Goal: Task Accomplishment & Management: Use online tool/utility

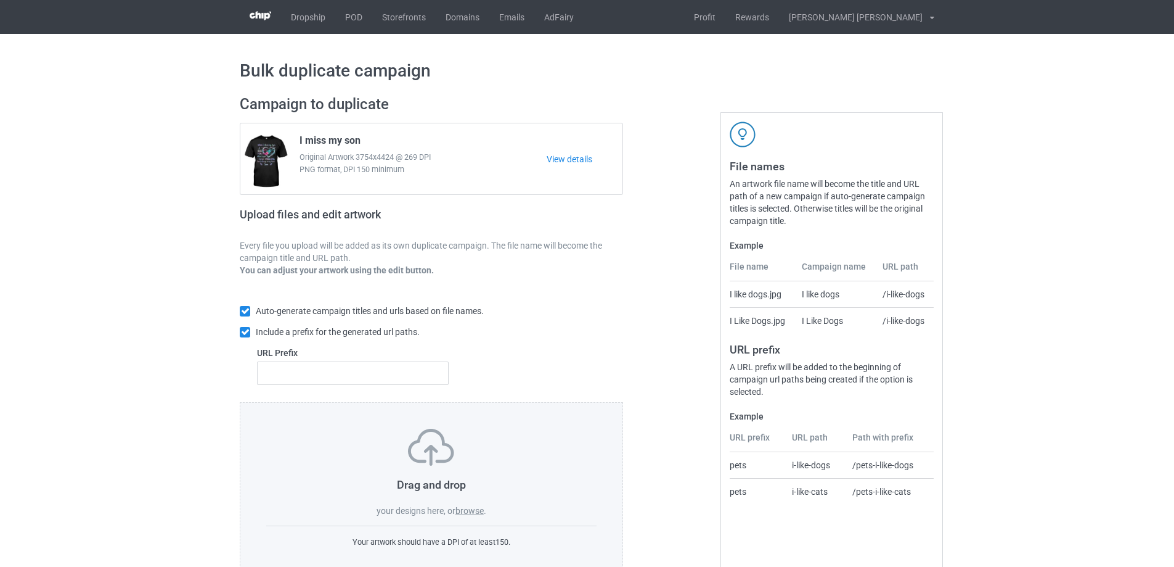
click at [469, 512] on label "browse" at bounding box center [470, 511] width 28 height 10
click at [0, 0] on input "browse" at bounding box center [0, 0] width 0 height 0
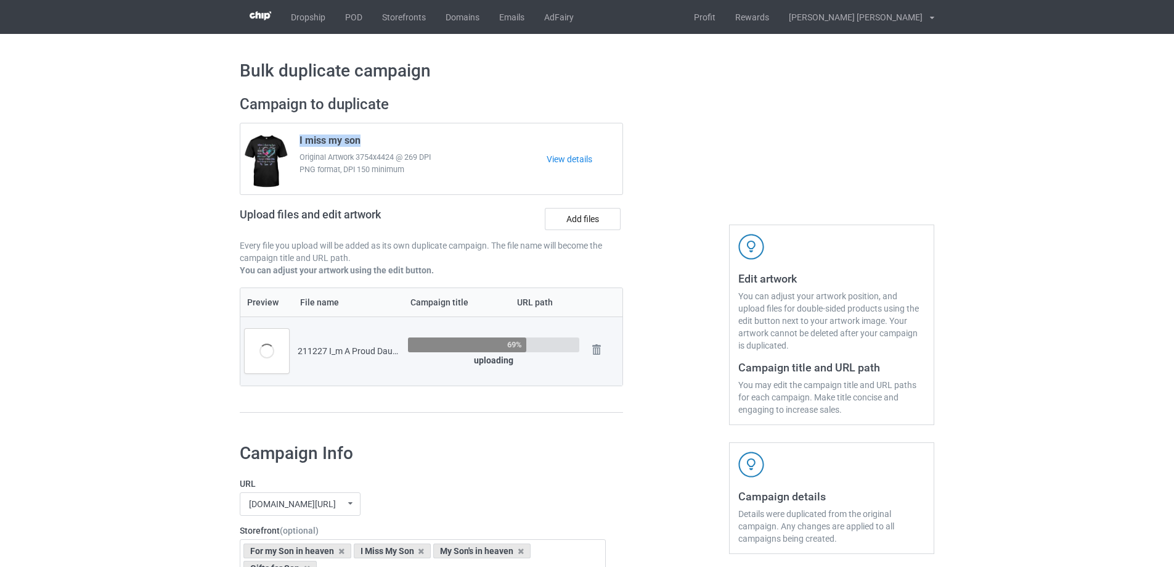
drag, startPoint x: 295, startPoint y: 139, endPoint x: 381, endPoint y: 148, distance: 86.7
click at [381, 148] on div "I miss my son Original Artwork 3754x4424 @ 269 DPI PNG format, DPI 150 minimum" at bounding box center [419, 159] width 256 height 58
copy span "I miss my son"
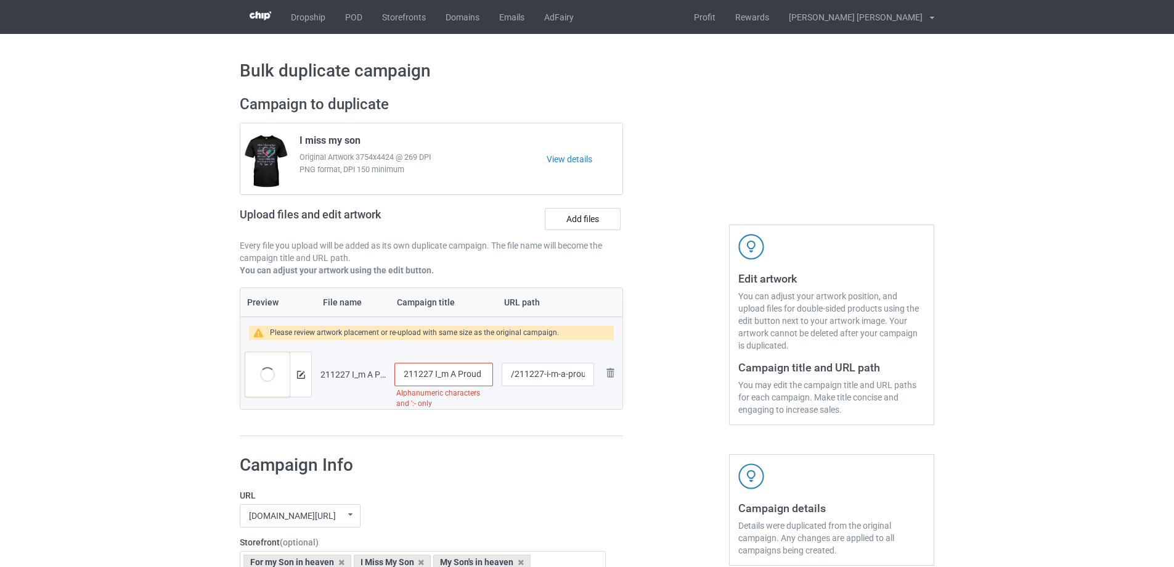
click at [468, 378] on input "211227 I_m A Proud Daughter- Dad" at bounding box center [444, 374] width 99 height 23
paste input "I miss my son"
type input "I miss my son"
drag, startPoint x: 544, startPoint y: 375, endPoint x: 555, endPoint y: 375, distance: 11.7
click at [555, 375] on input "/211227-i-m-a-proud-daughter-dad" at bounding box center [548, 374] width 92 height 23
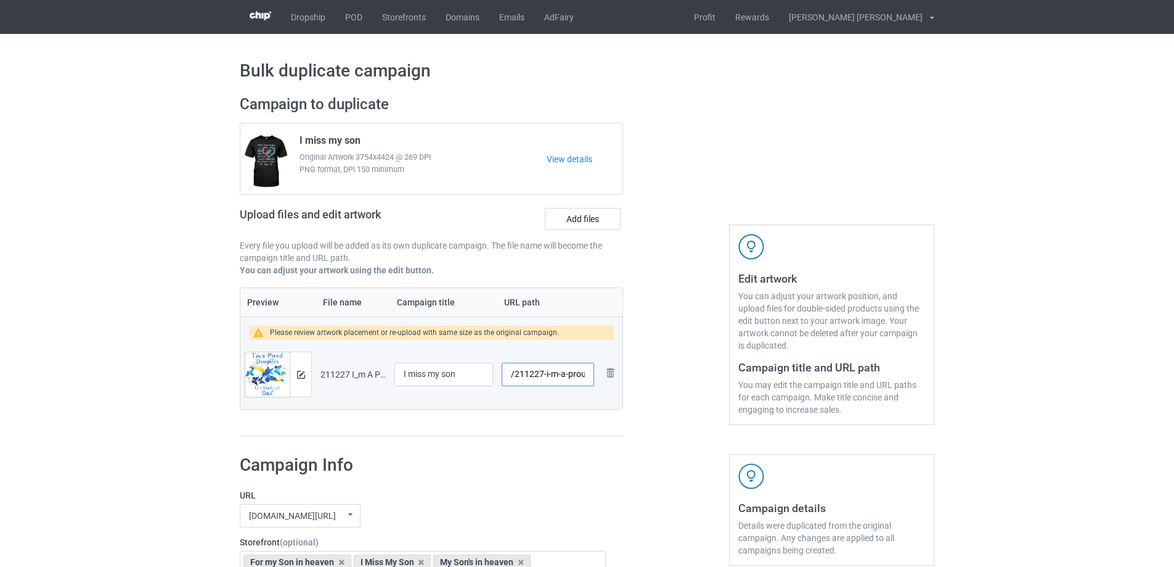
click at [546, 375] on input "/211227-i-m-a-proud-daughter-dad" at bounding box center [548, 374] width 92 height 23
drag, startPoint x: 545, startPoint y: 375, endPoint x: 592, endPoint y: 377, distance: 47.5
click at [592, 377] on input "/211227-i-m-a-proud-daughter-dad" at bounding box center [548, 374] width 92 height 23
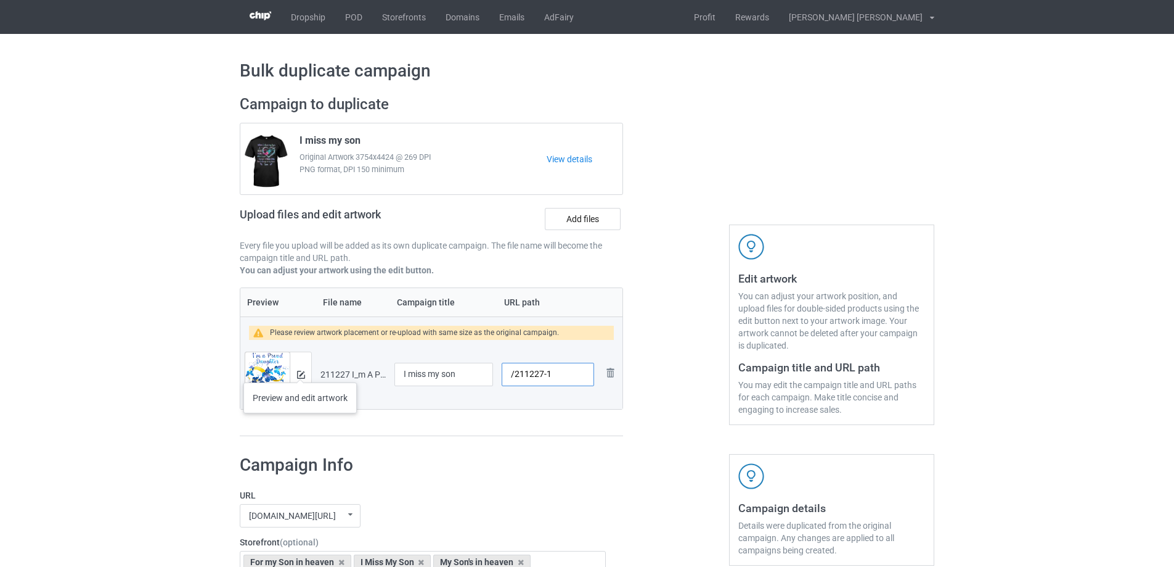
type input "/211227-1"
click at [300, 371] on img at bounding box center [301, 375] width 8 height 8
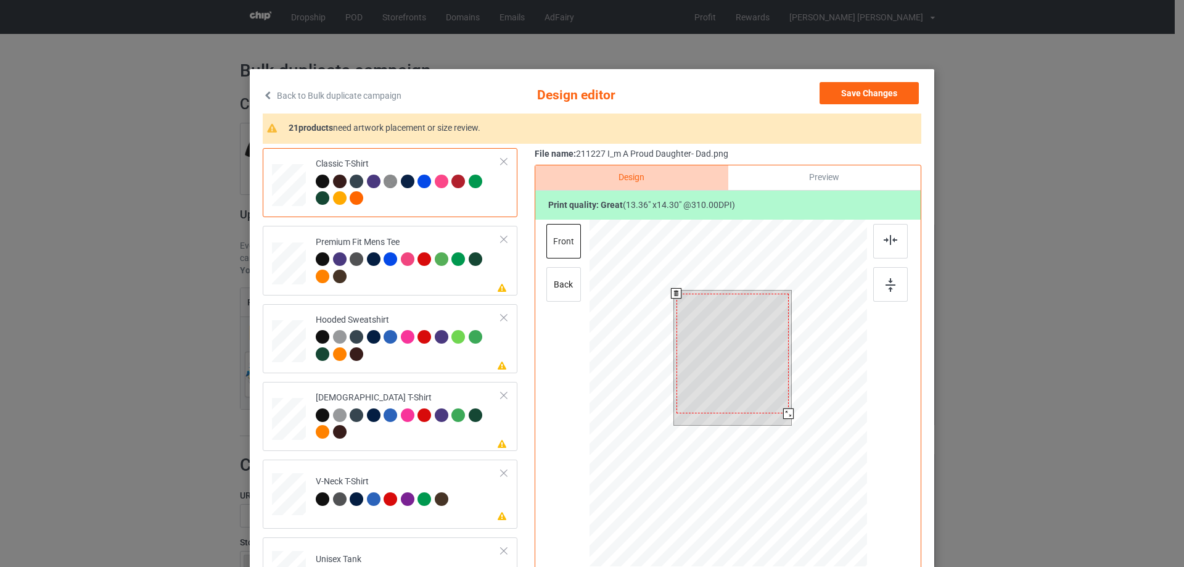
drag, startPoint x: 788, startPoint y: 419, endPoint x: 768, endPoint y: 399, distance: 28.3
click at [787, 413] on div at bounding box center [788, 413] width 10 height 10
click at [768, 397] on div at bounding box center [732, 351] width 111 height 119
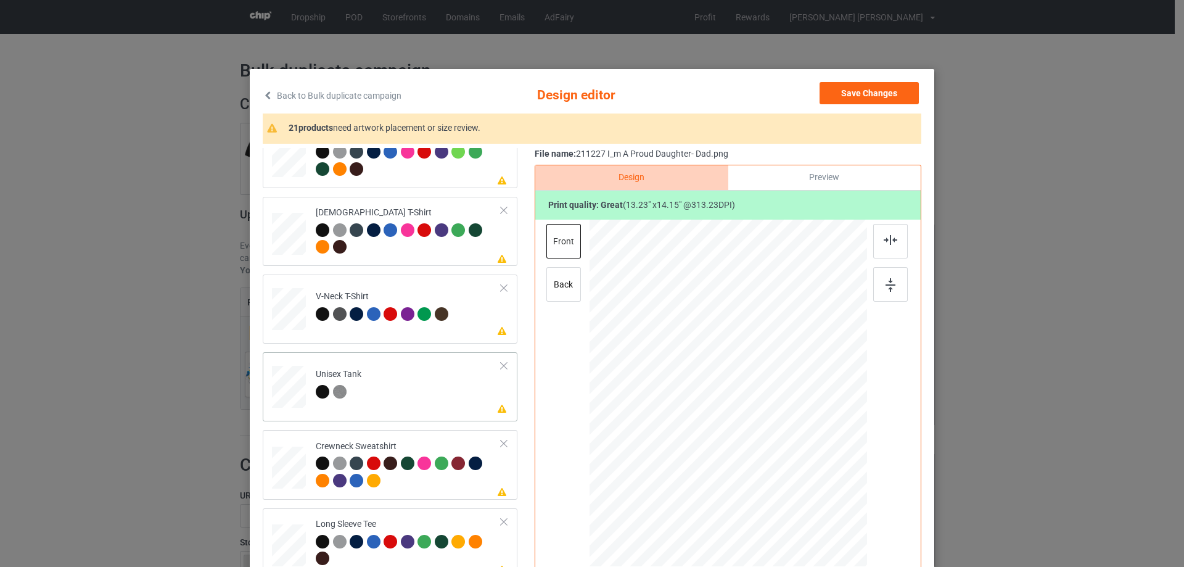
scroll to position [432, 0]
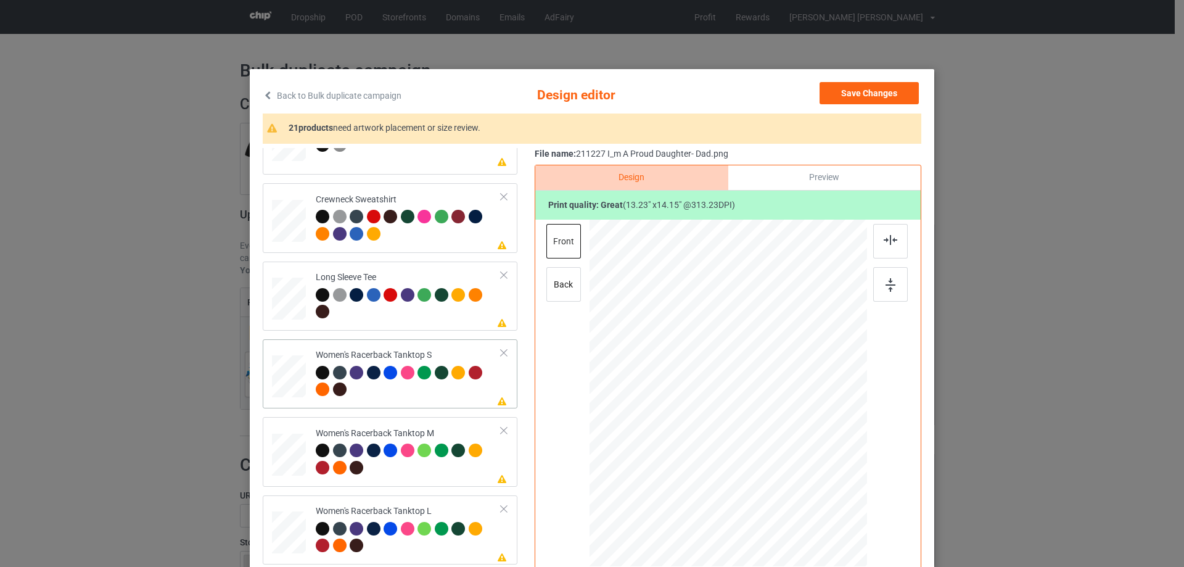
click at [277, 386] on div at bounding box center [288, 376] width 33 height 43
drag, startPoint x: 759, startPoint y: 435, endPoint x: 761, endPoint y: 458, distance: 22.9
click at [761, 458] on div at bounding box center [730, 415] width 162 height 173
click at [883, 245] on img at bounding box center [890, 240] width 14 height 10
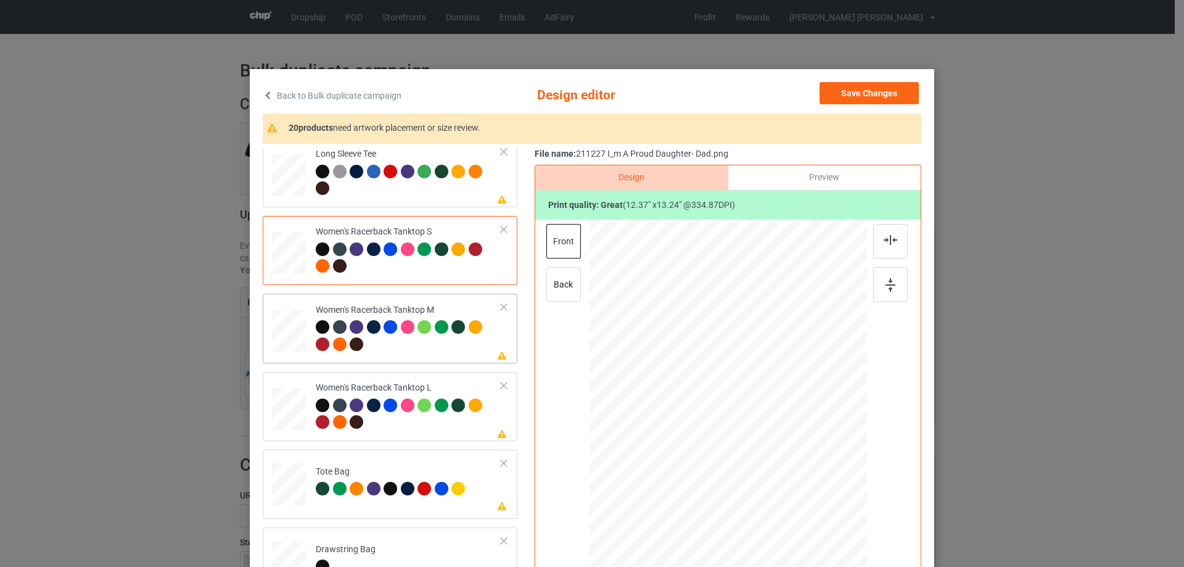
drag, startPoint x: 269, startPoint y: 335, endPoint x: 283, endPoint y: 339, distance: 14.1
click at [272, 335] on div at bounding box center [289, 331] width 34 height 43
drag, startPoint x: 812, startPoint y: 485, endPoint x: 803, endPoint y: 473, distance: 14.5
click at [803, 473] on div at bounding box center [727, 392] width 277 height 347
drag, startPoint x: 744, startPoint y: 401, endPoint x: 744, endPoint y: 418, distance: 17.3
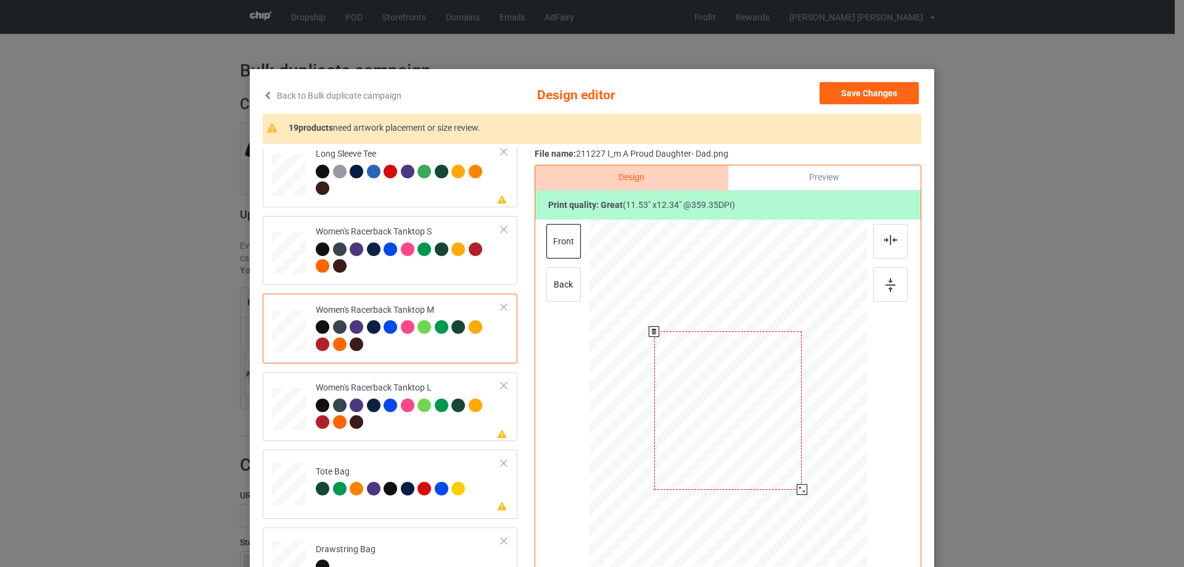
click at [744, 418] on div at bounding box center [727, 410] width 147 height 158
click at [877, 247] on div at bounding box center [890, 241] width 35 height 35
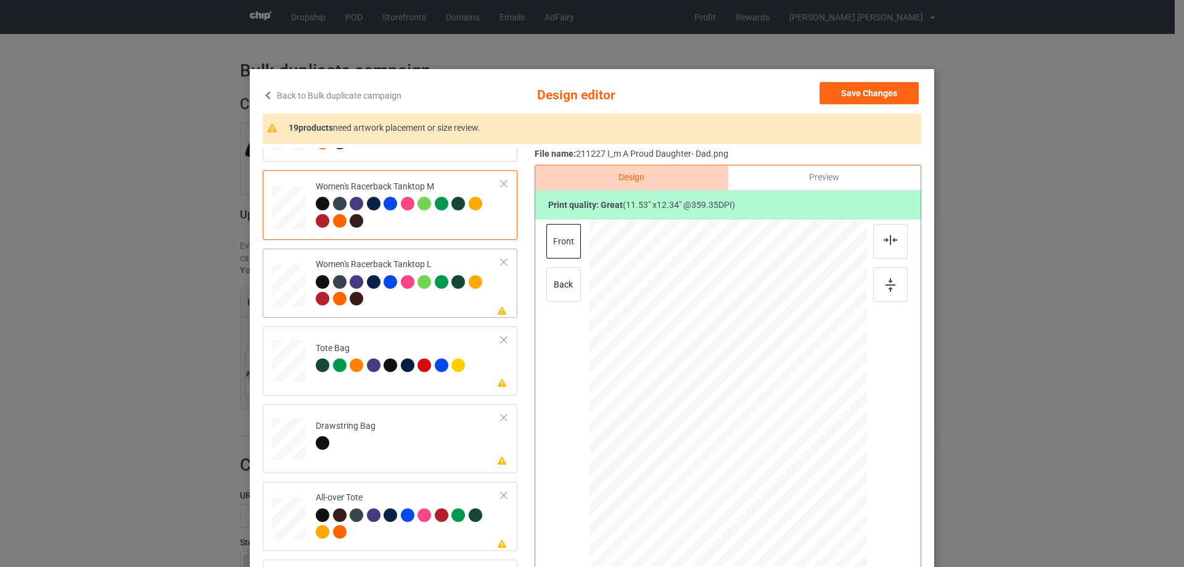
click at [284, 287] on div at bounding box center [289, 286] width 34 height 41
drag, startPoint x: 807, startPoint y: 485, endPoint x: 769, endPoint y: 419, distance: 75.7
click at [802, 466] on div at bounding box center [727, 393] width 277 height 331
drag, startPoint x: 769, startPoint y: 419, endPoint x: 770, endPoint y: 439, distance: 19.8
click at [770, 439] on div at bounding box center [729, 413] width 144 height 154
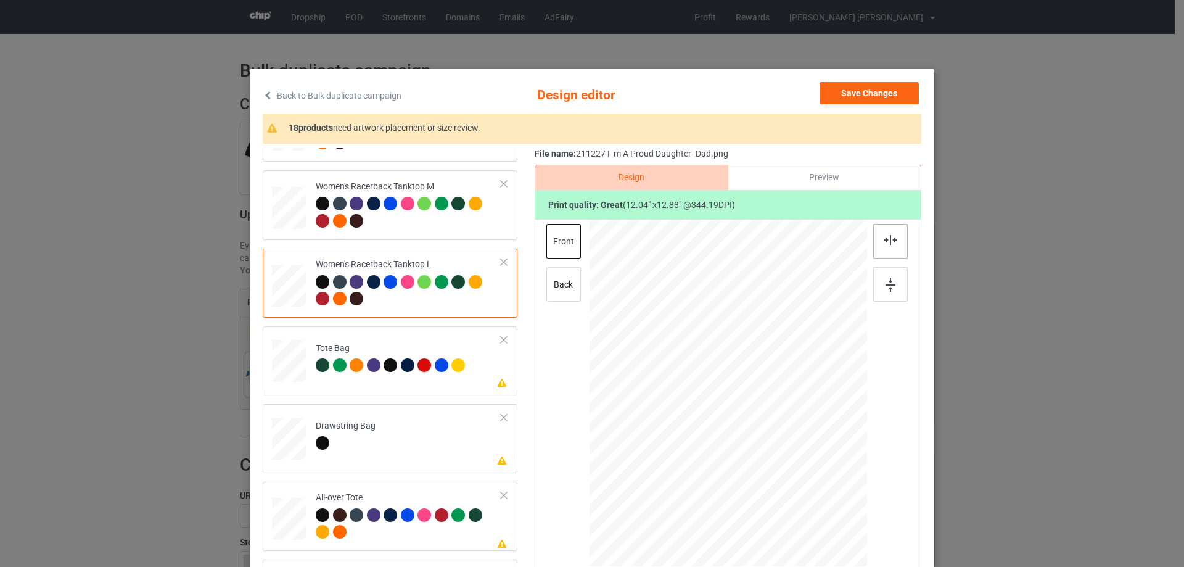
click at [888, 238] on img at bounding box center [890, 240] width 14 height 10
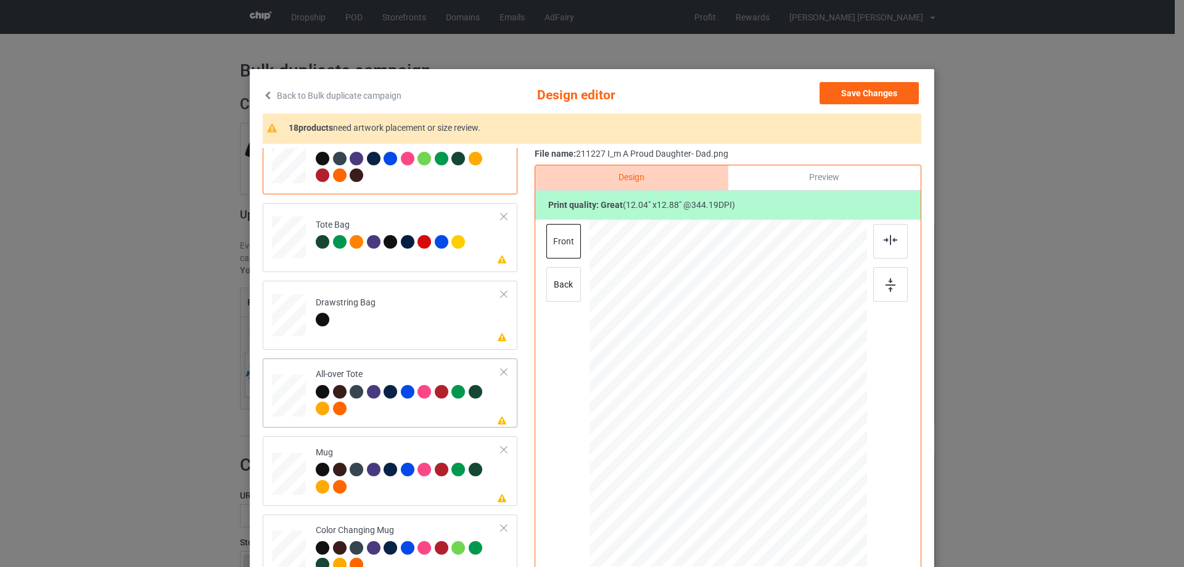
scroll to position [863, 0]
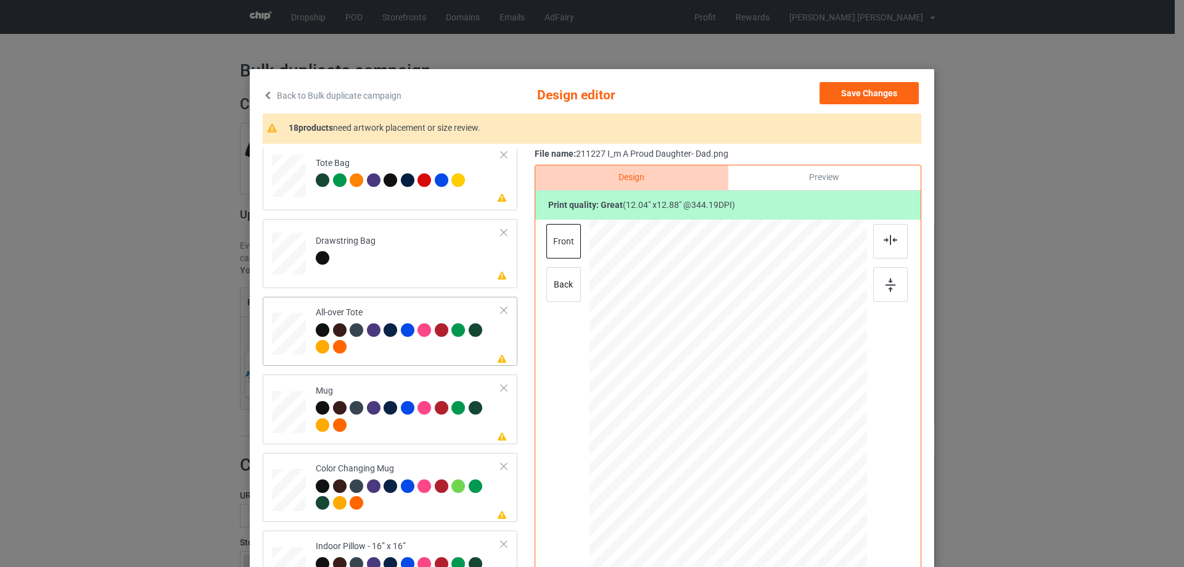
click at [287, 336] on div at bounding box center [289, 334] width 34 height 34
drag, startPoint x: 807, startPoint y: 483, endPoint x: 820, endPoint y: 496, distance: 18.3
click at [820, 496] on div at bounding box center [823, 494] width 10 height 10
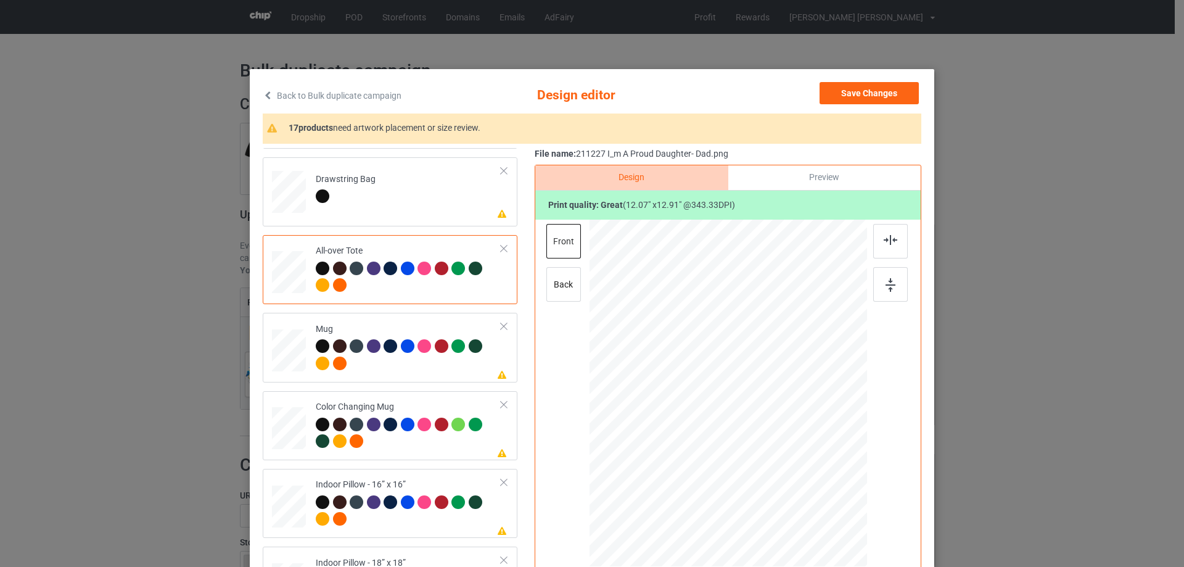
scroll to position [986, 0]
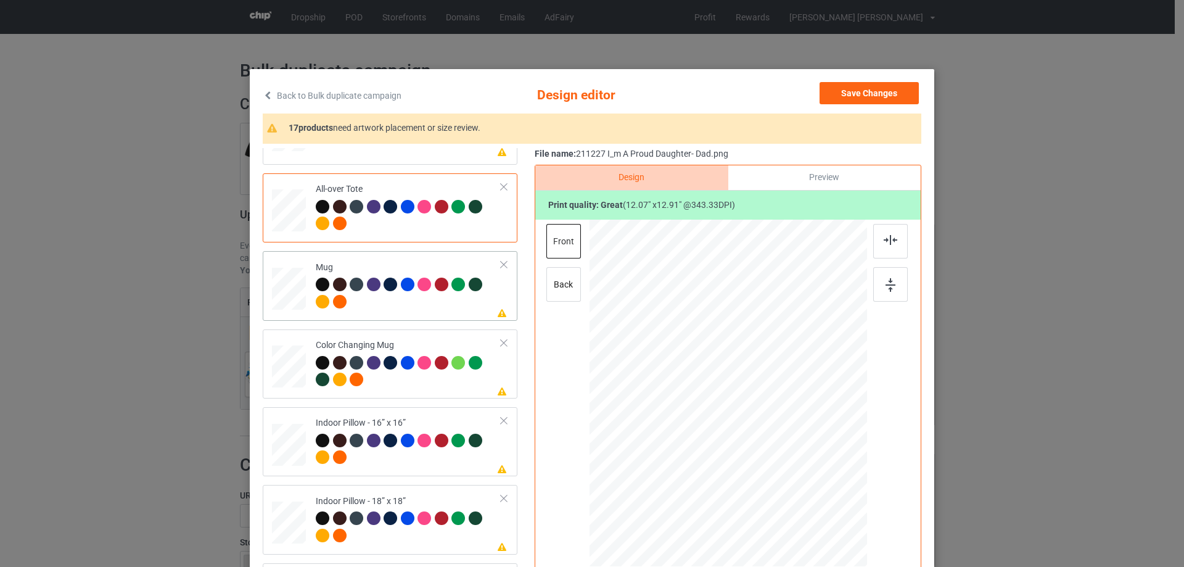
click at [281, 288] on div at bounding box center [289, 289] width 34 height 14
drag, startPoint x: 806, startPoint y: 482, endPoint x: 784, endPoint y: 435, distance: 51.8
click at [784, 435] on div at bounding box center [727, 392] width 277 height 115
drag, startPoint x: 737, startPoint y: 413, endPoint x: 816, endPoint y: 414, distance: 78.3
click at [816, 414] on div at bounding box center [806, 393] width 101 height 108
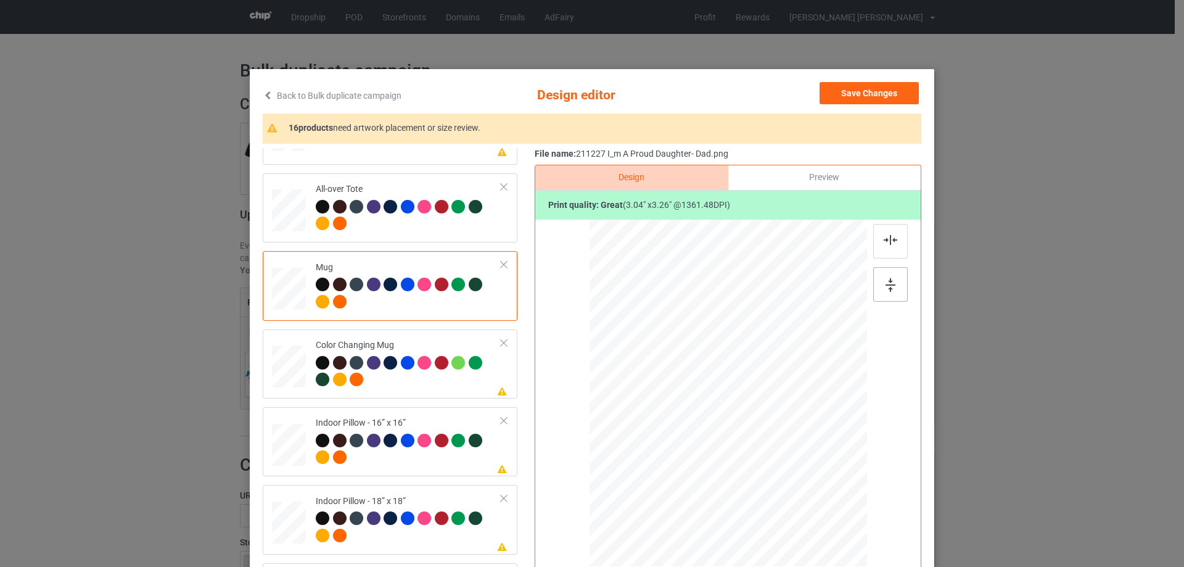
click at [885, 284] on img at bounding box center [890, 285] width 10 height 14
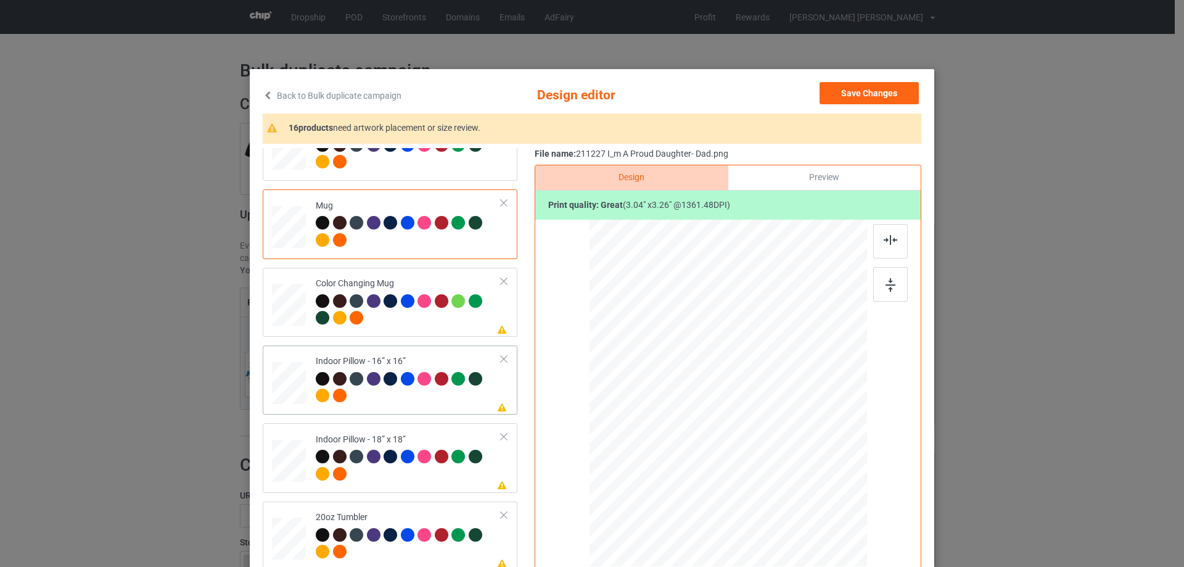
click at [290, 389] on div at bounding box center [289, 383] width 34 height 34
click at [811, 489] on div at bounding box center [816, 488] width 10 height 10
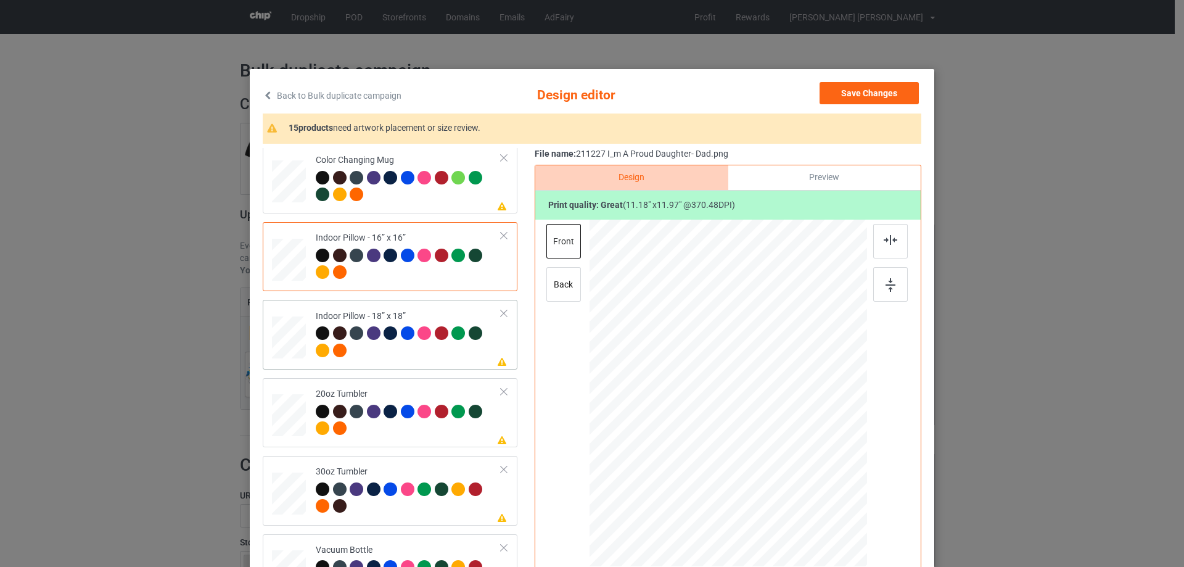
click at [282, 332] on div at bounding box center [289, 338] width 34 height 34
drag, startPoint x: 809, startPoint y: 484, endPoint x: 615, endPoint y: 425, distance: 202.2
click at [809, 485] on div at bounding box center [814, 486] width 10 height 10
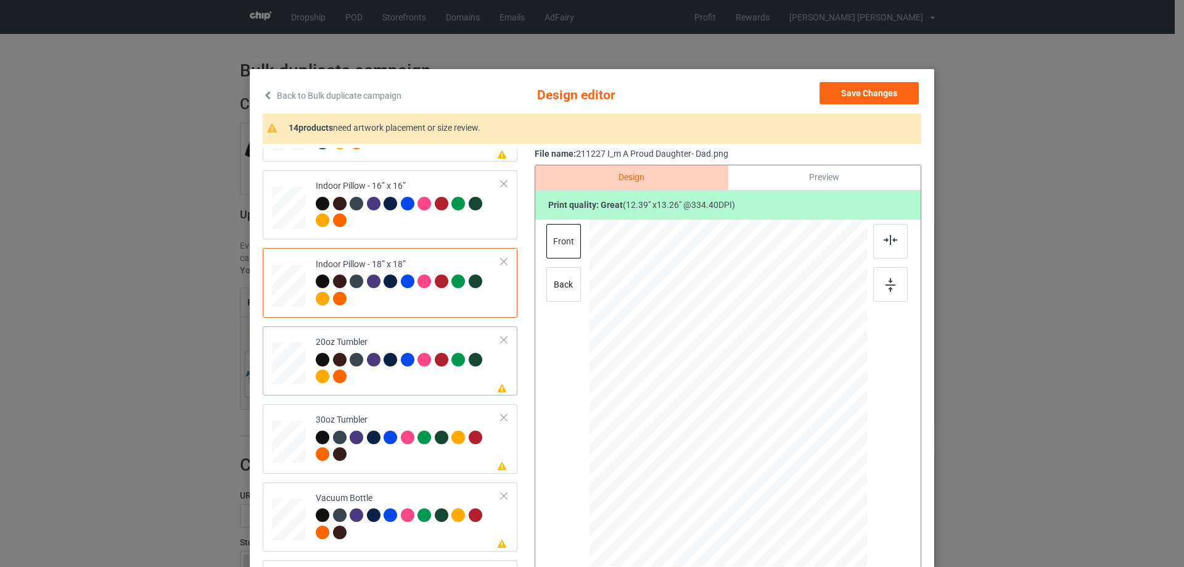
click at [290, 364] on div at bounding box center [288, 364] width 32 height 20
drag, startPoint x: 802, startPoint y: 478, endPoint x: 777, endPoint y: 448, distance: 38.5
click at [777, 448] on div at bounding box center [781, 449] width 10 height 10
drag, startPoint x: 702, startPoint y: 424, endPoint x: 684, endPoint y: 420, distance: 17.5
click at [684, 420] on div at bounding box center [666, 390] width 106 height 113
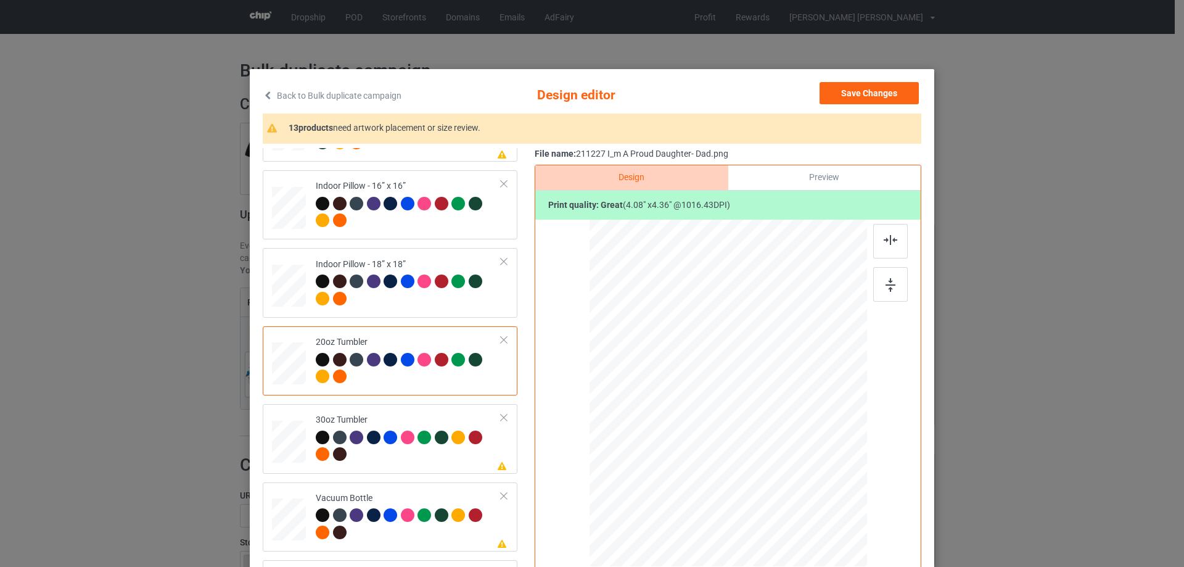
scroll to position [123, 0]
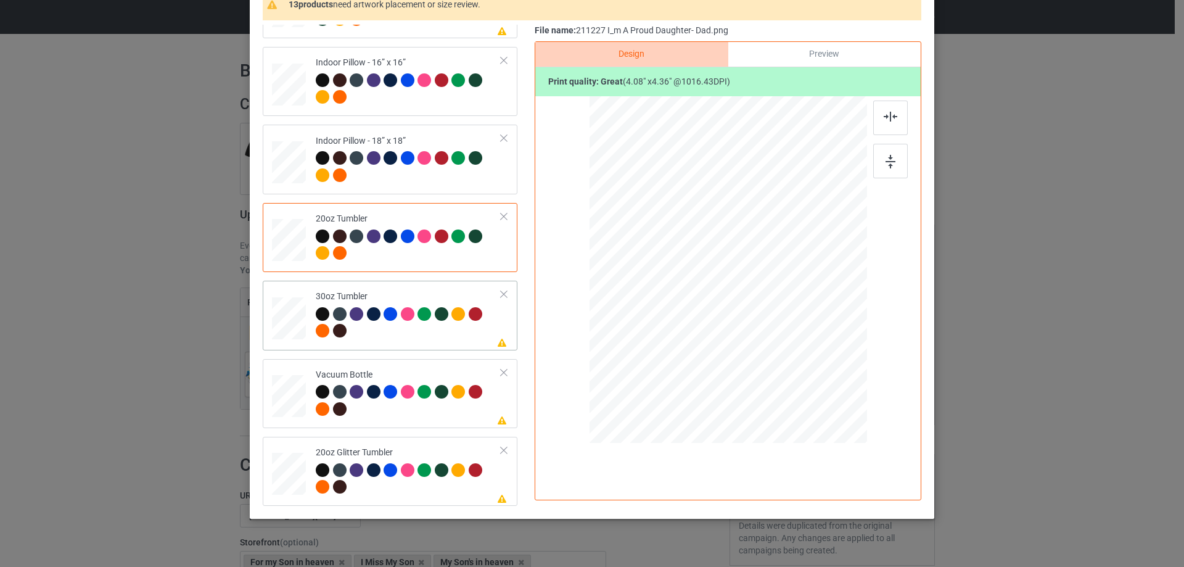
click at [293, 322] on div at bounding box center [288, 318] width 33 height 18
drag, startPoint x: 806, startPoint y: 356, endPoint x: 779, endPoint y: 315, distance: 49.4
click at [777, 319] on div at bounding box center [779, 324] width 10 height 10
drag, startPoint x: 691, startPoint y: 282, endPoint x: 680, endPoint y: 277, distance: 11.9
click at [680, 277] on div at bounding box center [661, 269] width 97 height 104
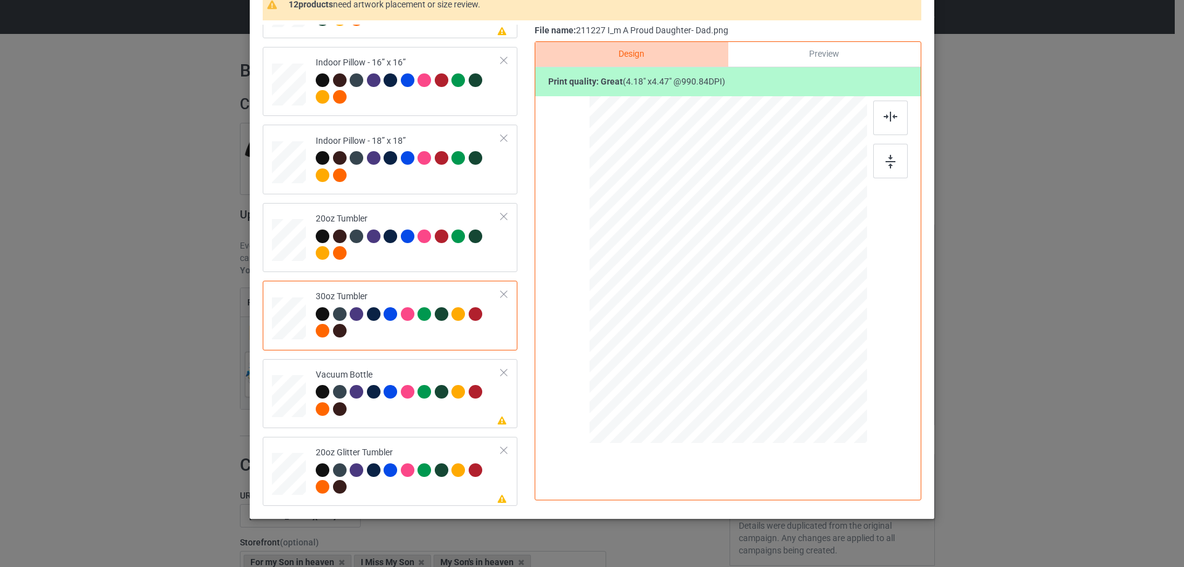
scroll to position [145, 0]
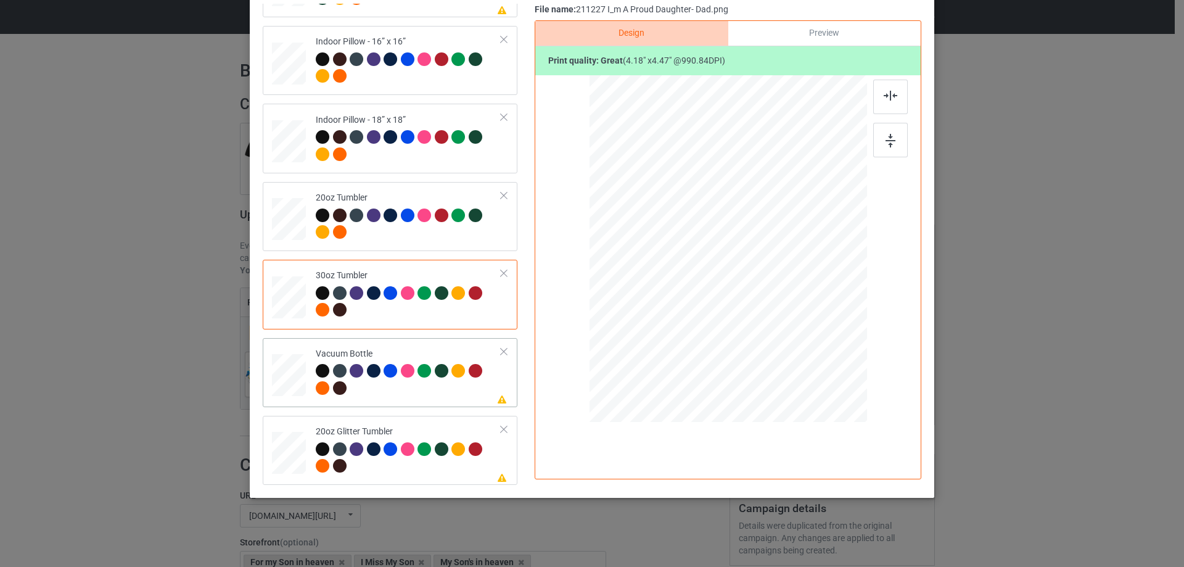
click at [300, 377] on div at bounding box center [288, 374] width 33 height 17
drag, startPoint x: 803, startPoint y: 332, endPoint x: 768, endPoint y: 293, distance: 53.2
click at [768, 293] on div at bounding box center [771, 294] width 10 height 10
drag, startPoint x: 741, startPoint y: 282, endPoint x: 679, endPoint y: 281, distance: 61.7
click at [679, 281] on div at bounding box center [663, 247] width 86 height 92
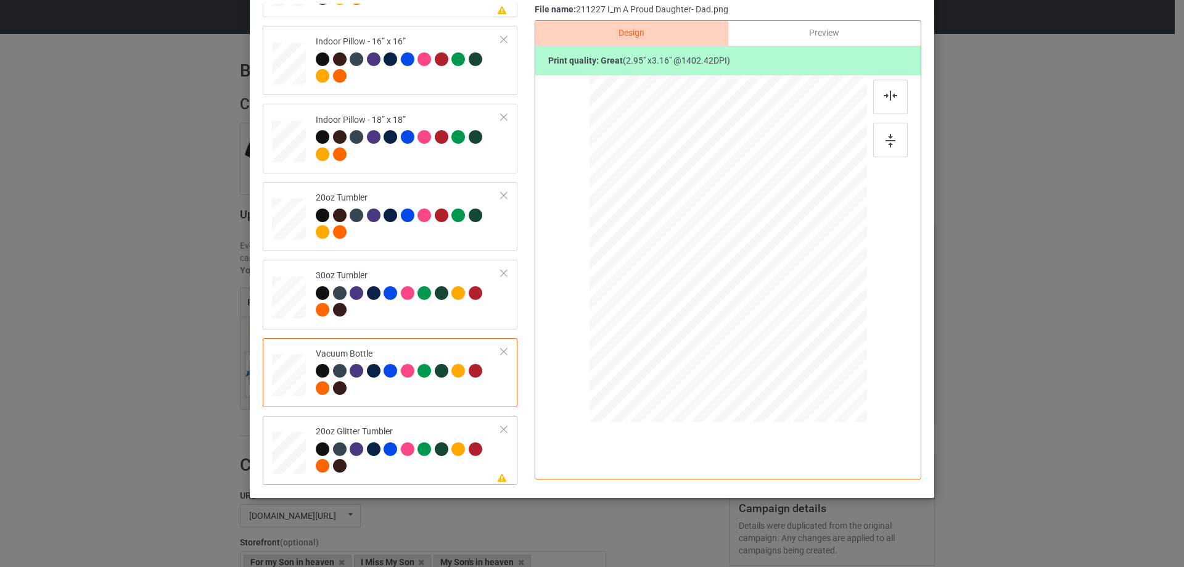
click at [282, 458] on div at bounding box center [289, 452] width 32 height 27
drag, startPoint x: 805, startPoint y: 332, endPoint x: 768, endPoint y: 300, distance: 48.9
click at [768, 300] on div at bounding box center [773, 297] width 10 height 10
drag, startPoint x: 680, startPoint y: 264, endPoint x: 686, endPoint y: 255, distance: 11.6
click at [686, 255] on div at bounding box center [664, 215] width 92 height 98
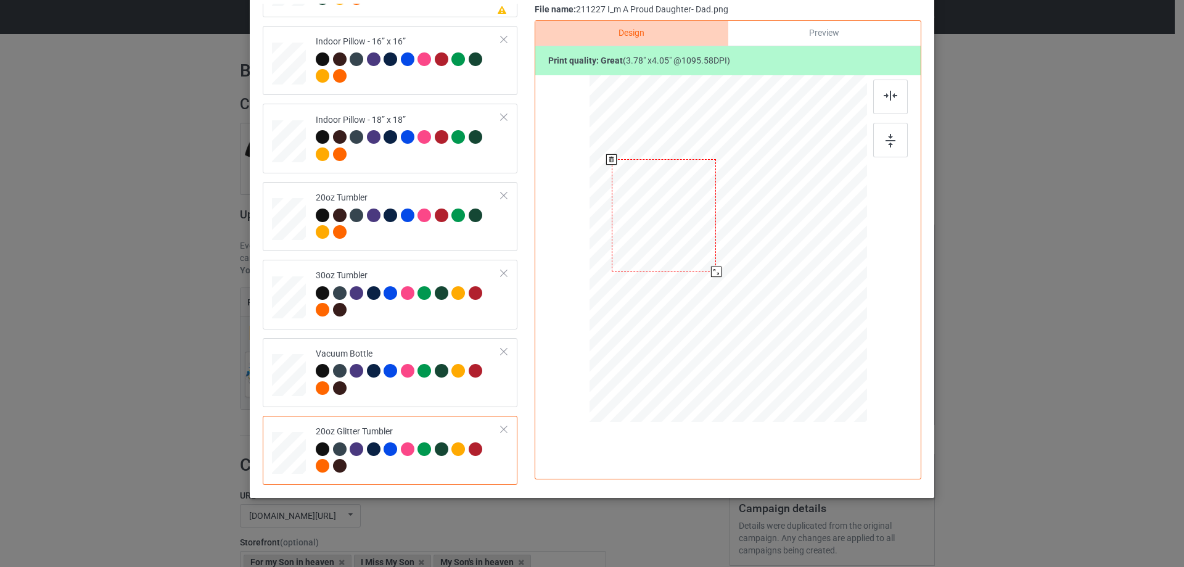
drag, startPoint x: 704, startPoint y: 264, endPoint x: 705, endPoint y: 276, distance: 11.7
click at [705, 276] on div at bounding box center [728, 249] width 262 height 224
click at [677, 239] on div at bounding box center [664, 221] width 105 height 112
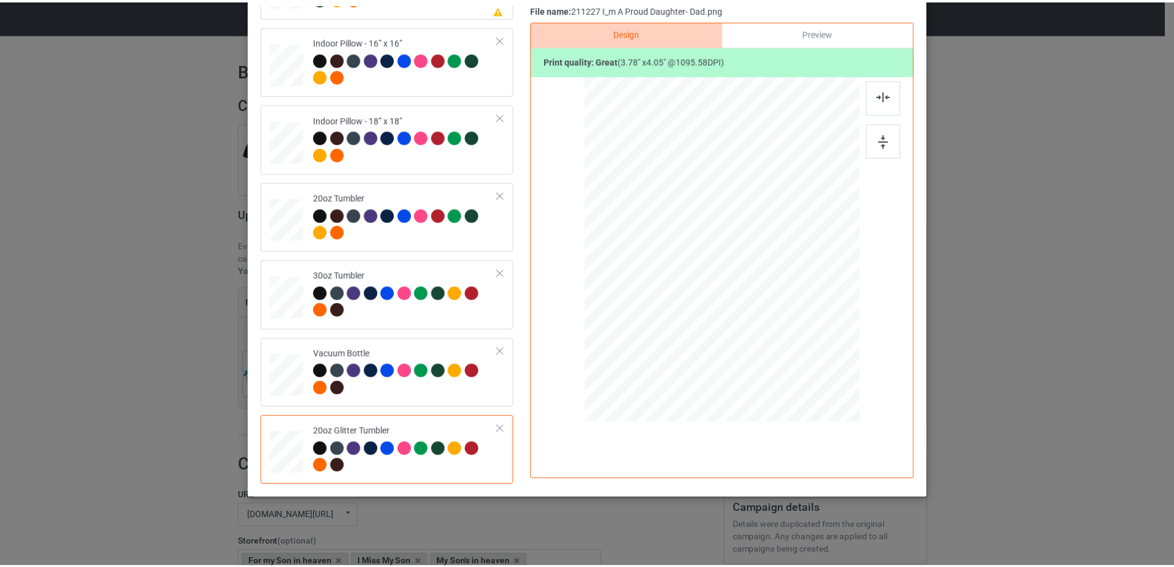
scroll to position [22, 0]
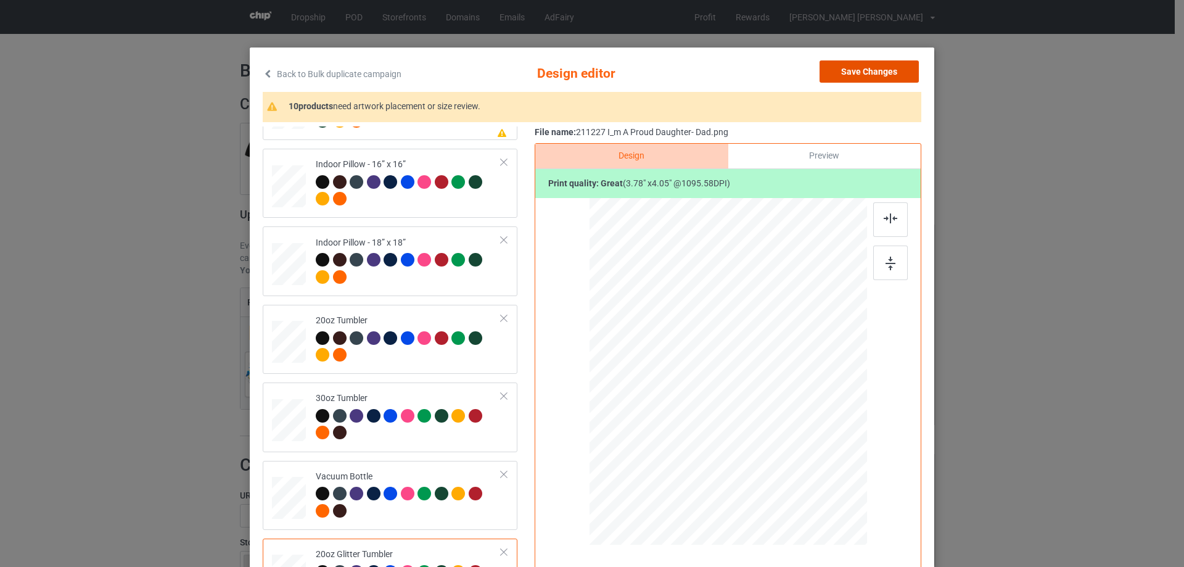
click at [877, 74] on button "Save Changes" at bounding box center [868, 71] width 99 height 22
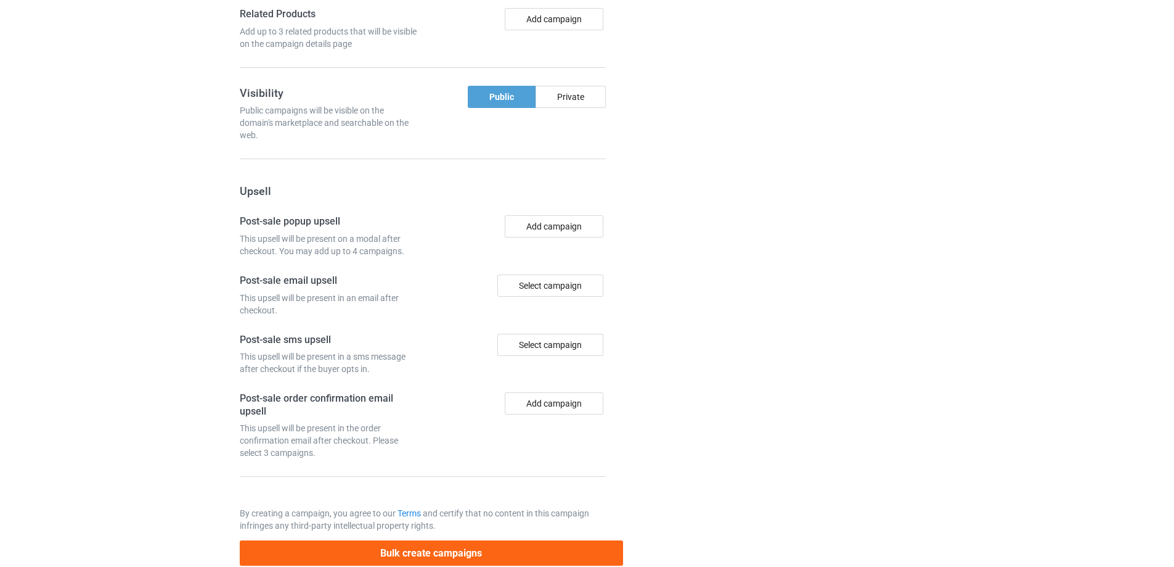
scroll to position [1044, 0]
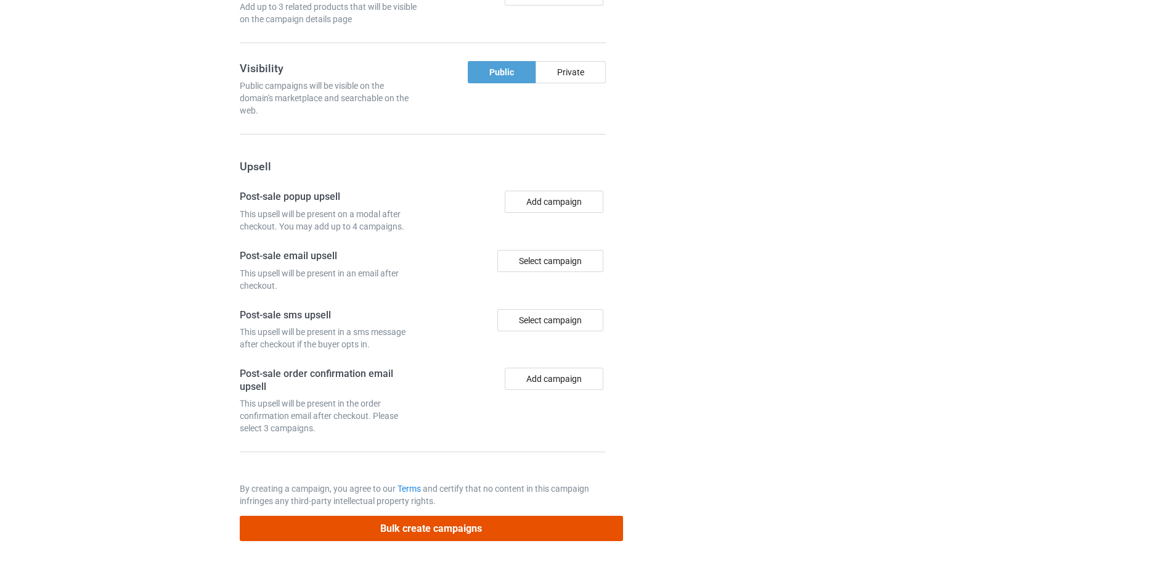
click at [419, 530] on button "Bulk create campaigns" at bounding box center [431, 527] width 383 height 25
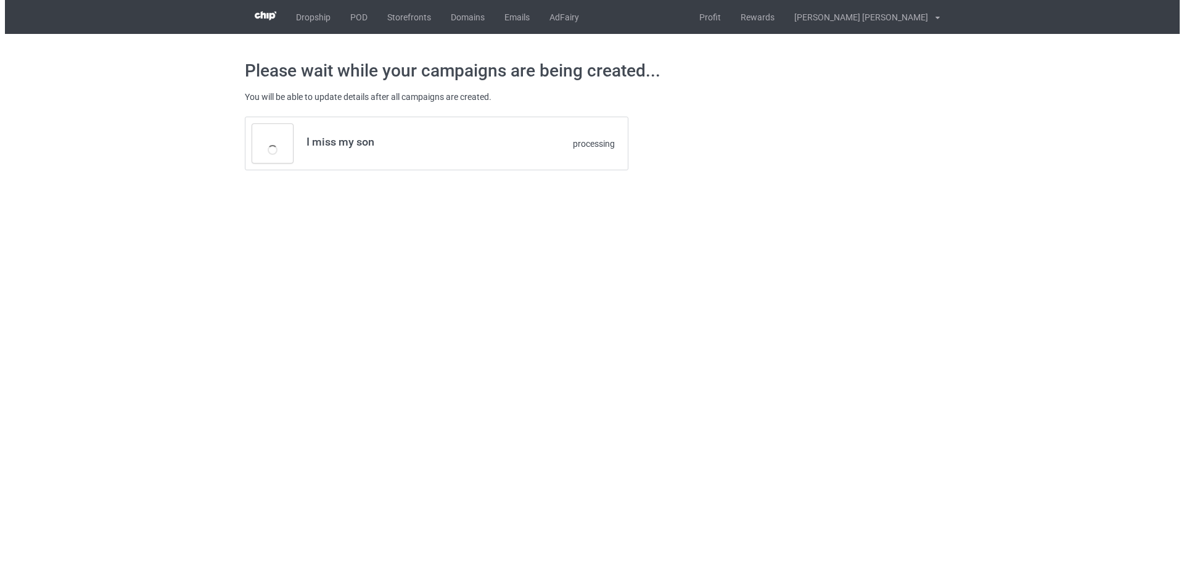
scroll to position [0, 0]
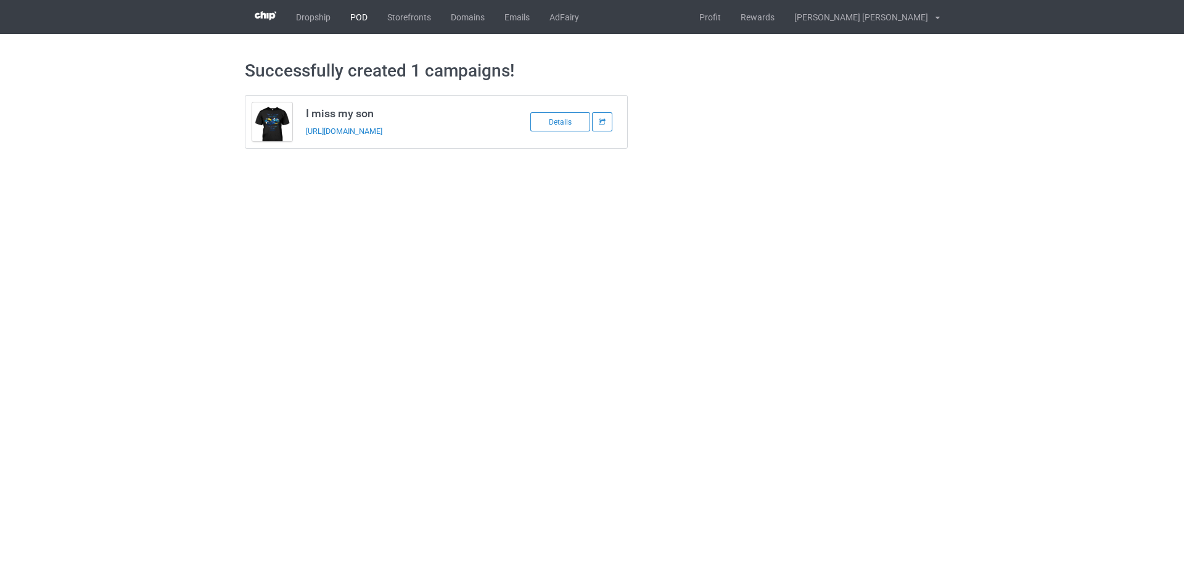
click at [363, 15] on link "POD" at bounding box center [358, 17] width 37 height 34
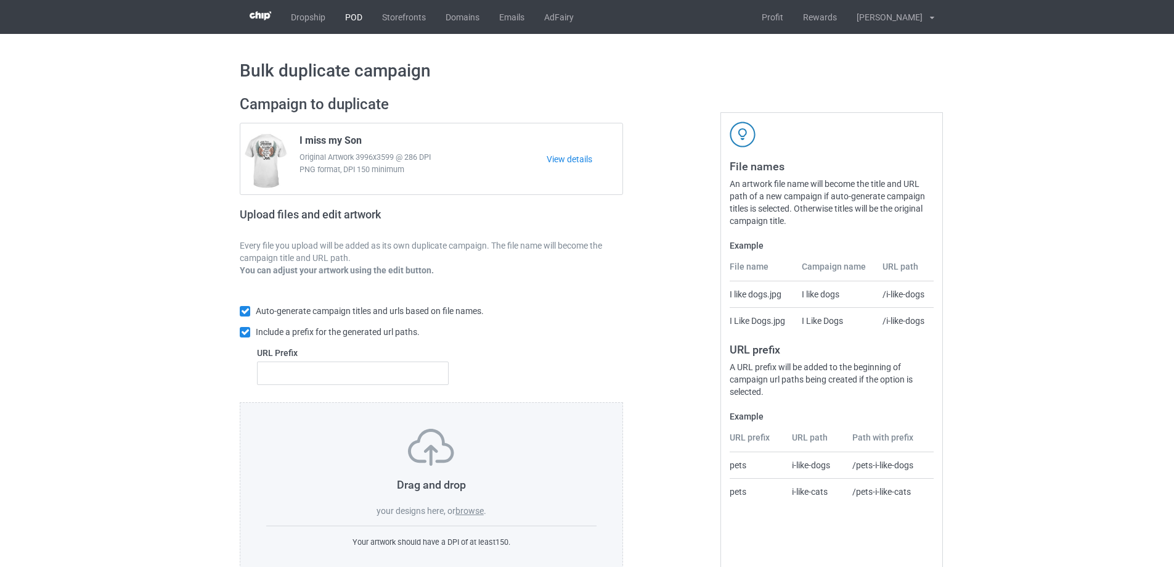
click at [361, 11] on link "POD" at bounding box center [353, 17] width 37 height 34
click at [475, 510] on label "browse" at bounding box center [470, 511] width 28 height 10
click at [0, 0] on input "browse" at bounding box center [0, 0] width 0 height 0
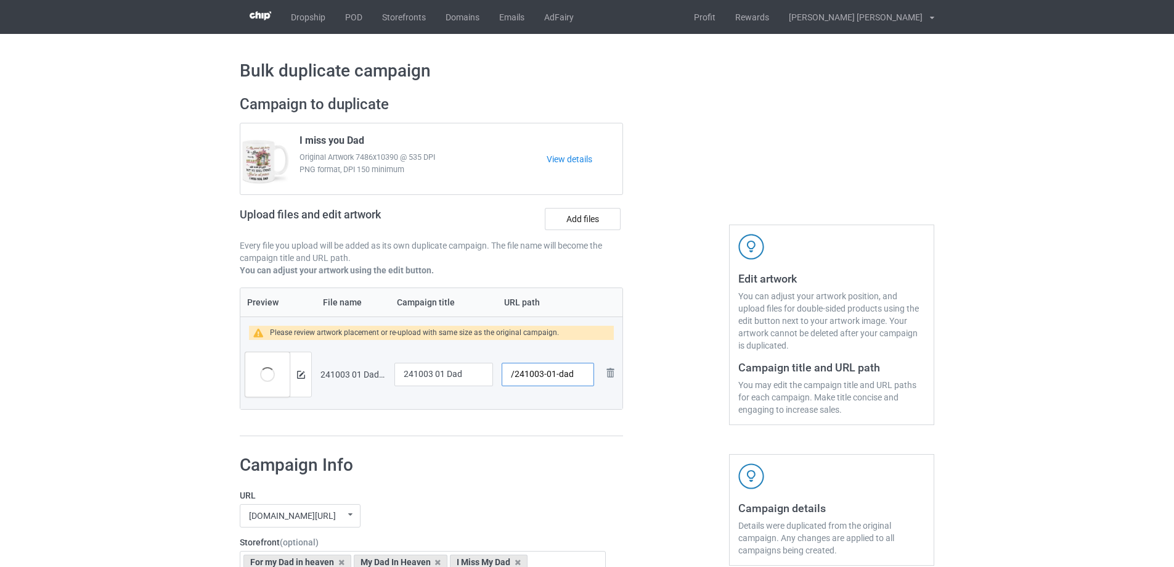
drag, startPoint x: 554, startPoint y: 377, endPoint x: 581, endPoint y: 377, distance: 26.5
click at [581, 377] on input "/241003-01-dad" at bounding box center [548, 374] width 92 height 23
drag, startPoint x: 550, startPoint y: 375, endPoint x: 558, endPoint y: 377, distance: 8.1
click at [558, 377] on input "/241003-01" at bounding box center [548, 374] width 92 height 23
drag, startPoint x: 549, startPoint y: 377, endPoint x: 559, endPoint y: 378, distance: 9.3
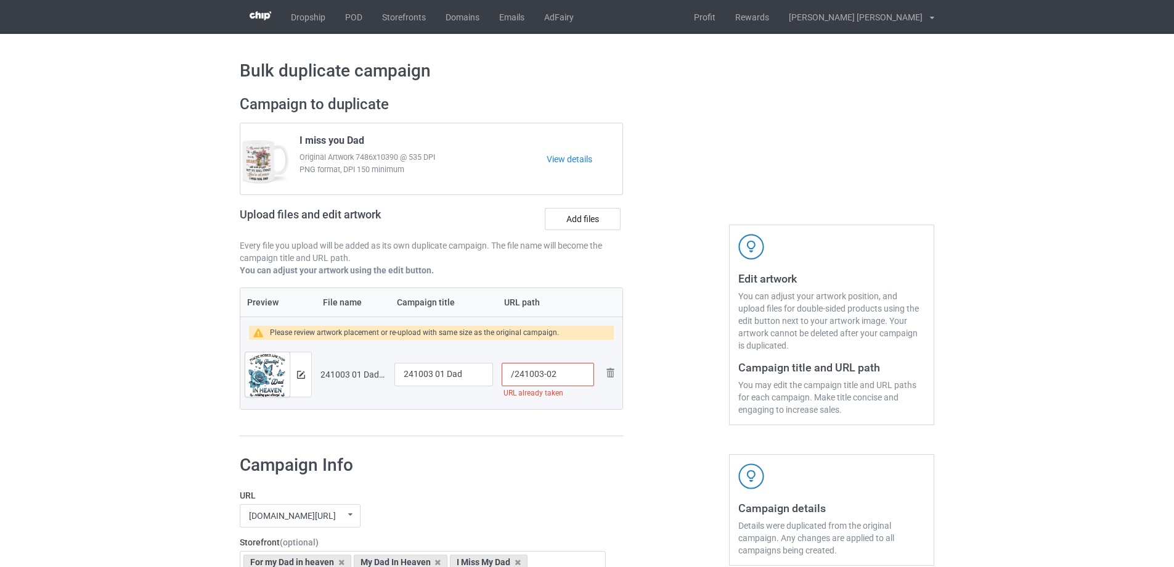
click at [559, 378] on input "/241003-02" at bounding box center [548, 374] width 92 height 23
drag, startPoint x: 549, startPoint y: 378, endPoint x: 555, endPoint y: 379, distance: 6.2
click at [555, 379] on input "/241003-03" at bounding box center [548, 374] width 92 height 23
type input "/241003-05"
click at [470, 375] on input "241003 01 Dad" at bounding box center [444, 374] width 99 height 23
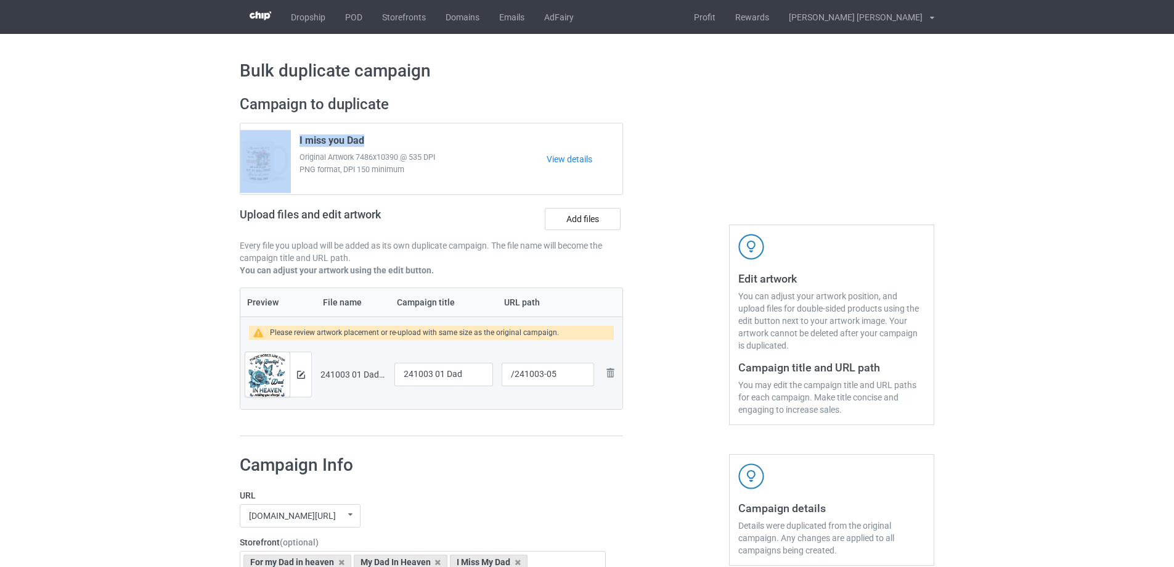
drag, startPoint x: 375, startPoint y: 136, endPoint x: 267, endPoint y: 139, distance: 108.0
click at [267, 139] on div "I miss you Dad Original Artwork 7486x10390 @ 535 DPI PNG format, DPI 150 minimu…" at bounding box center [431, 158] width 382 height 71
copy div "I miss you Dad"
drag, startPoint x: 468, startPoint y: 374, endPoint x: 335, endPoint y: 367, distance: 132.7
click at [335, 367] on tr "Preview and edit artwork 241003 01 Dad.png 241003 01 Dad /241003-05 Remove file" at bounding box center [431, 374] width 382 height 69
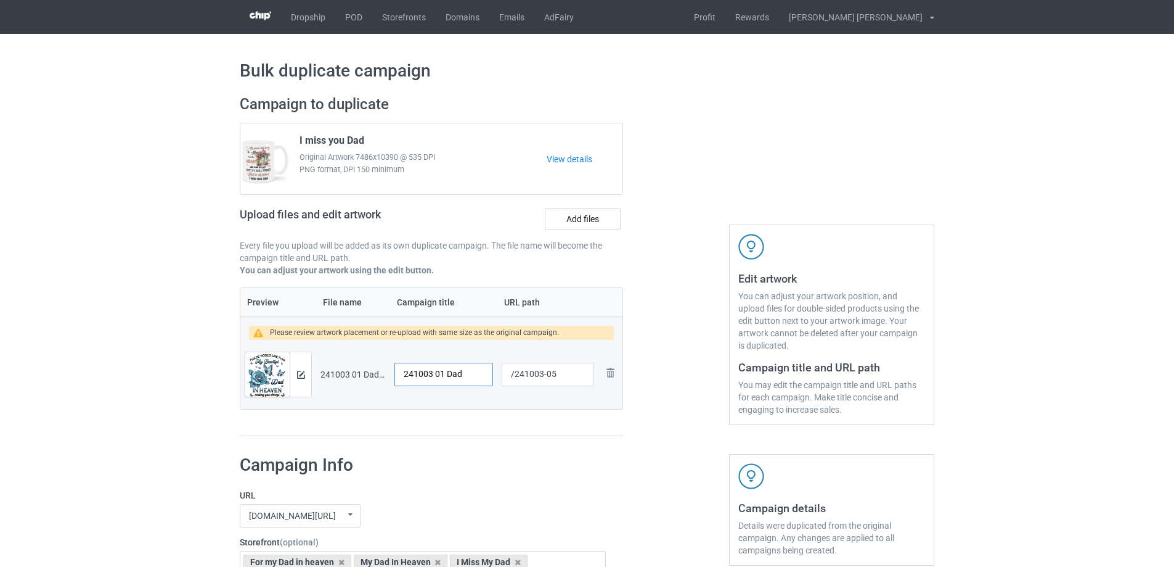
paste input "I miss you"
type input "I miss you Dad"
click at [301, 376] on img at bounding box center [301, 375] width 8 height 8
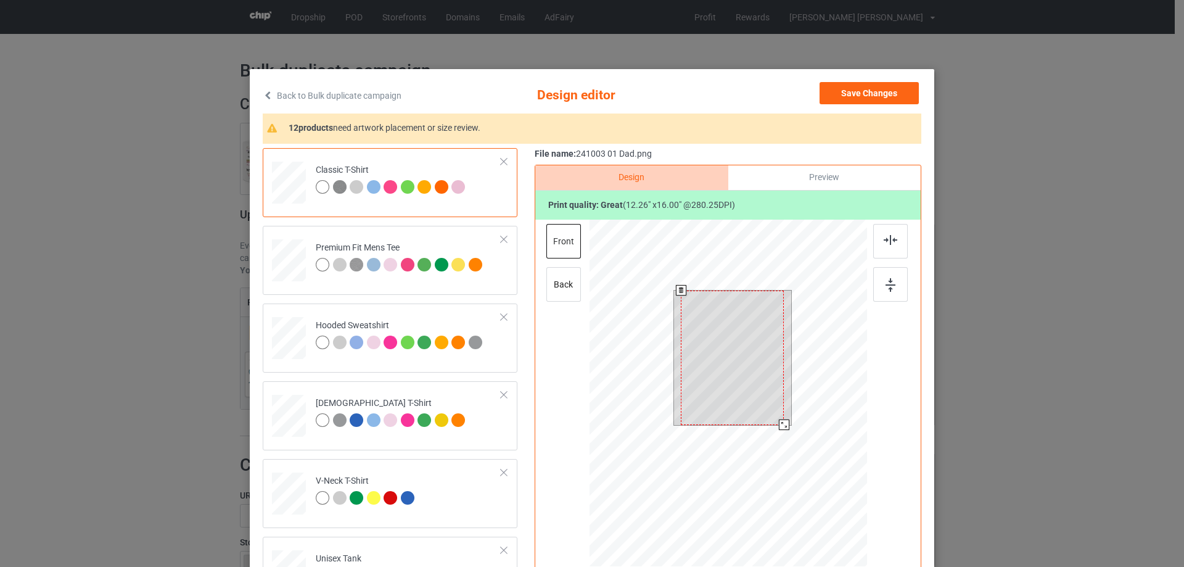
click at [777, 414] on div at bounding box center [732, 357] width 103 height 134
drag, startPoint x: 779, startPoint y: 424, endPoint x: 760, endPoint y: 404, distance: 27.0
click at [779, 417] on div at bounding box center [781, 420] width 10 height 10
click at [760, 396] on div at bounding box center [732, 352] width 96 height 125
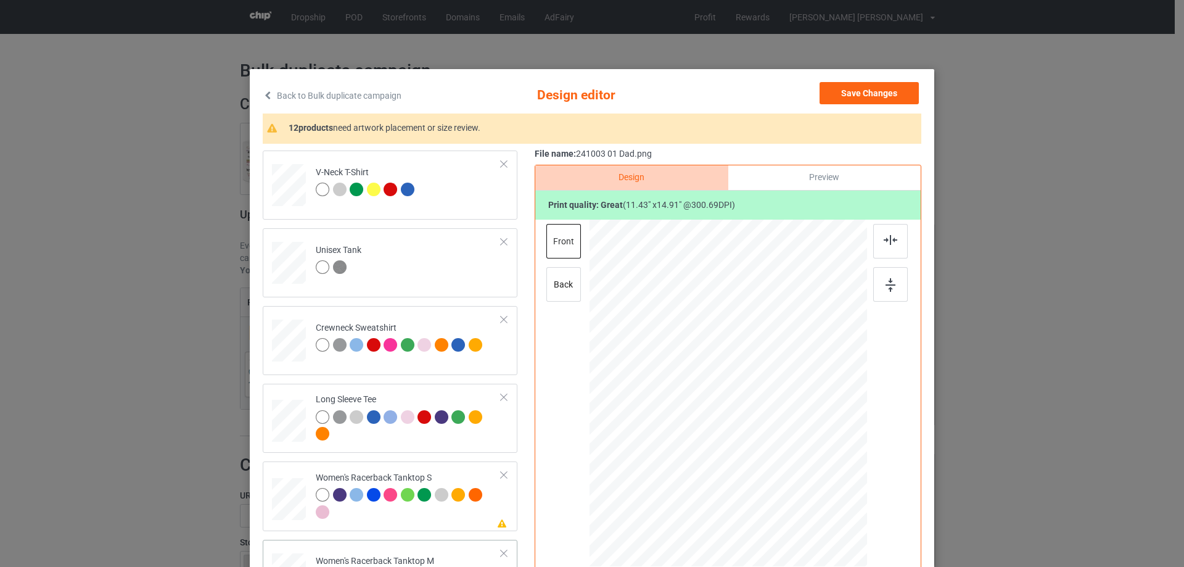
scroll to position [493, 0]
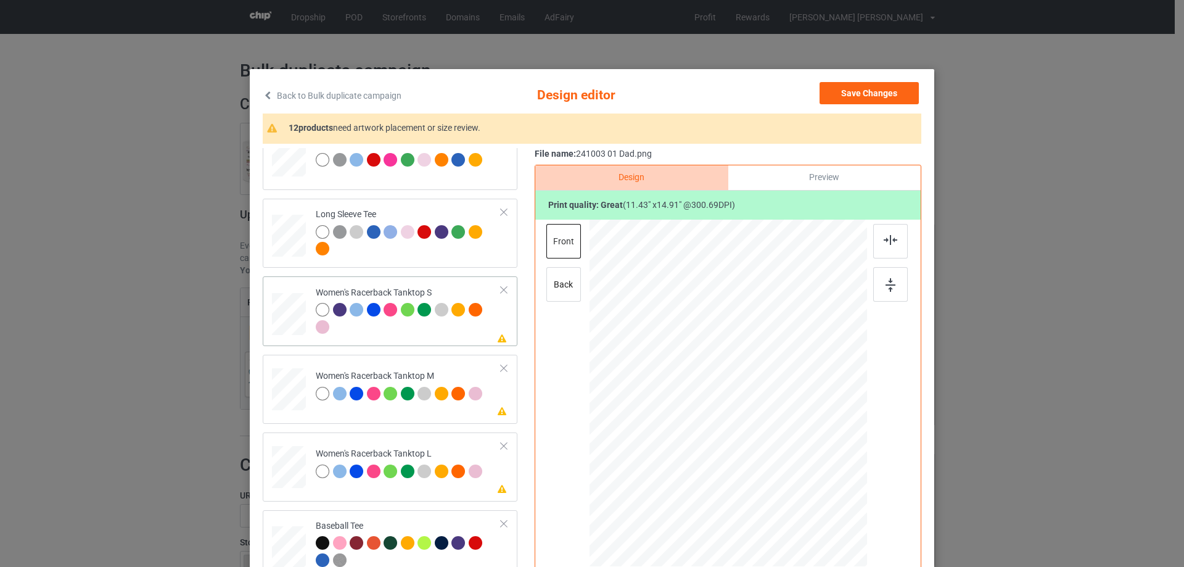
click at [292, 322] on div at bounding box center [288, 314] width 33 height 43
drag, startPoint x: 808, startPoint y: 499, endPoint x: 763, endPoint y: 438, distance: 75.3
click at [793, 464] on div at bounding box center [728, 392] width 270 height 347
drag, startPoint x: 763, startPoint y: 438, endPoint x: 875, endPoint y: 316, distance: 166.2
click at [763, 456] on div at bounding box center [727, 409] width 119 height 155
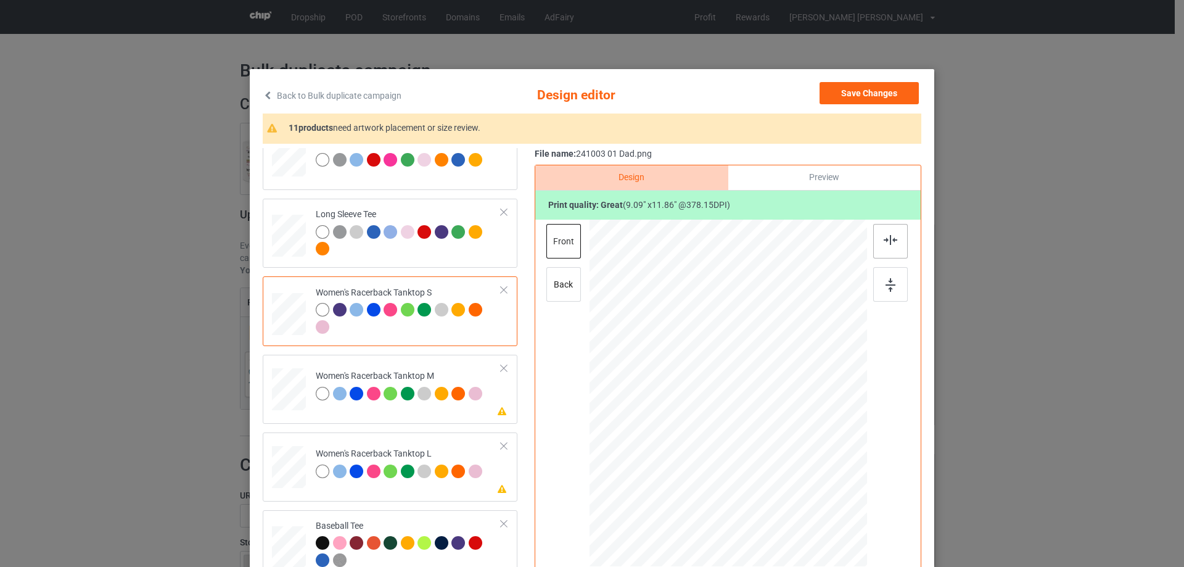
click at [885, 229] on div at bounding box center [890, 241] width 35 height 35
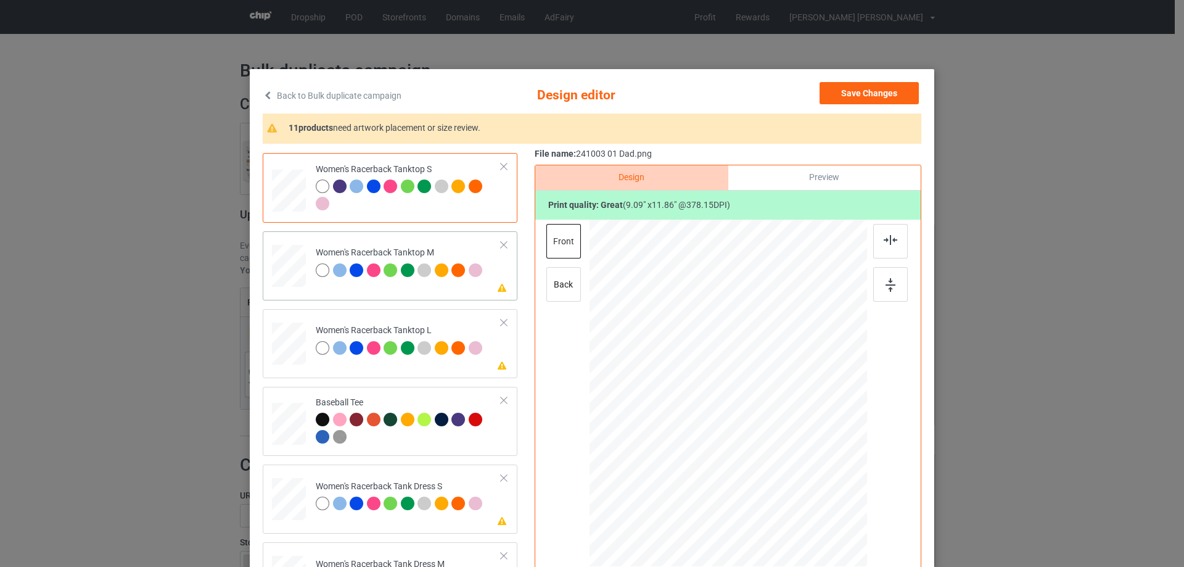
click at [286, 285] on div at bounding box center [289, 266] width 34 height 43
drag, startPoint x: 806, startPoint y: 504, endPoint x: 799, endPoint y: 477, distance: 27.4
click at [799, 477] on div at bounding box center [727, 392] width 277 height 347
drag, startPoint x: 753, startPoint y: 419, endPoint x: 755, endPoint y: 440, distance: 21.7
click at [755, 440] on div at bounding box center [729, 414] width 136 height 178
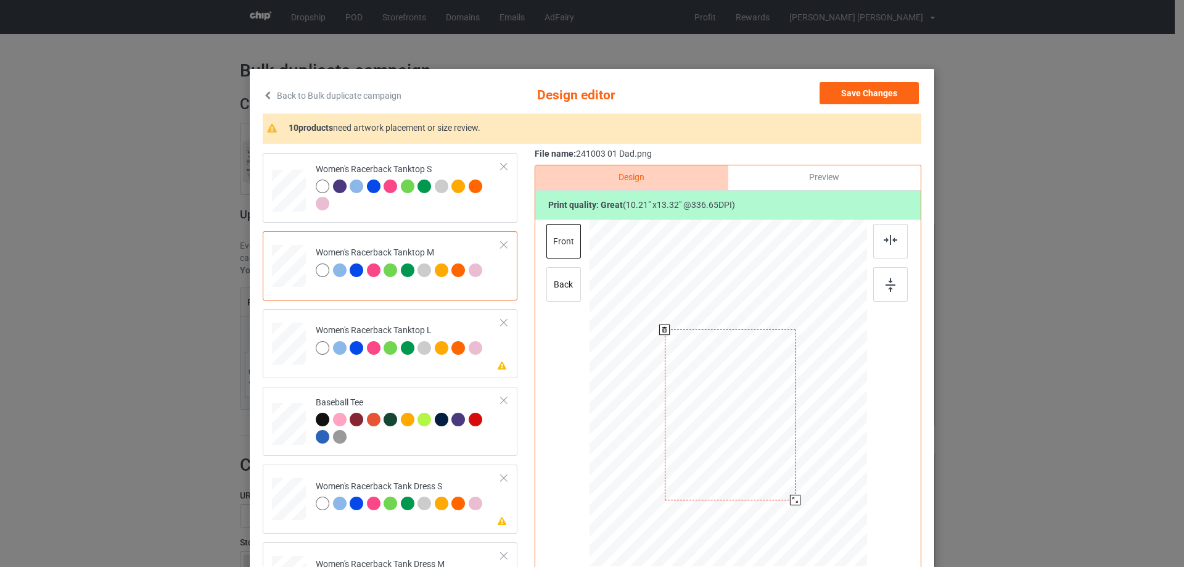
drag, startPoint x: 792, startPoint y: 507, endPoint x: 789, endPoint y: 492, distance: 15.1
click at [790, 501] on div at bounding box center [795, 499] width 10 height 10
click at [753, 441] on div at bounding box center [727, 414] width 129 height 168
click at [890, 238] on img at bounding box center [890, 240] width 14 height 10
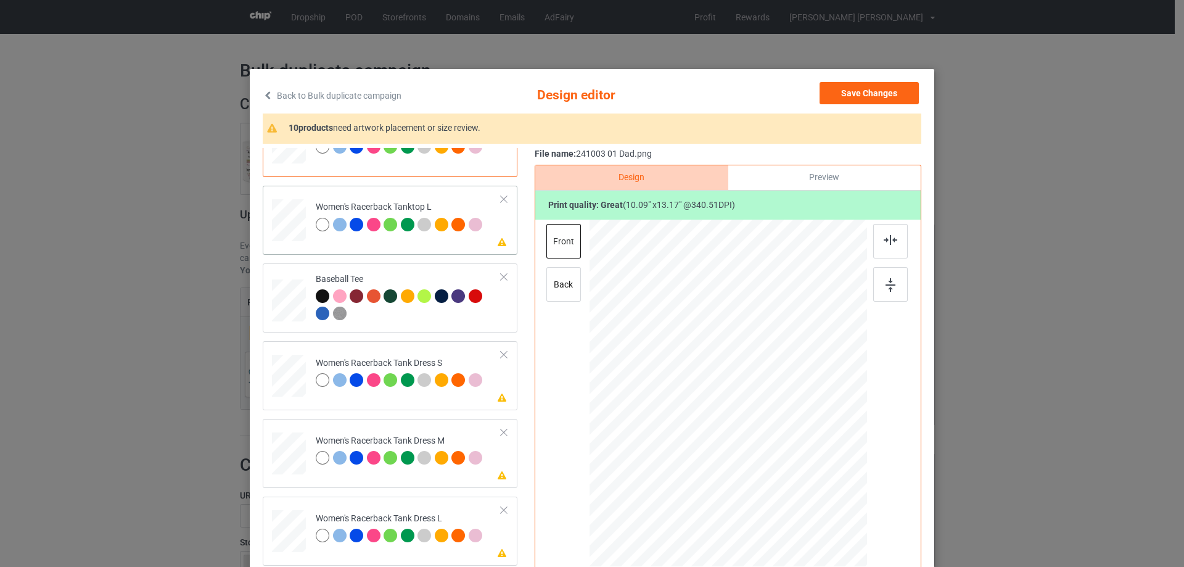
click at [281, 226] on div at bounding box center [289, 220] width 34 height 41
drag, startPoint x: 807, startPoint y: 502, endPoint x: 734, endPoint y: 414, distance: 114.8
click at [790, 459] on div at bounding box center [727, 393] width 277 height 331
drag, startPoint x: 734, startPoint y: 413, endPoint x: 734, endPoint y: 431, distance: 17.9
click at [734, 431] on div at bounding box center [728, 411] width 113 height 147
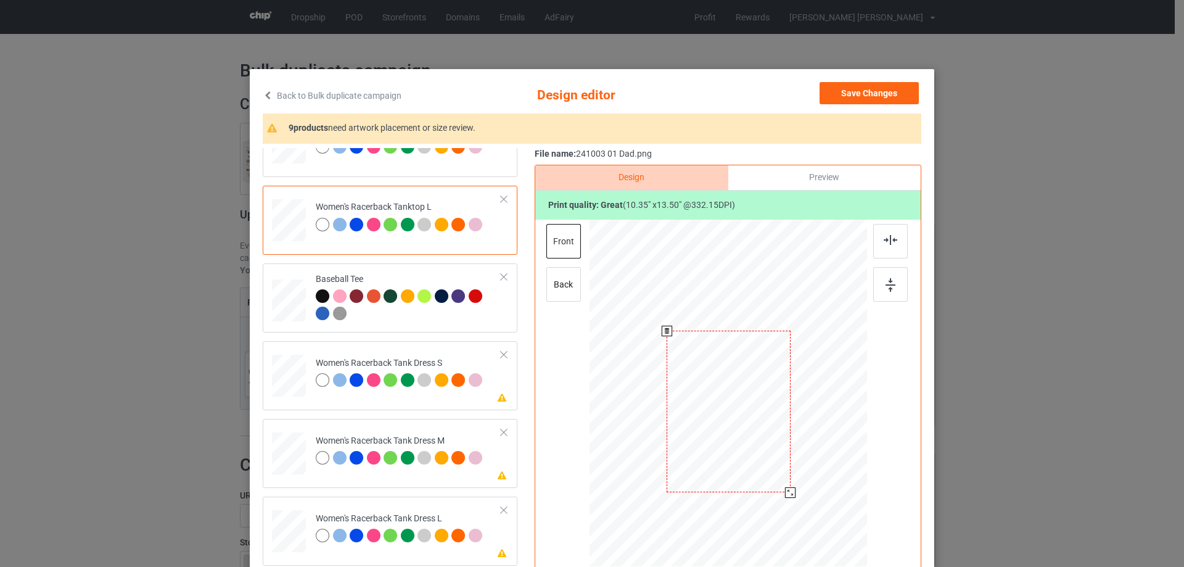
drag, startPoint x: 782, startPoint y: 486, endPoint x: 742, endPoint y: 436, distance: 63.5
click at [787, 494] on div at bounding box center [790, 492] width 10 height 10
click at [743, 440] on div at bounding box center [730, 416] width 125 height 162
click at [890, 238] on img at bounding box center [890, 240] width 14 height 10
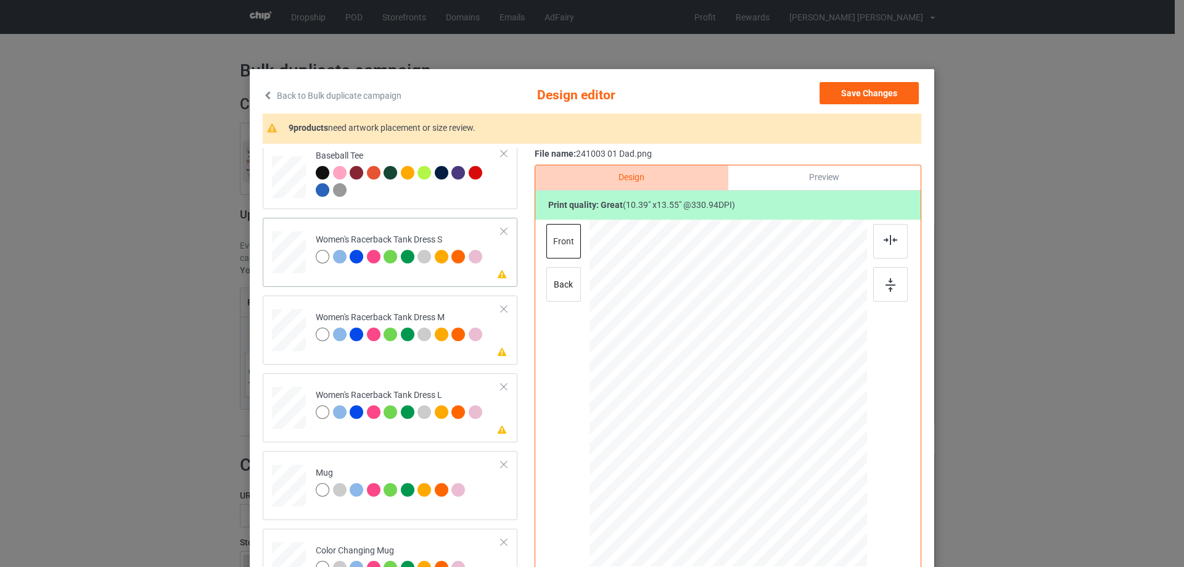
click at [284, 255] on div at bounding box center [289, 252] width 28 height 43
drag, startPoint x: 790, startPoint y: 481, endPoint x: 789, endPoint y: 472, distance: 9.3
click at [789, 472] on div at bounding box center [791, 475] width 10 height 10
drag, startPoint x: 788, startPoint y: 478, endPoint x: 772, endPoint y: 452, distance: 30.1
click at [785, 470] on div at bounding box center [787, 471] width 10 height 10
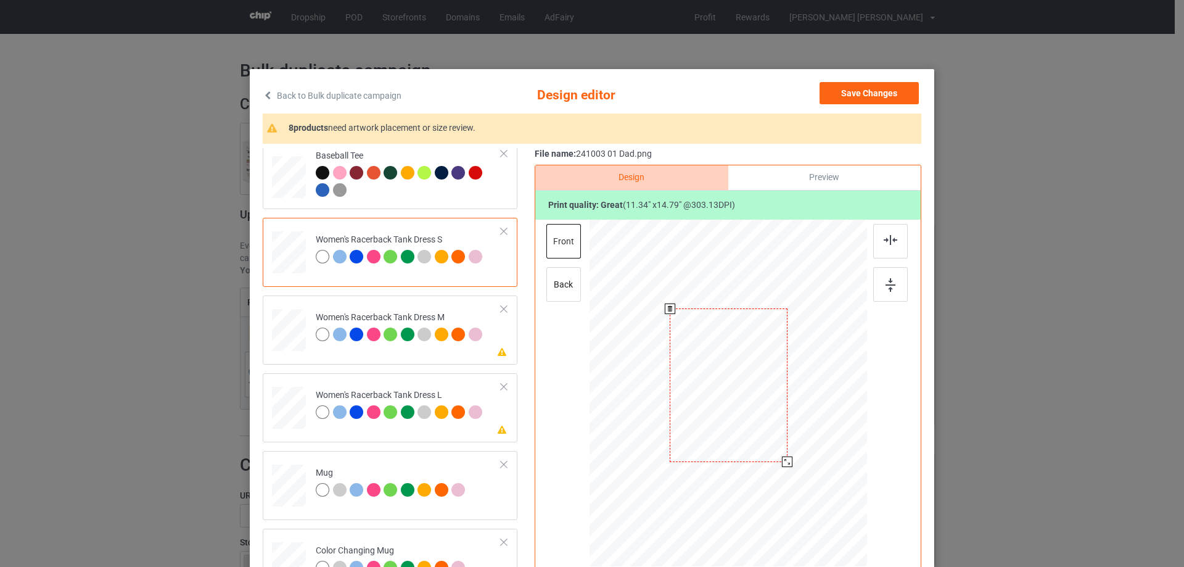
drag, startPoint x: 772, startPoint y: 452, endPoint x: 773, endPoint y: 444, distance: 7.4
click at [773, 444] on div at bounding box center [728, 384] width 117 height 153
click at [885, 245] on div at bounding box center [890, 241] width 35 height 35
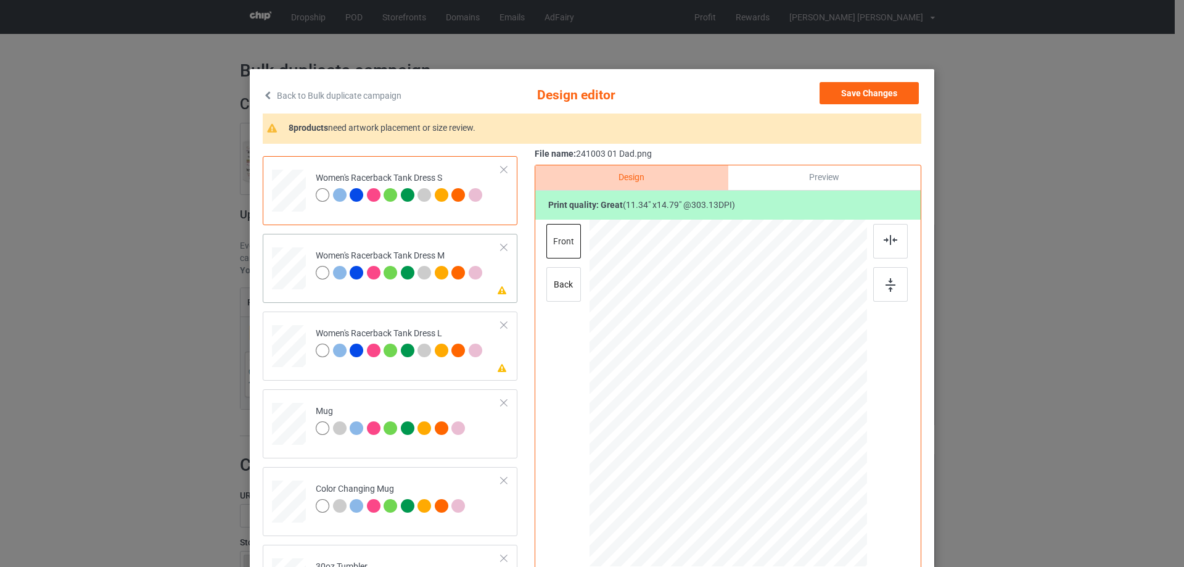
click at [292, 279] on div at bounding box center [288, 268] width 28 height 43
drag, startPoint x: 793, startPoint y: 486, endPoint x: 760, endPoint y: 450, distance: 49.3
click at [787, 470] on div at bounding box center [789, 472] width 10 height 10
drag, startPoint x: 758, startPoint y: 449, endPoint x: 758, endPoint y: 441, distance: 8.0
click at [758, 441] on div at bounding box center [727, 385] width 121 height 158
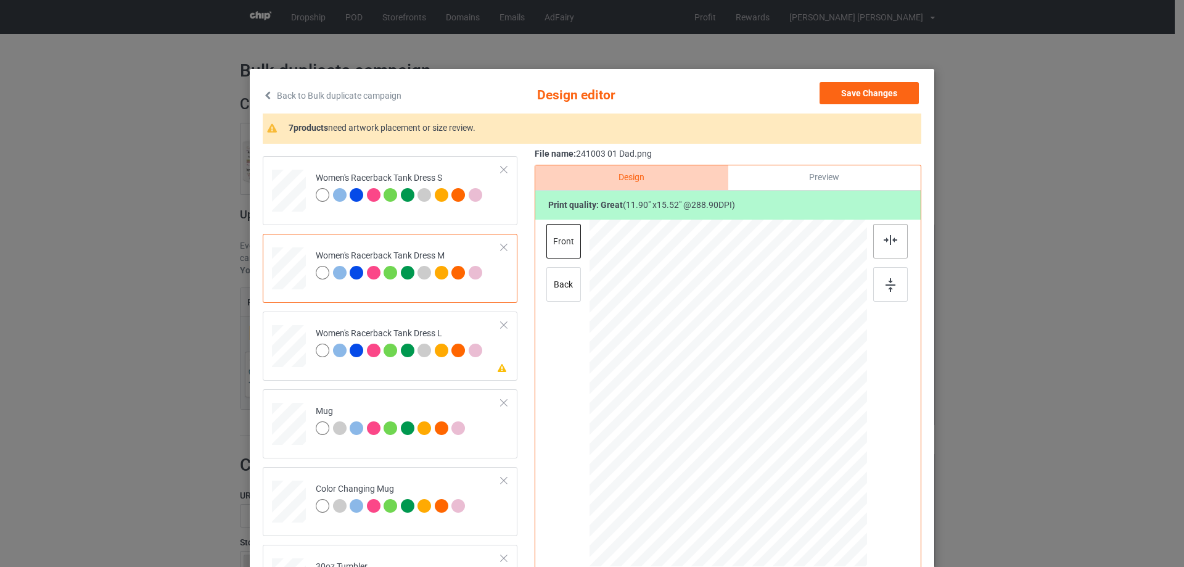
click at [888, 243] on img at bounding box center [890, 240] width 14 height 10
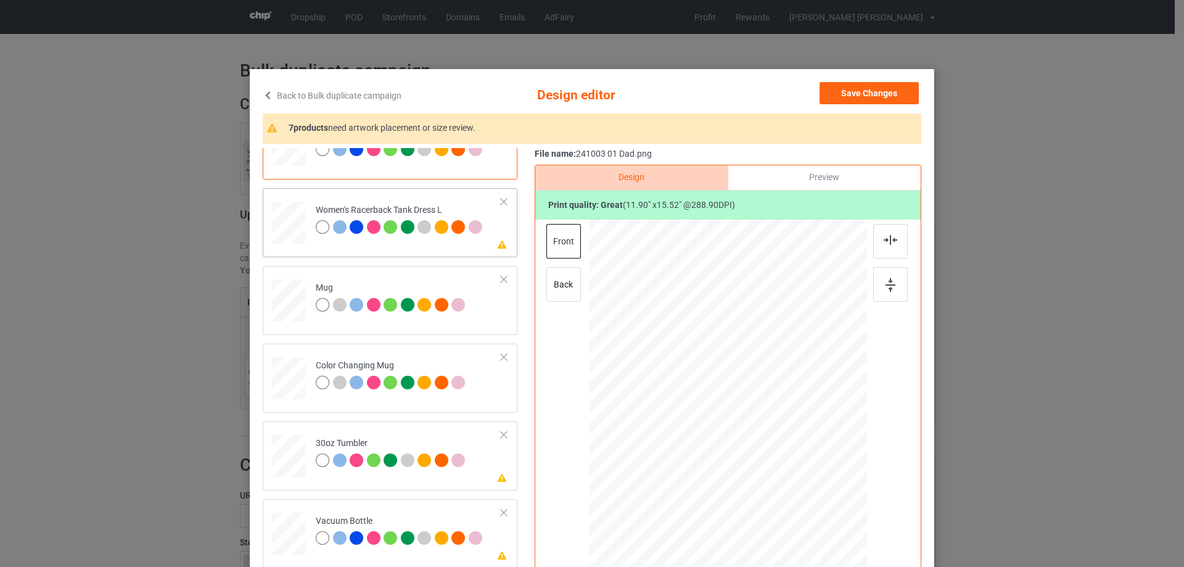
click at [290, 219] on div at bounding box center [289, 223] width 30 height 43
drag, startPoint x: 796, startPoint y: 489, endPoint x: 756, endPoint y: 440, distance: 63.5
click at [792, 467] on div at bounding box center [728, 392] width 246 height 347
click at [756, 446] on div at bounding box center [728, 398] width 124 height 162
click at [756, 439] on div at bounding box center [728, 394] width 124 height 162
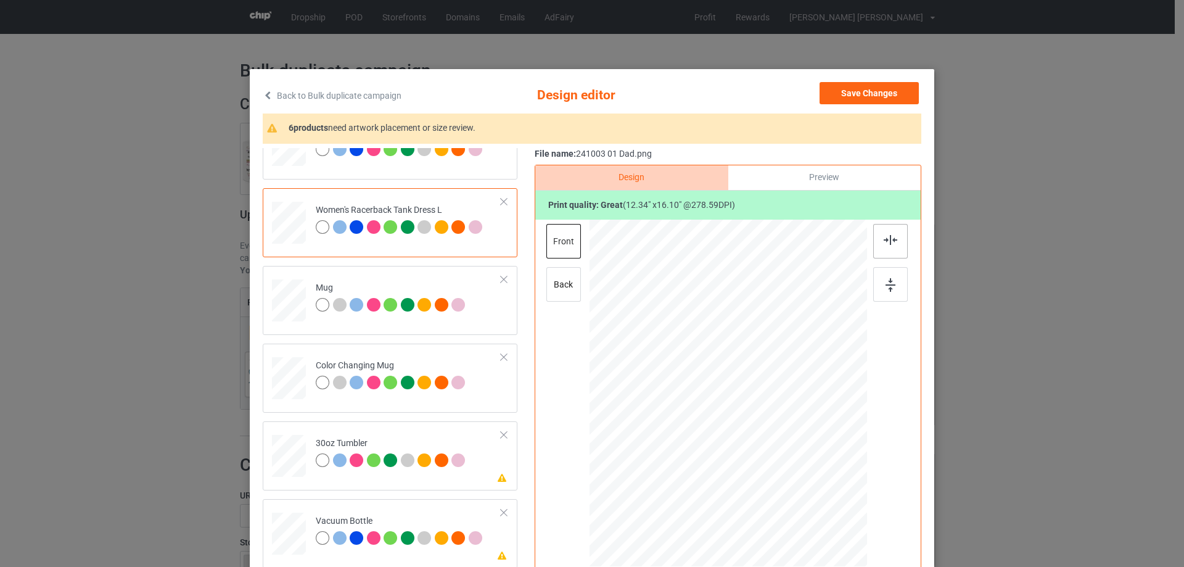
click at [883, 245] on img at bounding box center [890, 240] width 14 height 10
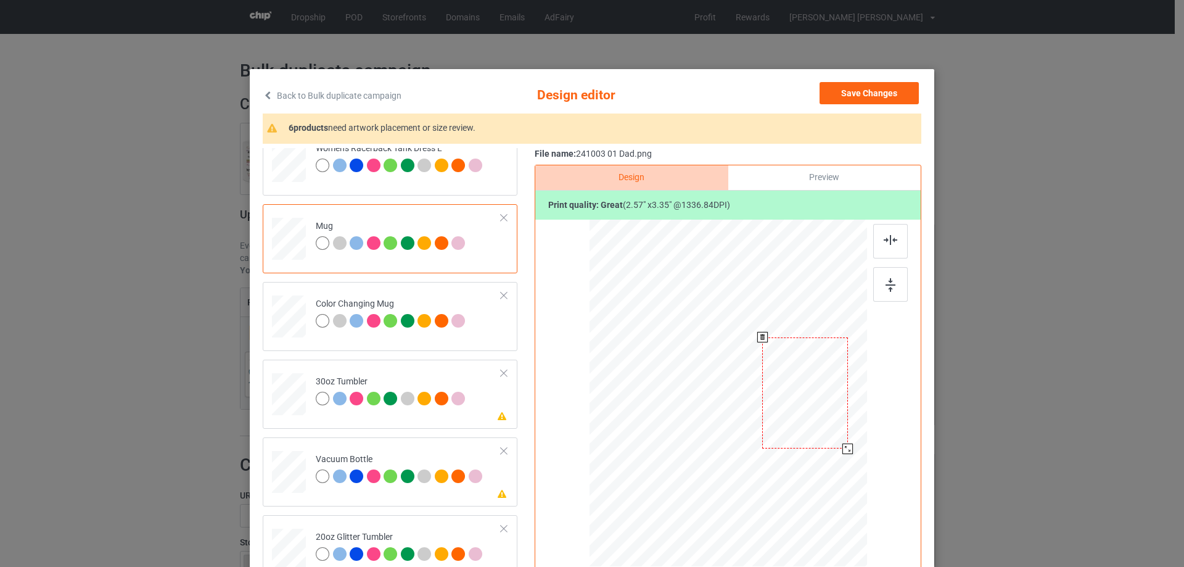
click at [842, 449] on div at bounding box center [847, 448] width 10 height 10
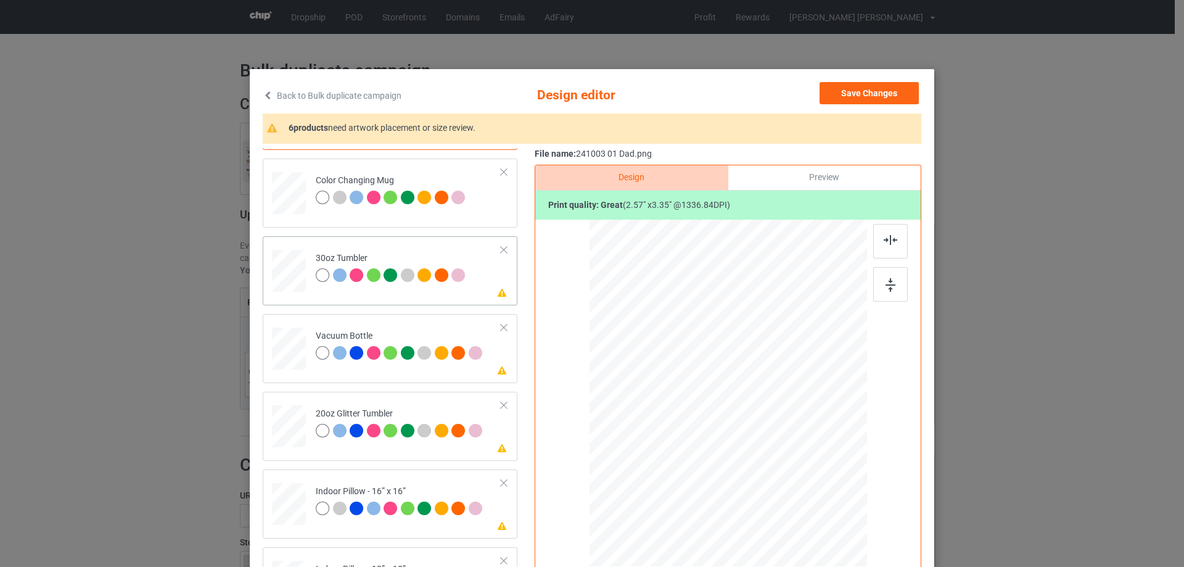
click at [288, 273] on div at bounding box center [288, 271] width 33 height 18
drag, startPoint x: 691, startPoint y: 437, endPoint x: 515, endPoint y: 411, distance: 178.2
click at [693, 440] on div at bounding box center [698, 437] width 10 height 10
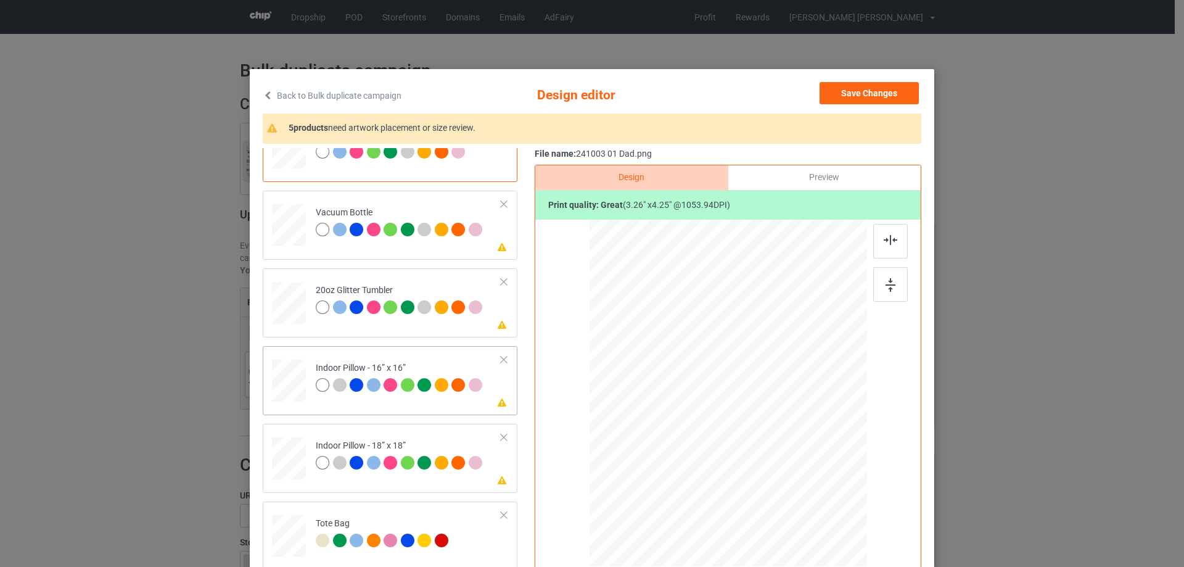
drag, startPoint x: 279, startPoint y: 371, endPoint x: 380, endPoint y: 375, distance: 101.2
click at [281, 371] on div at bounding box center [289, 381] width 34 height 34
click at [800, 503] on div at bounding box center [727, 393] width 277 height 277
drag, startPoint x: 806, startPoint y: 503, endPoint x: 806, endPoint y: 486, distance: 17.3
click at [806, 486] on div at bounding box center [727, 393] width 277 height 277
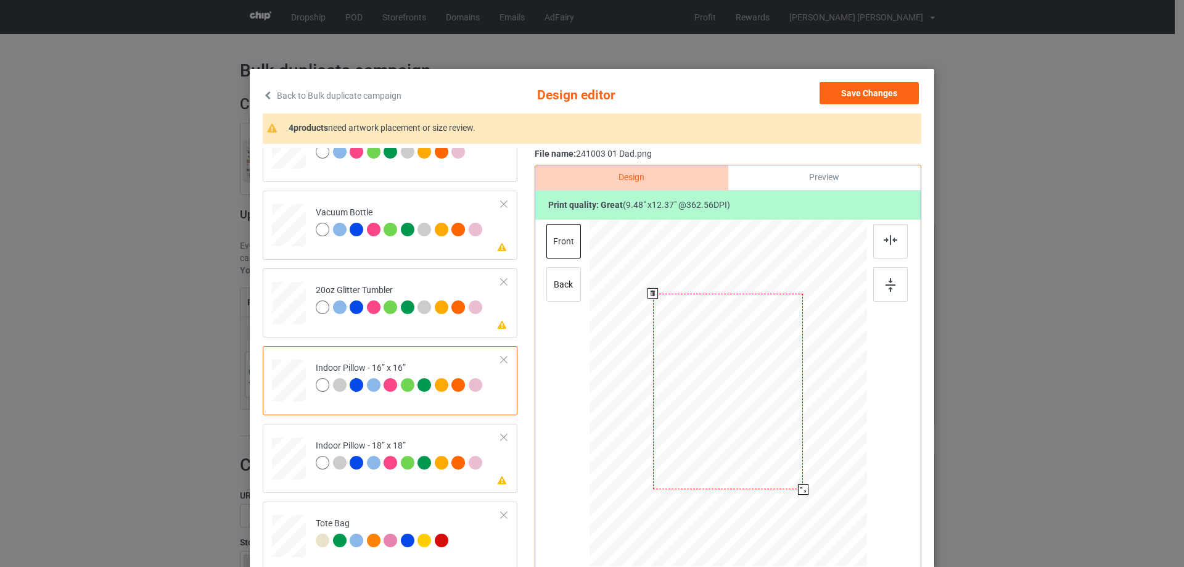
click at [795, 475] on div at bounding box center [728, 391] width 150 height 196
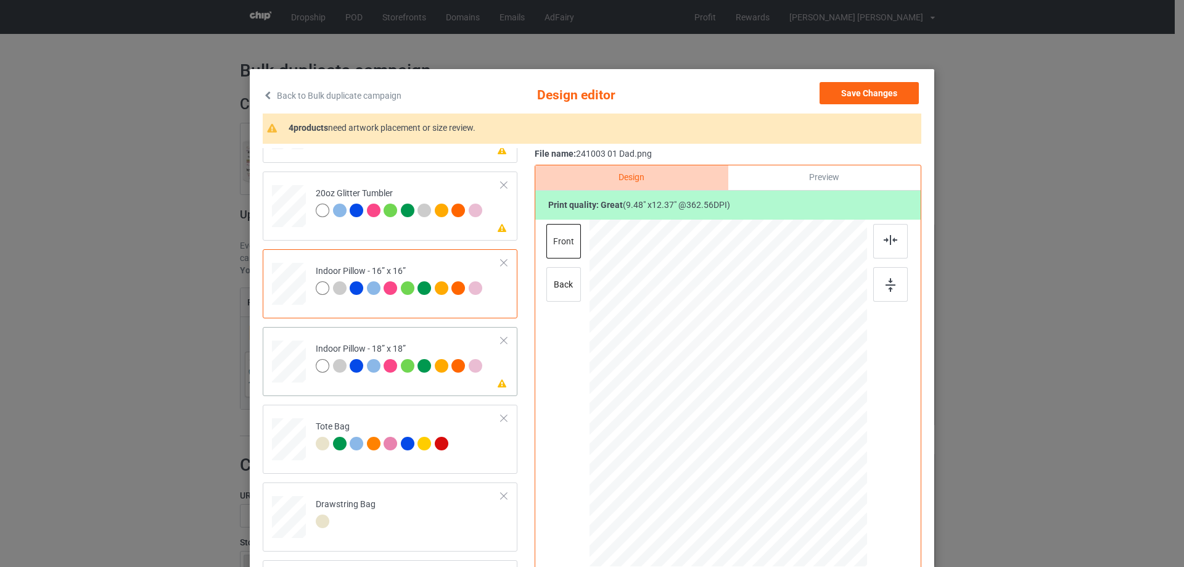
click at [282, 367] on div at bounding box center [289, 362] width 34 height 34
drag, startPoint x: 804, startPoint y: 503, endPoint x: 746, endPoint y: 461, distance: 71.9
click at [799, 489] on div at bounding box center [804, 493] width 10 height 10
click at [746, 457] on div at bounding box center [727, 390] width 149 height 194
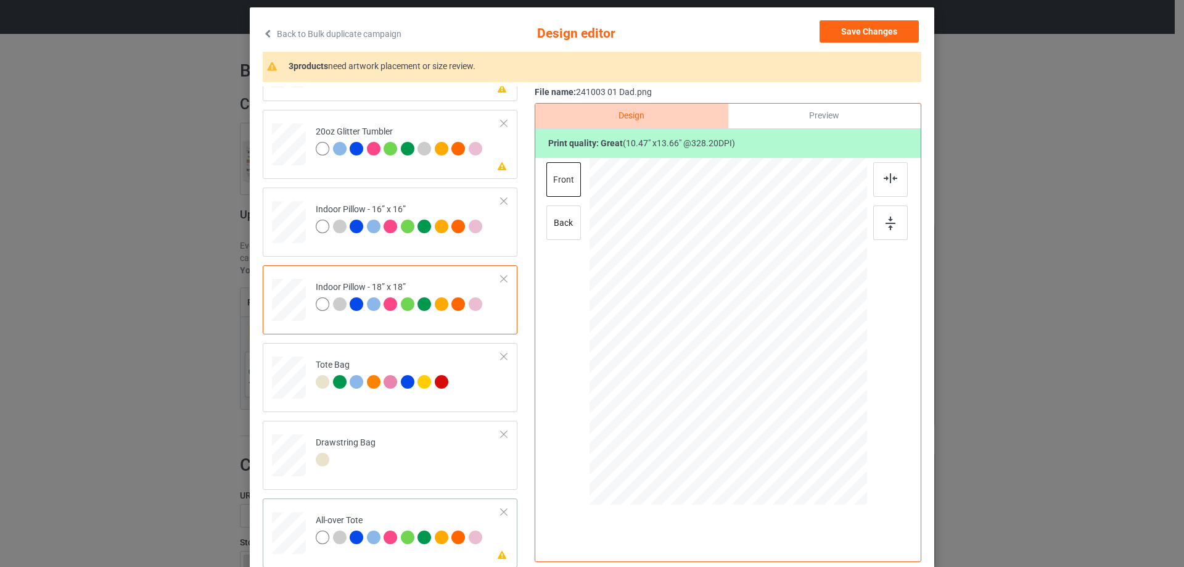
scroll to position [145, 0]
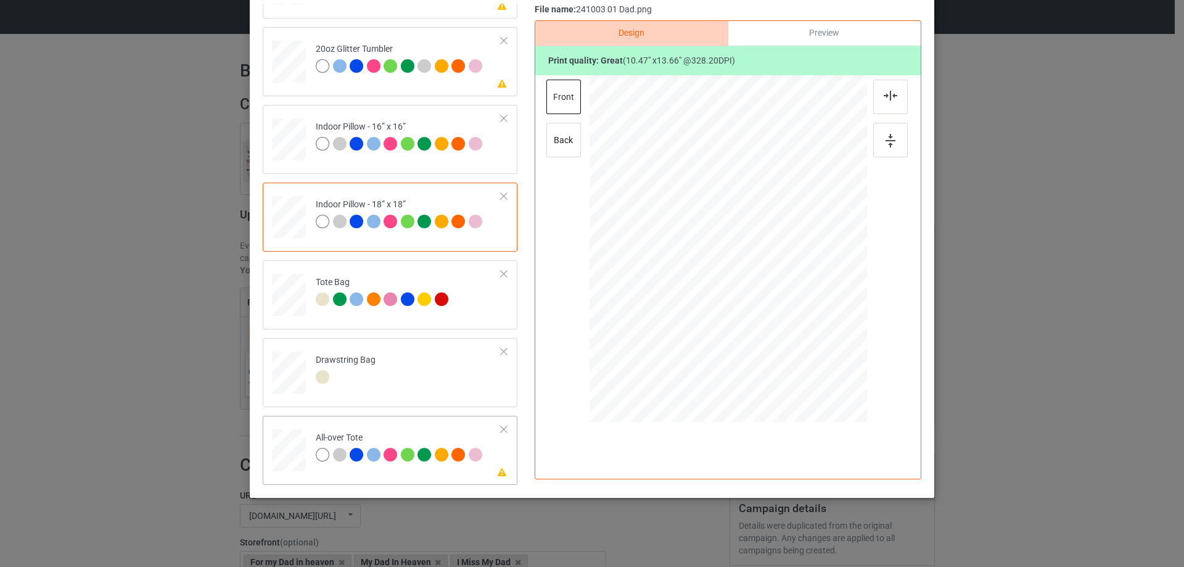
click at [290, 440] on div at bounding box center [289, 450] width 34 height 34
drag, startPoint x: 806, startPoint y: 359, endPoint x: 803, endPoint y: 352, distance: 8.0
click at [803, 352] on div at bounding box center [806, 351] width 10 height 10
click at [785, 334] on div at bounding box center [727, 248] width 157 height 205
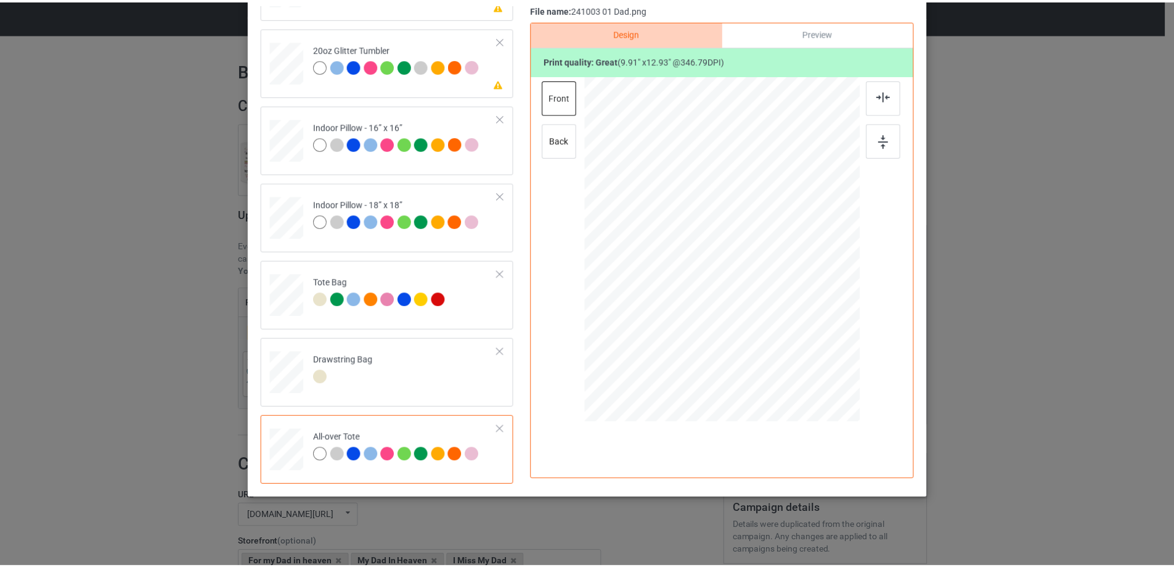
scroll to position [22, 0]
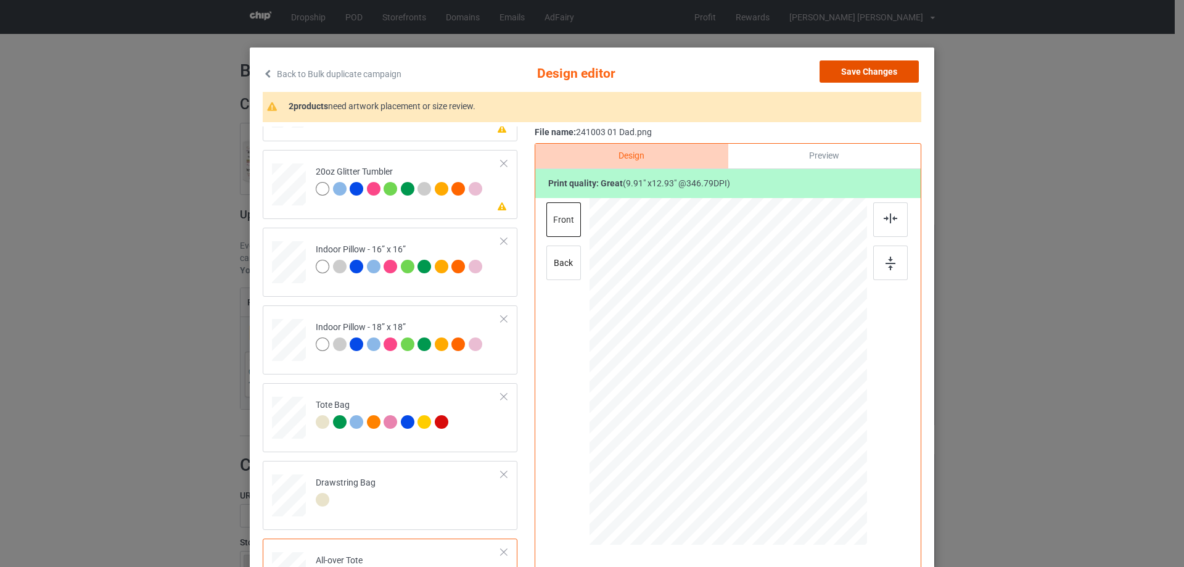
click at [891, 72] on button "Save Changes" at bounding box center [868, 71] width 99 height 22
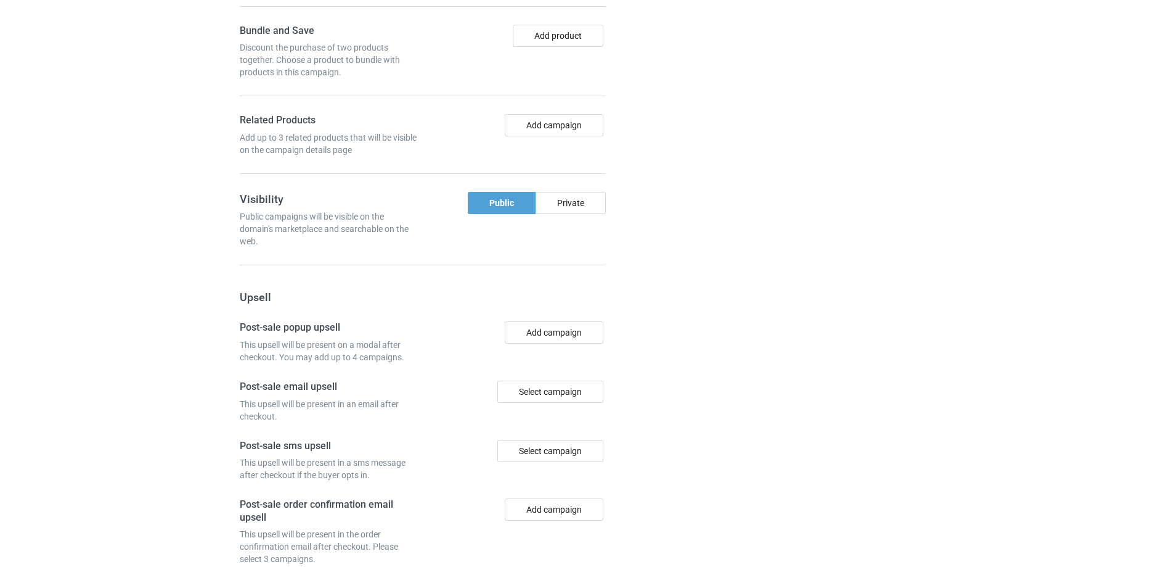
scroll to position [1044, 0]
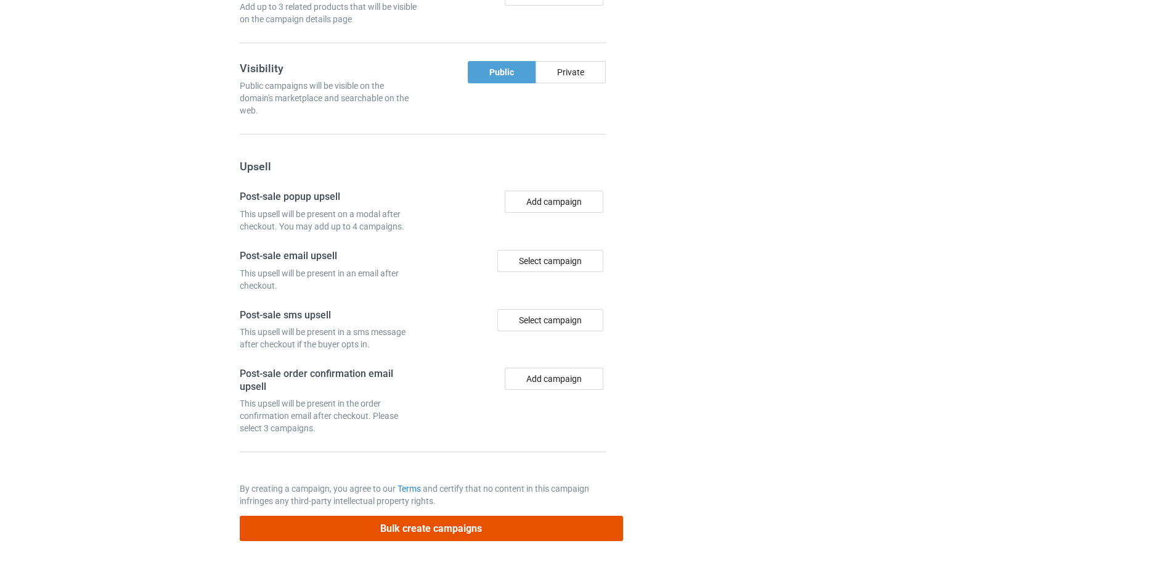
click at [425, 523] on button "Bulk create campaigns" at bounding box center [431, 527] width 383 height 25
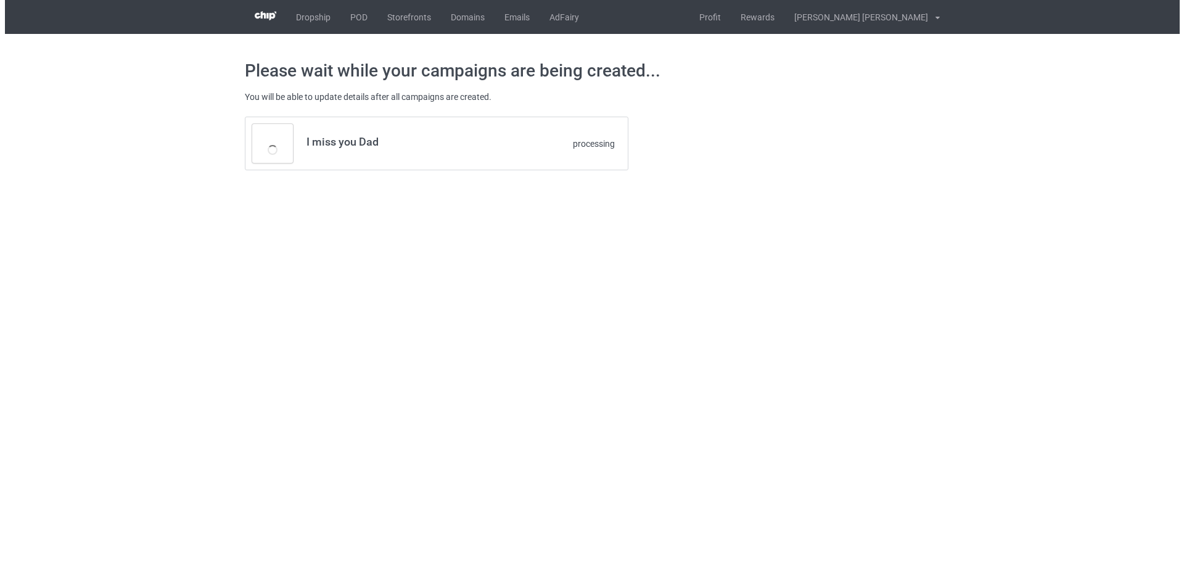
scroll to position [0, 0]
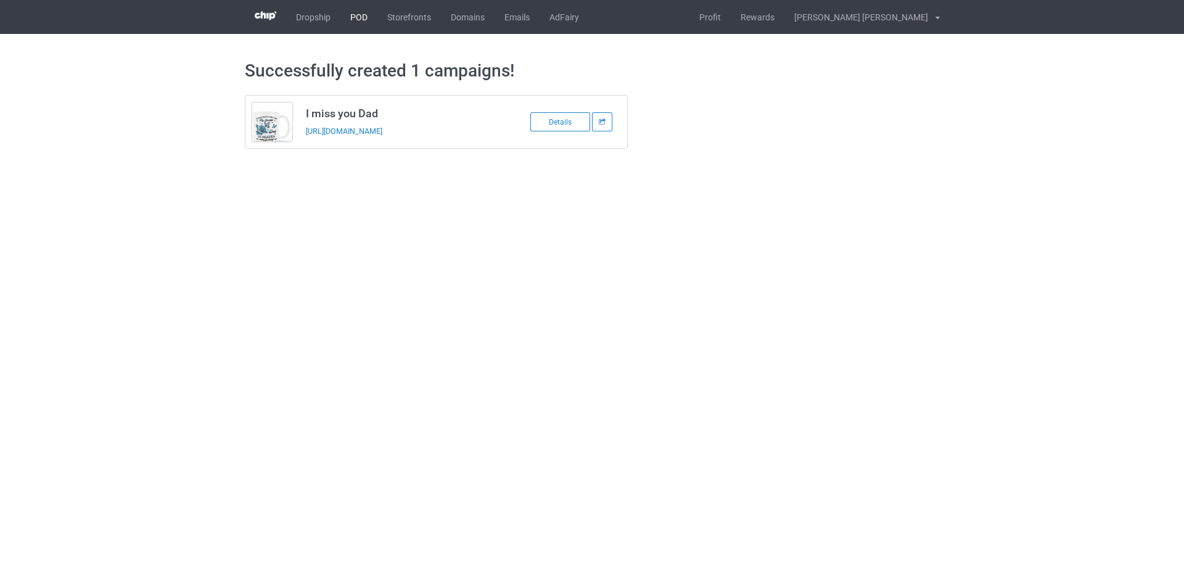
click at [358, 17] on link "POD" at bounding box center [358, 17] width 37 height 34
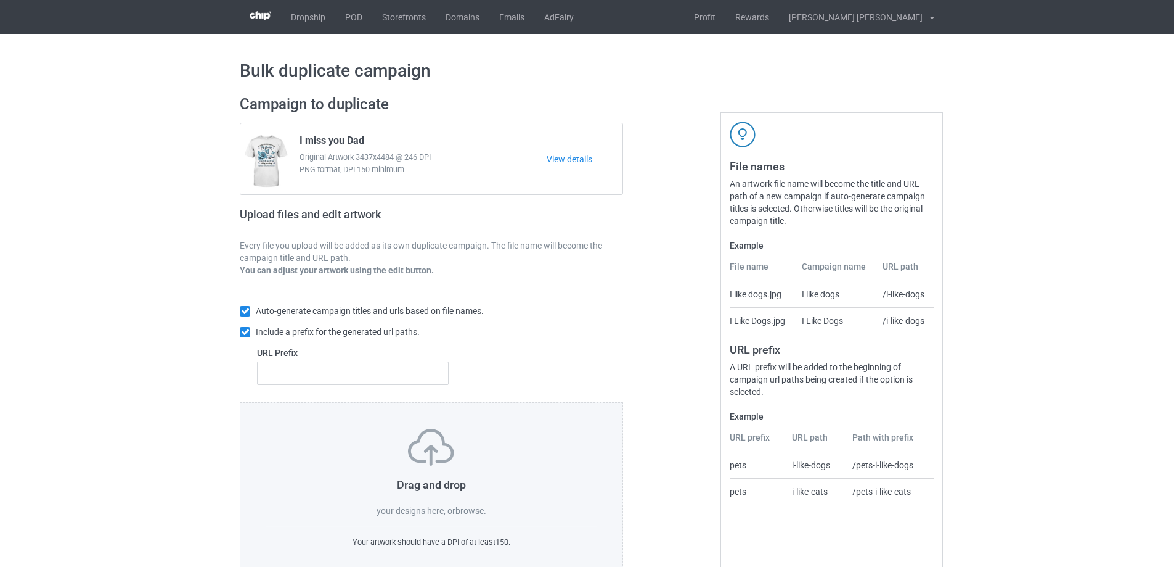
click at [472, 512] on label "browse" at bounding box center [470, 511] width 28 height 10
click at [0, 0] on input "browse" at bounding box center [0, 0] width 0 height 0
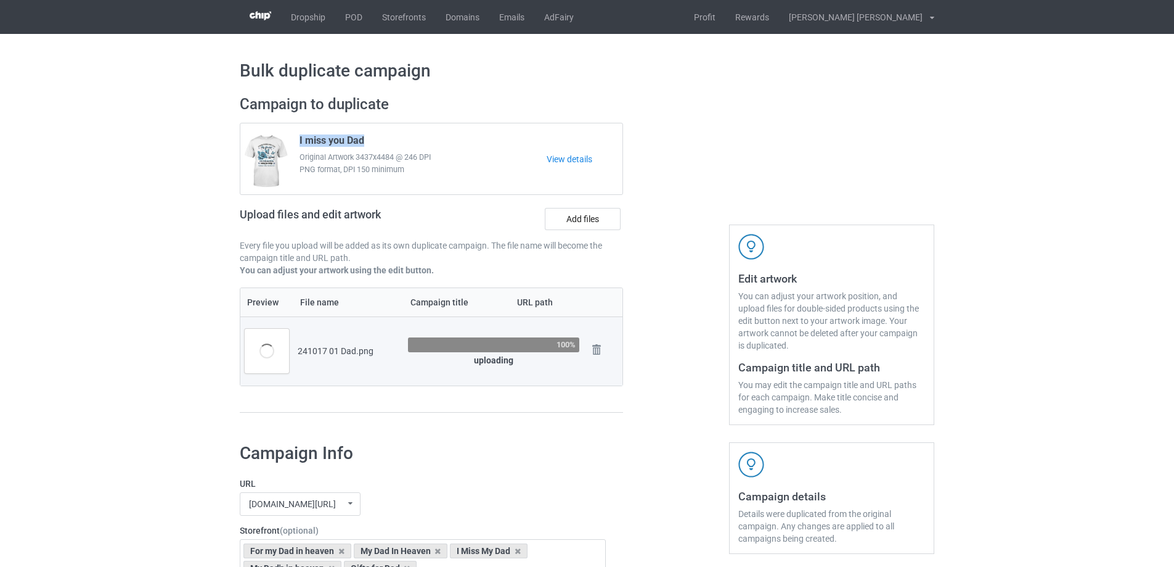
drag, startPoint x: 297, startPoint y: 139, endPoint x: 380, endPoint y: 141, distance: 83.2
click at [380, 141] on div "I miss you Dad Original Artwork 3437x4484 @ 246 DPI PNG format, DPI 150 minimum" at bounding box center [419, 159] width 256 height 58
copy span "I miss you Dad"
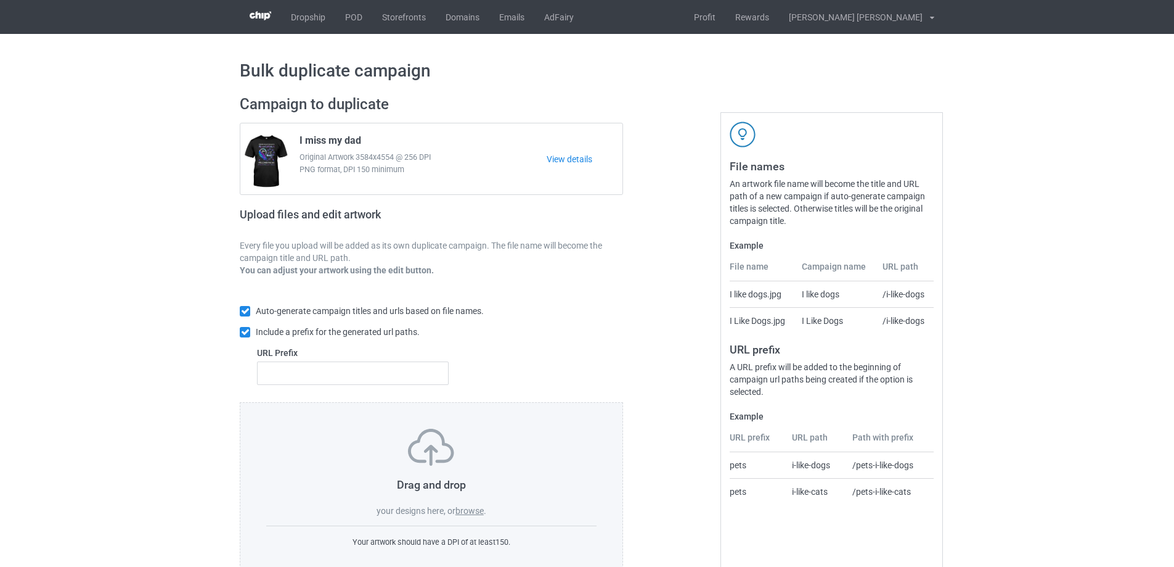
click at [475, 510] on label "browse" at bounding box center [470, 511] width 28 height 10
click at [0, 0] on input "browse" at bounding box center [0, 0] width 0 height 0
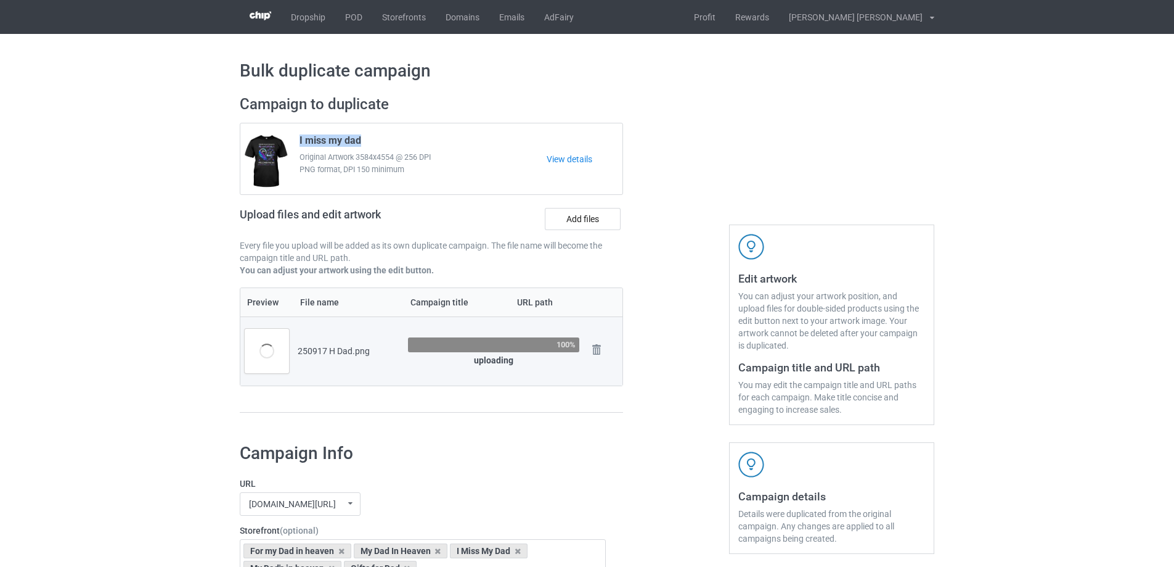
drag, startPoint x: 300, startPoint y: 139, endPoint x: 396, endPoint y: 146, distance: 97.0
click at [396, 146] on div "I miss my dad Original Artwork 3584x4554 @ 256 DPI PNG format, DPI 150 minimum" at bounding box center [419, 159] width 256 height 58
copy span "I miss my dad"
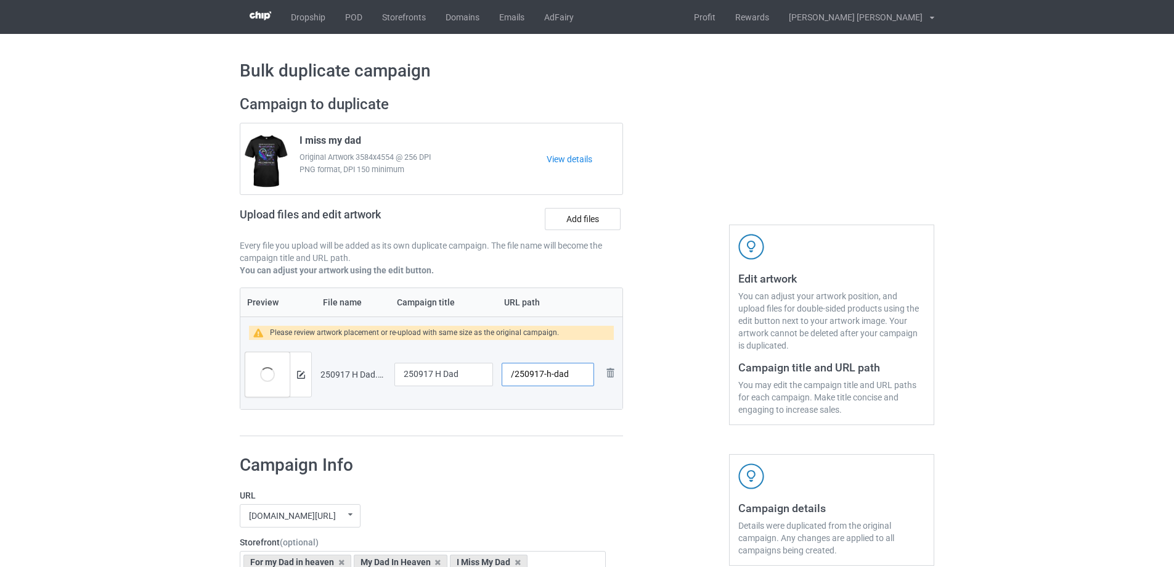
drag, startPoint x: 545, startPoint y: 375, endPoint x: 574, endPoint y: 375, distance: 29.0
click at [574, 375] on input "/250917-h-dad" at bounding box center [548, 374] width 92 height 23
type input "/250917-1"
drag, startPoint x: 471, startPoint y: 375, endPoint x: 451, endPoint y: 387, distance: 22.9
click at [389, 375] on tr "Preview and edit artwork 250917 H Dad.png 250917 H Dad /250917-1 Remove file" at bounding box center [431, 374] width 382 height 69
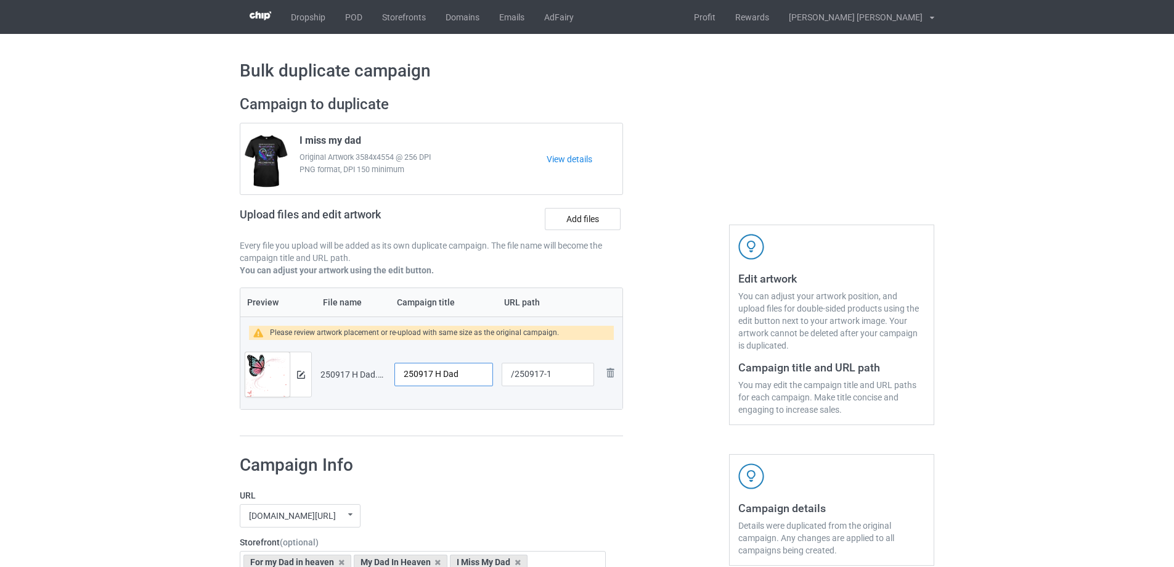
paste input "I miss my d"
type input "I miss my dad"
click at [301, 371] on img at bounding box center [301, 375] width 8 height 8
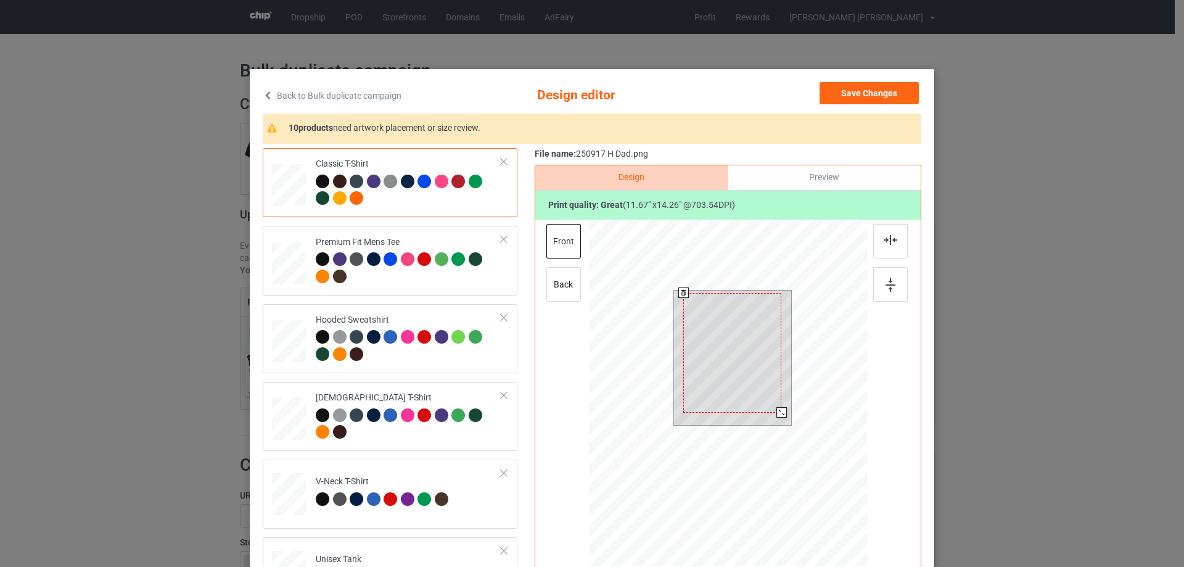
click at [778, 416] on div at bounding box center [781, 412] width 10 height 10
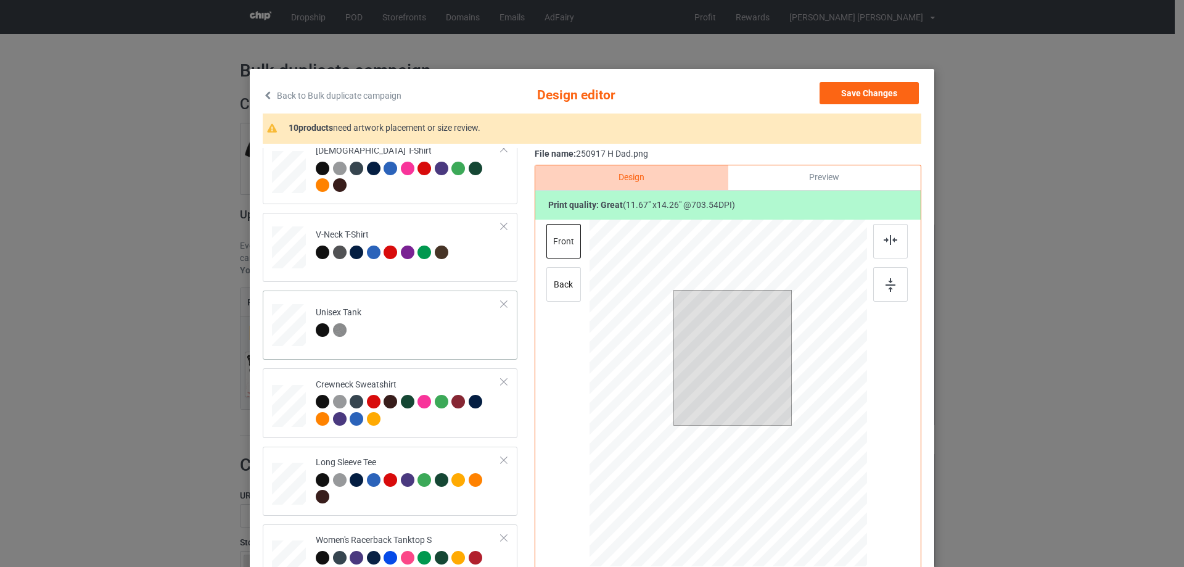
scroll to position [493, 0]
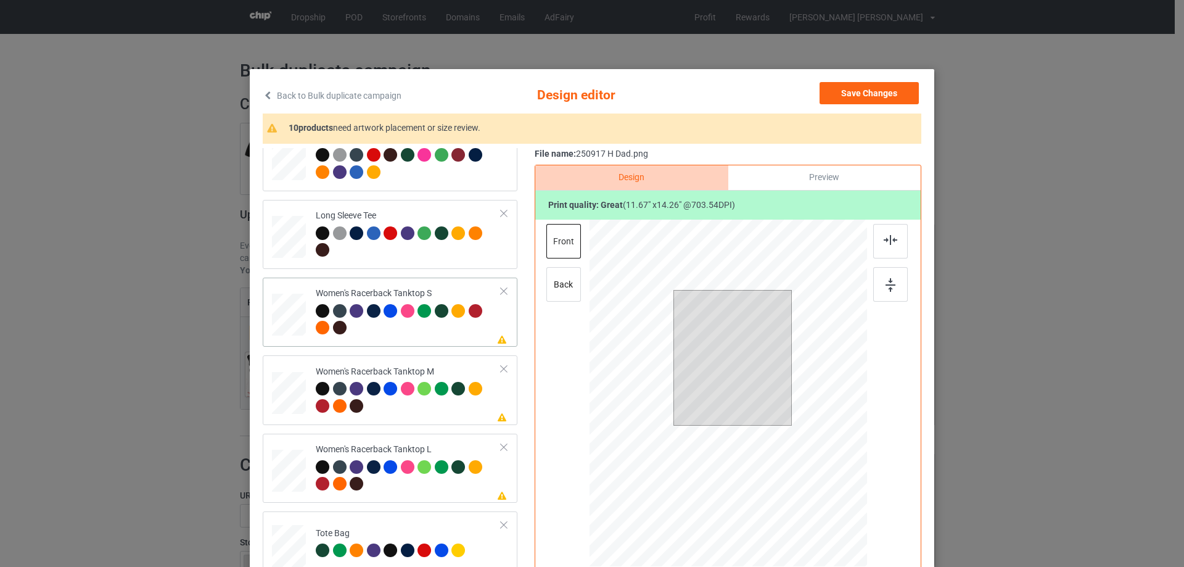
click at [289, 325] on div at bounding box center [288, 314] width 33 height 43
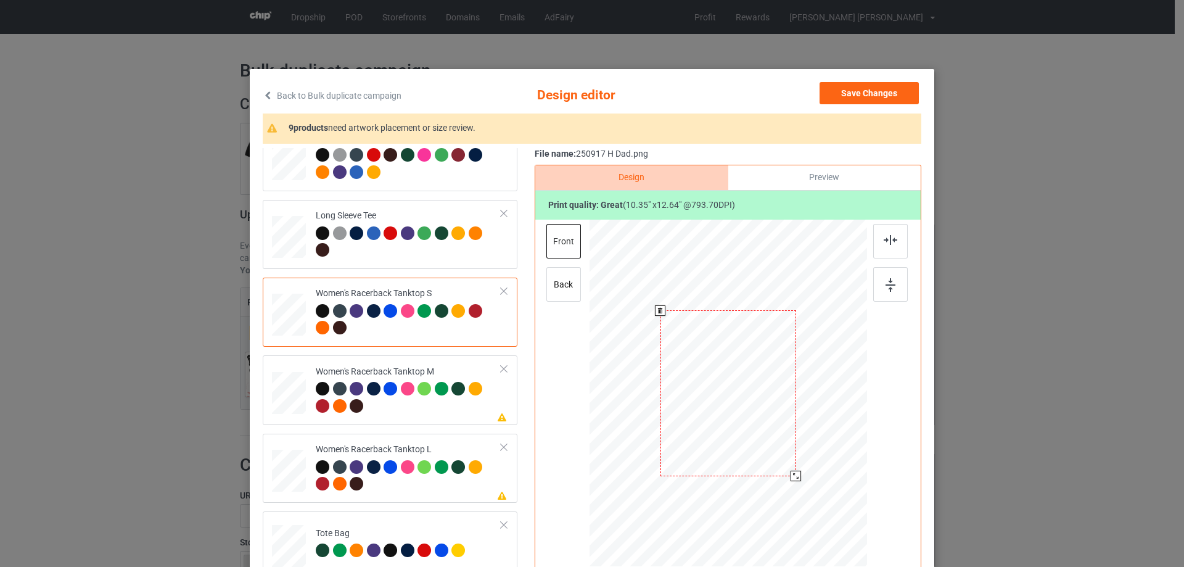
drag, startPoint x: 803, startPoint y: 491, endPoint x: 795, endPoint y: 471, distance: 21.5
click at [795, 471] on div at bounding box center [795, 475] width 10 height 10
click at [780, 467] on div at bounding box center [729, 412] width 136 height 165
click at [890, 245] on img at bounding box center [890, 240] width 14 height 10
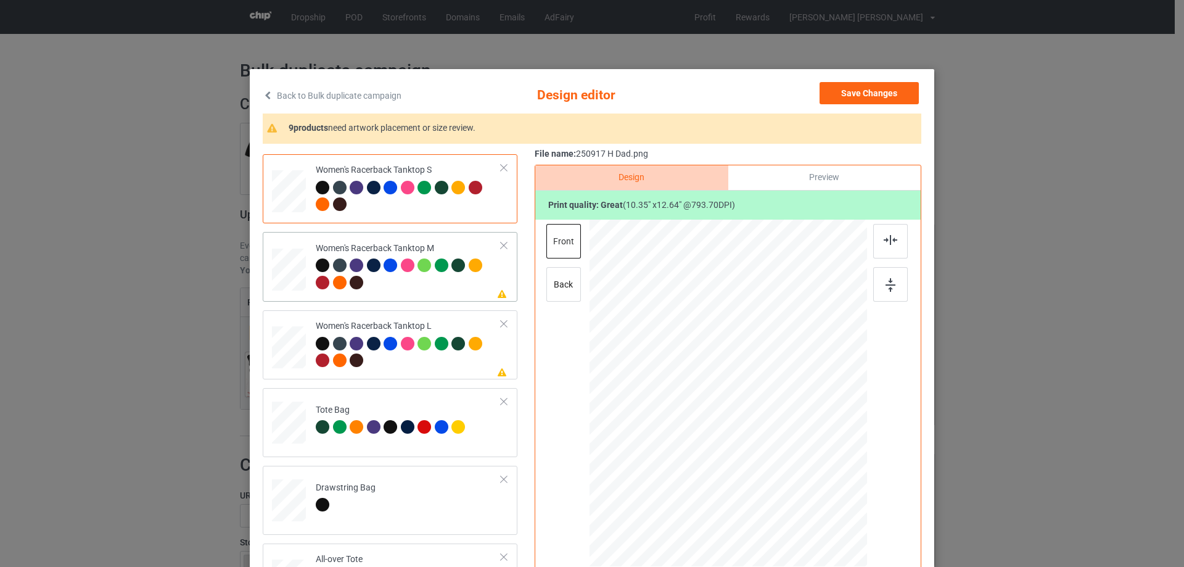
click at [296, 275] on div at bounding box center [289, 269] width 34 height 43
drag, startPoint x: 807, startPoint y: 496, endPoint x: 795, endPoint y: 476, distance: 23.5
click at [795, 476] on div at bounding box center [796, 477] width 10 height 10
click at [764, 460] on div at bounding box center [728, 419] width 137 height 168
click at [888, 237] on img at bounding box center [890, 240] width 14 height 10
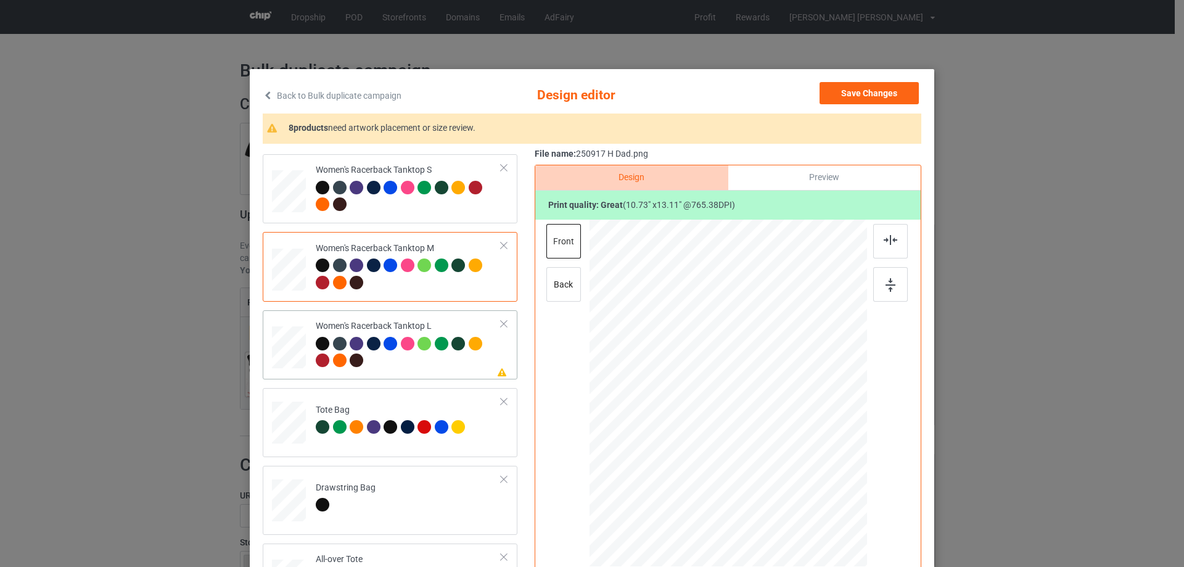
click at [294, 346] on div at bounding box center [289, 347] width 34 height 41
drag, startPoint x: 808, startPoint y: 497, endPoint x: 798, endPoint y: 470, distance: 28.3
click at [800, 477] on div at bounding box center [727, 393] width 277 height 331
click at [764, 451] on div at bounding box center [729, 423] width 141 height 172
drag, startPoint x: 795, startPoint y: 504, endPoint x: 792, endPoint y: 498, distance: 6.6
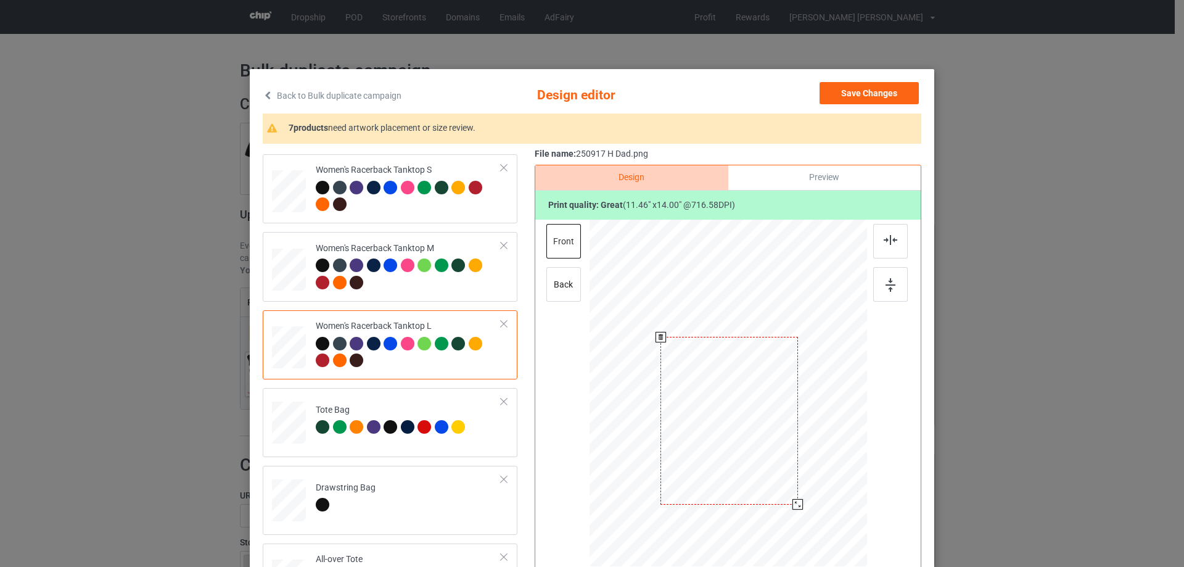
click at [794, 501] on div at bounding box center [797, 504] width 10 height 10
click at [787, 491] on div at bounding box center [729, 419] width 136 height 166
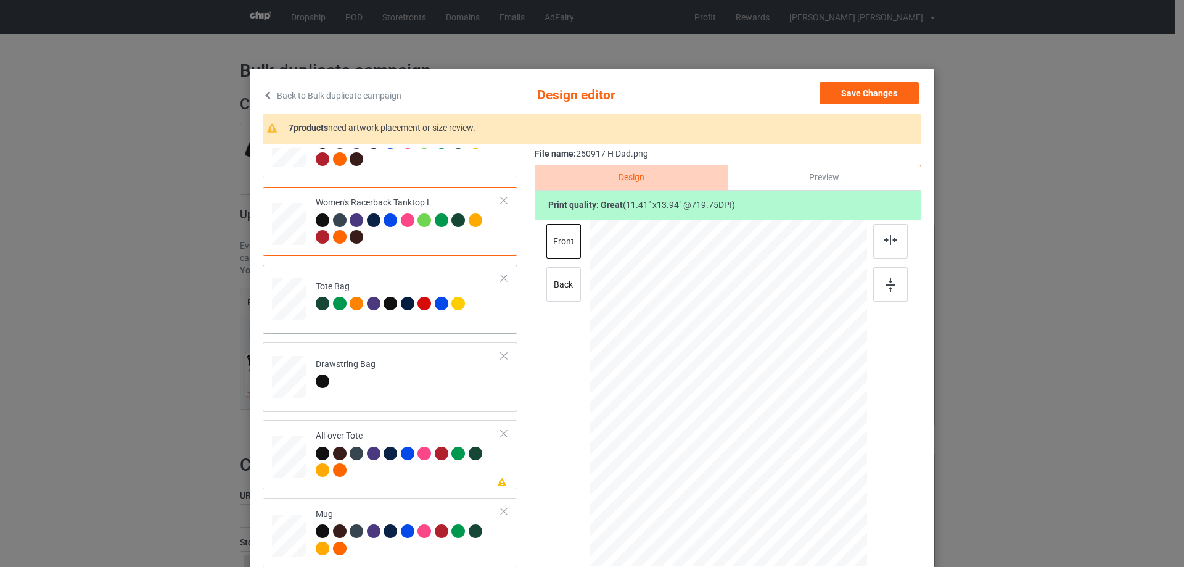
click at [291, 313] on div at bounding box center [289, 305] width 16 height 18
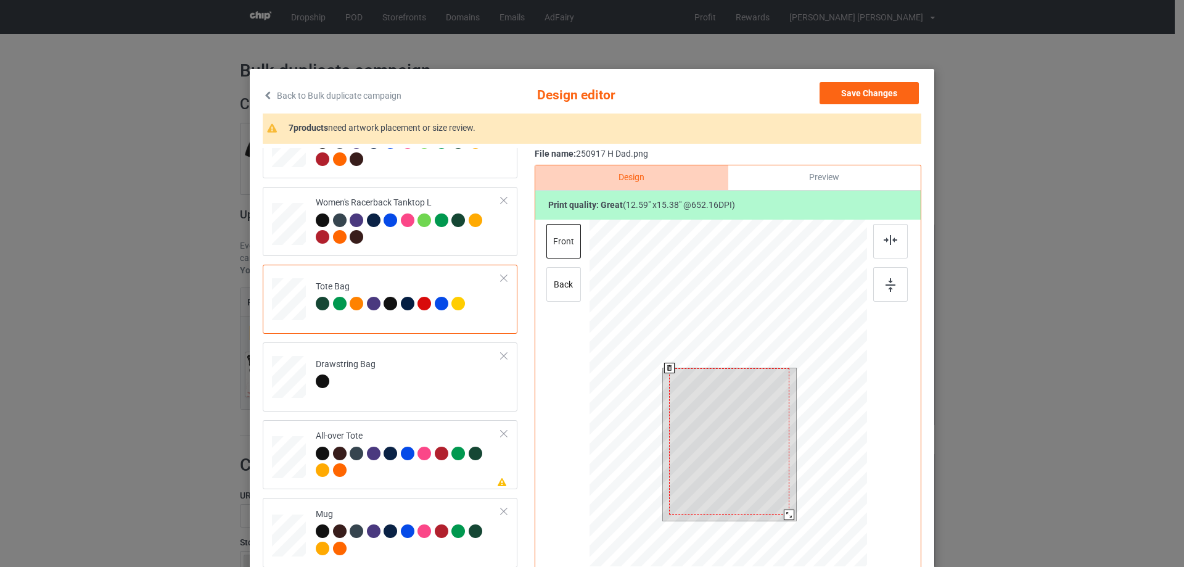
click at [797, 537] on div at bounding box center [727, 394] width 277 height 350
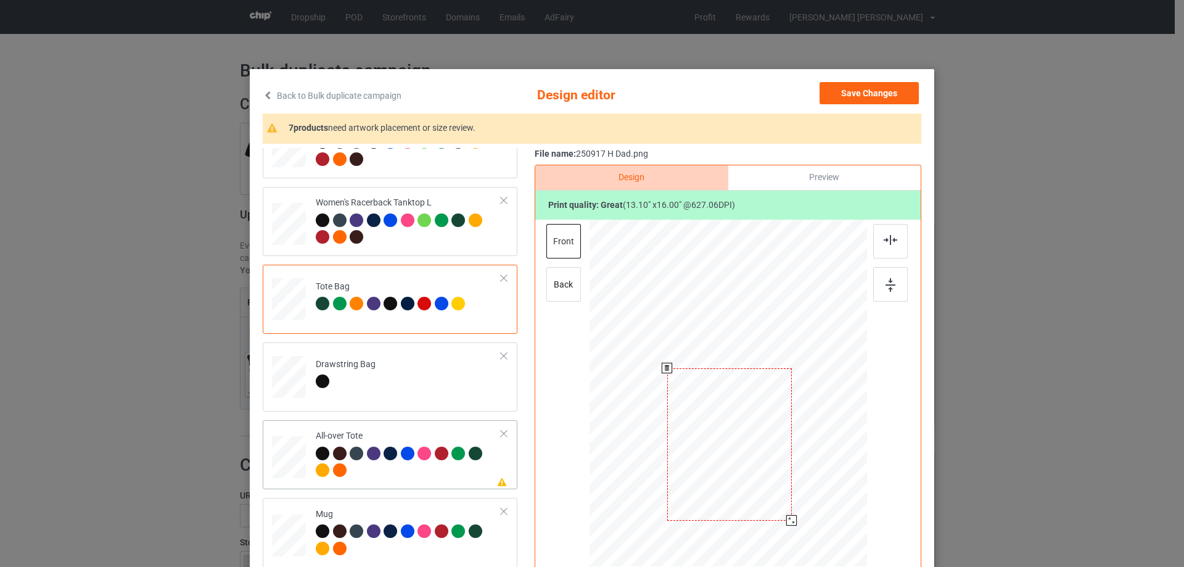
scroll to position [801, 0]
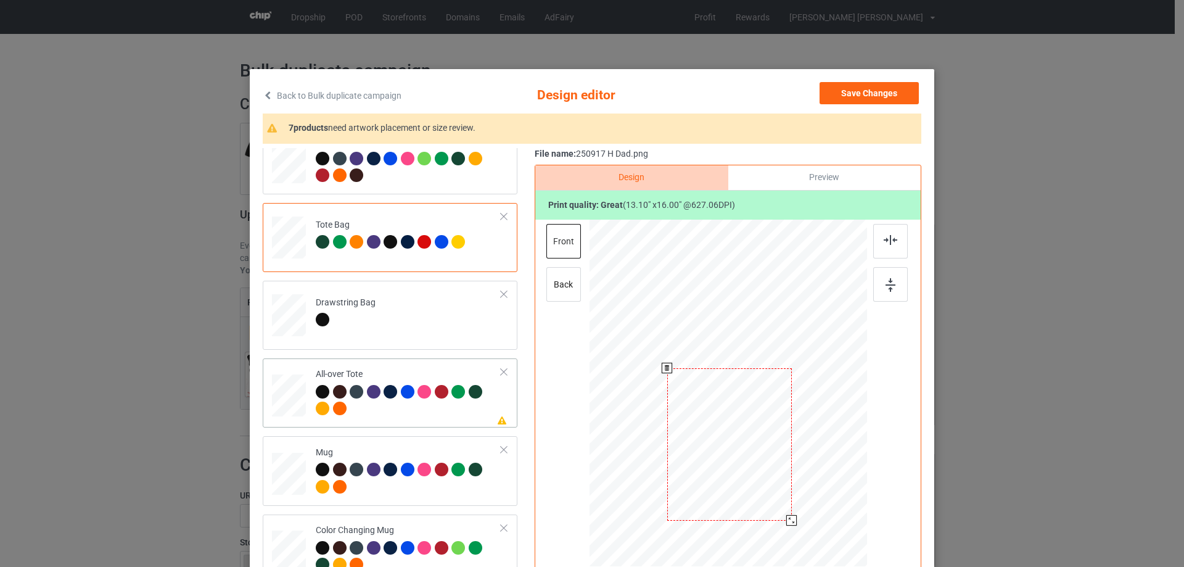
click at [292, 393] on div at bounding box center [289, 396] width 34 height 34
click at [794, 463] on div at bounding box center [727, 388] width 166 height 203
click at [886, 240] on img at bounding box center [890, 240] width 14 height 10
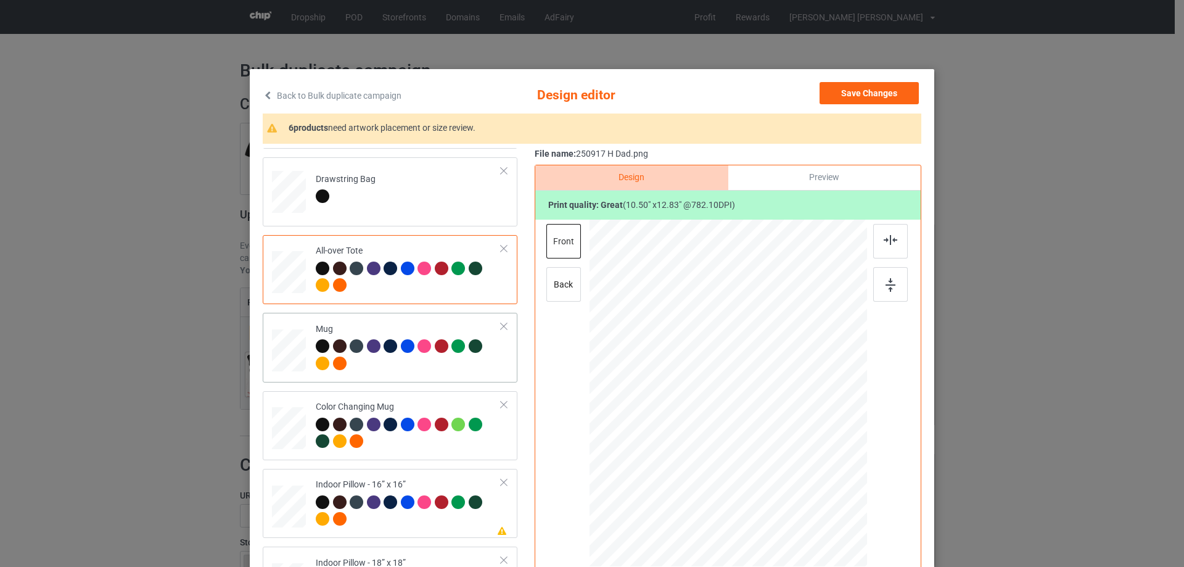
click at [298, 358] on div at bounding box center [289, 350] width 34 height 14
click at [843, 445] on div at bounding box center [847, 446] width 10 height 10
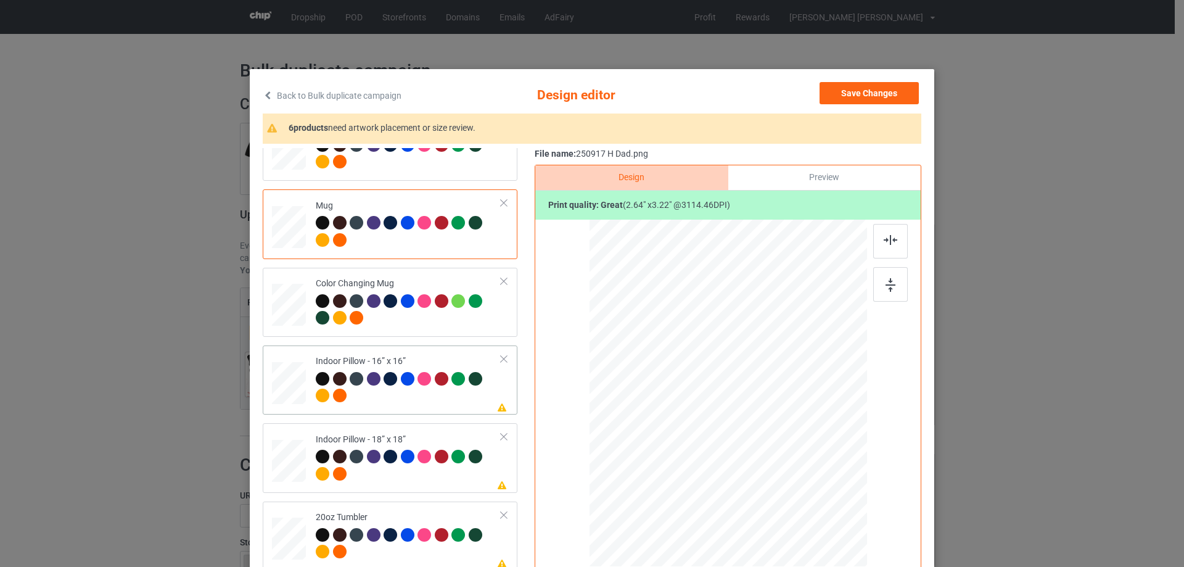
click at [292, 385] on div at bounding box center [289, 383] width 34 height 34
drag, startPoint x: 809, startPoint y: 495, endPoint x: 407, endPoint y: 432, distance: 406.8
click at [802, 484] on div at bounding box center [803, 486] width 10 height 10
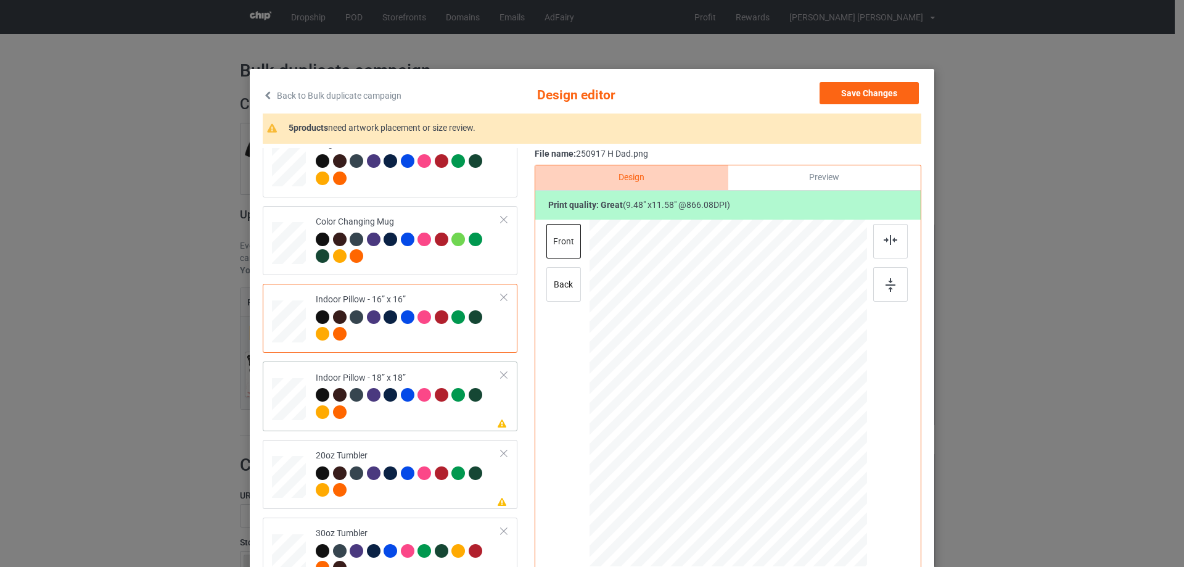
click at [293, 396] on div at bounding box center [289, 399] width 34 height 34
drag, startPoint x: 808, startPoint y: 496, endPoint x: 806, endPoint y: 488, distance: 8.2
click at [806, 488] on div at bounding box center [806, 488] width 10 height 10
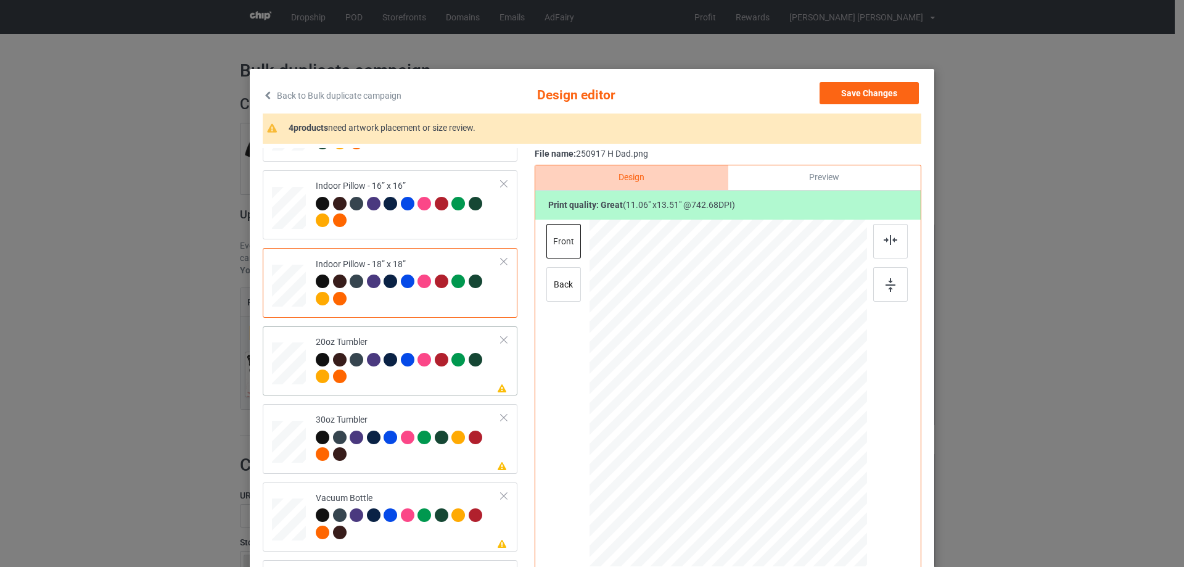
click at [278, 363] on div at bounding box center [288, 364] width 32 height 20
click at [709, 453] on div at bounding box center [710, 448] width 10 height 10
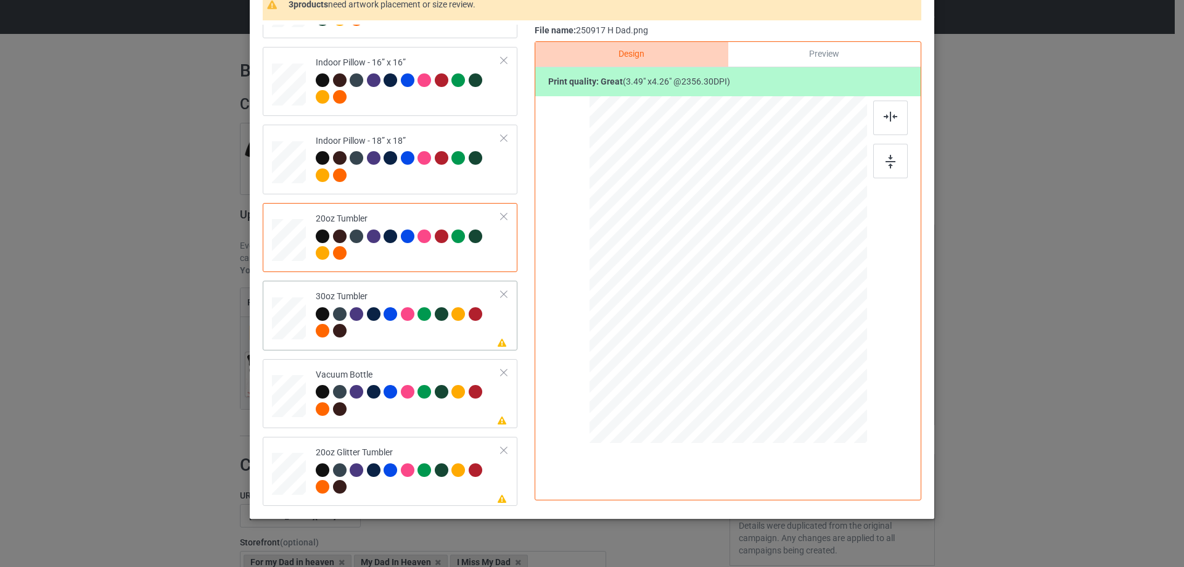
click at [274, 321] on div at bounding box center [288, 318] width 33 height 18
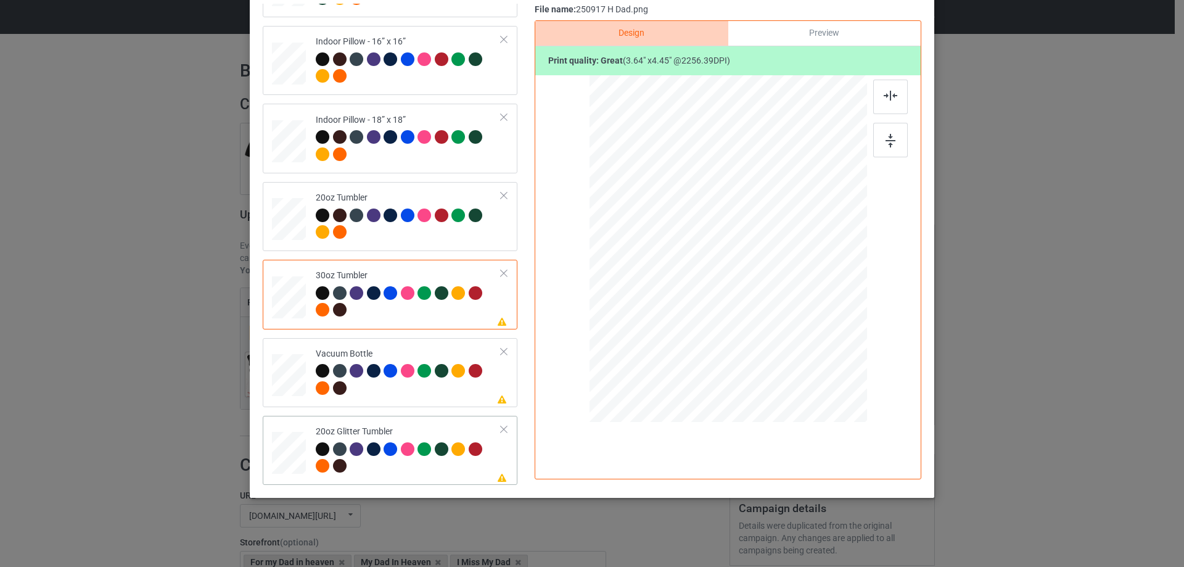
click at [283, 457] on div at bounding box center [289, 452] width 32 height 27
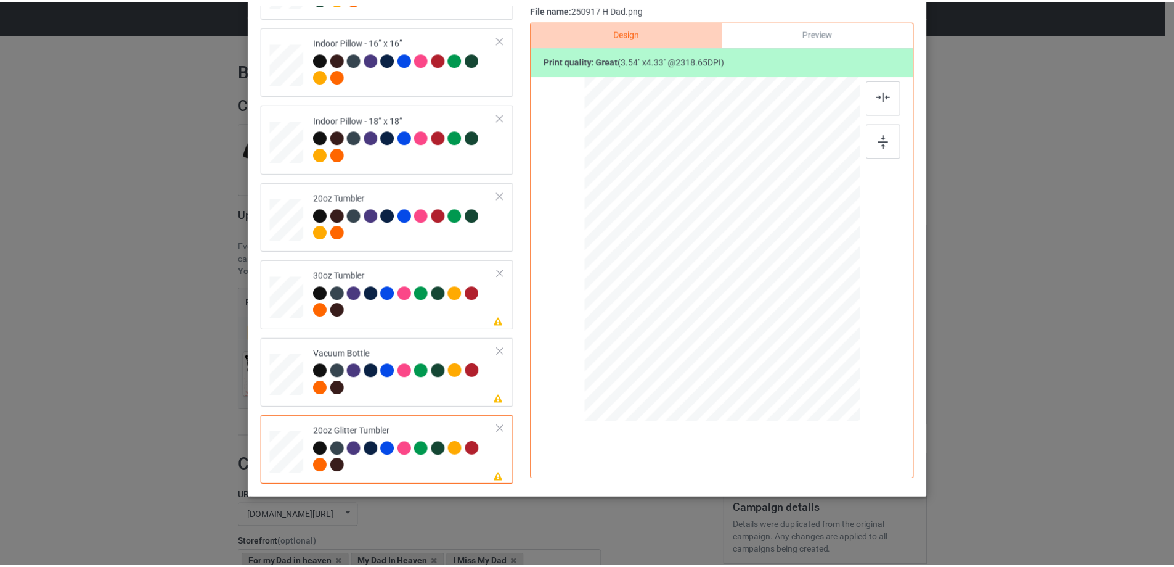
scroll to position [22, 0]
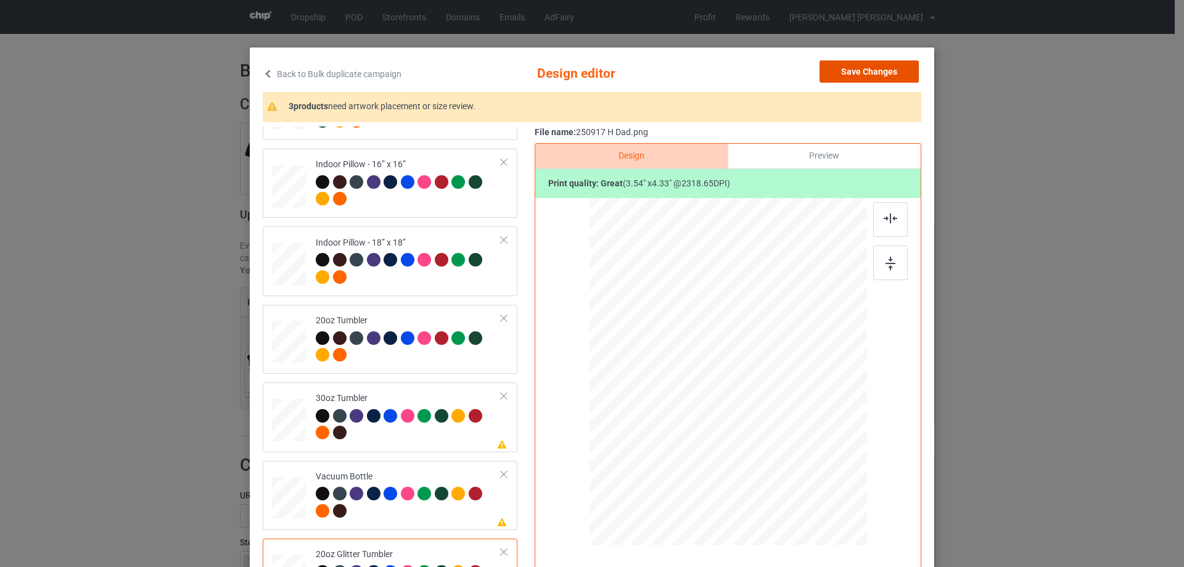
click at [897, 69] on button "Save Changes" at bounding box center [868, 71] width 99 height 22
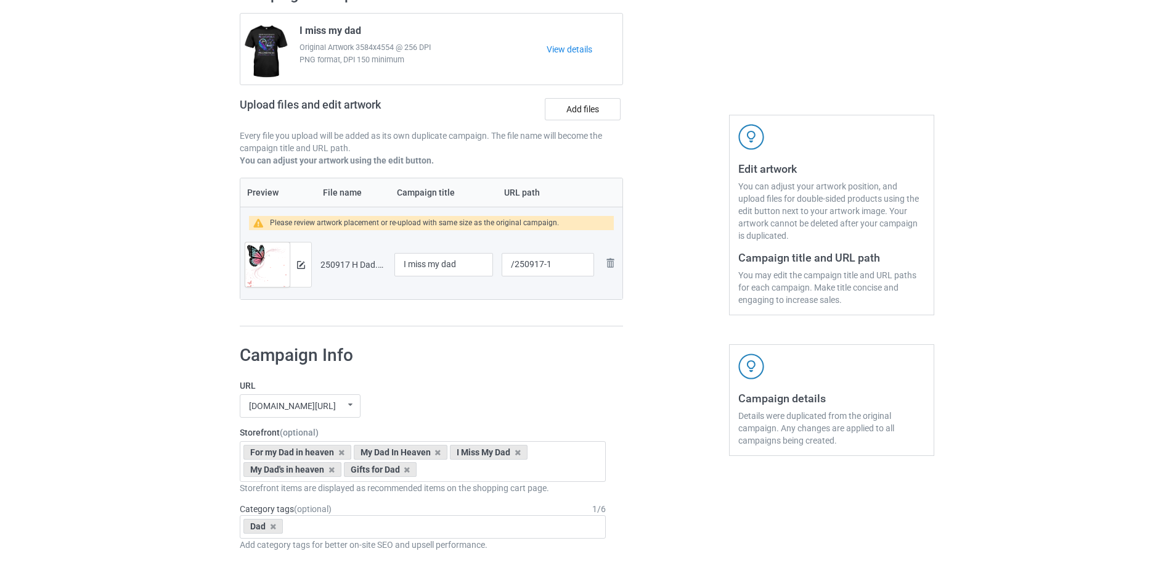
scroll to position [1044, 0]
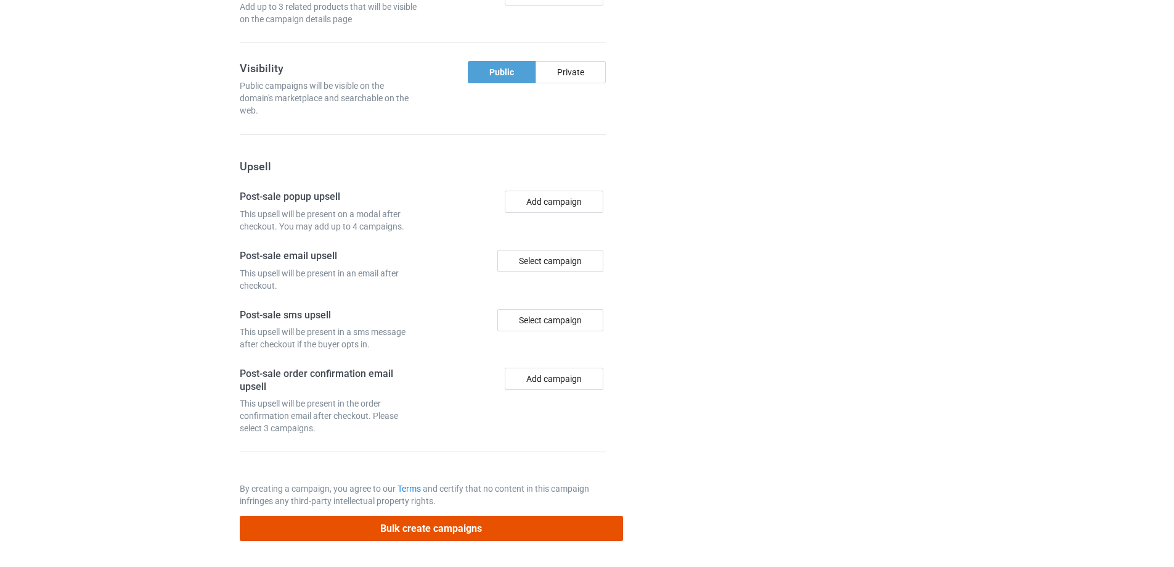
click at [524, 526] on button "Bulk create campaigns" at bounding box center [431, 527] width 383 height 25
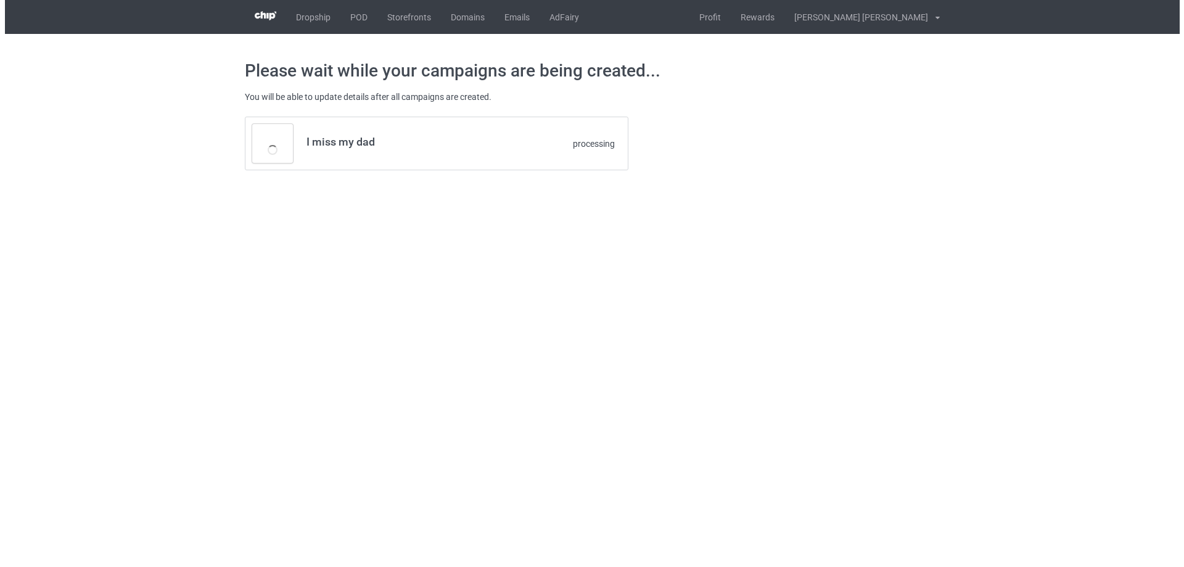
scroll to position [0, 0]
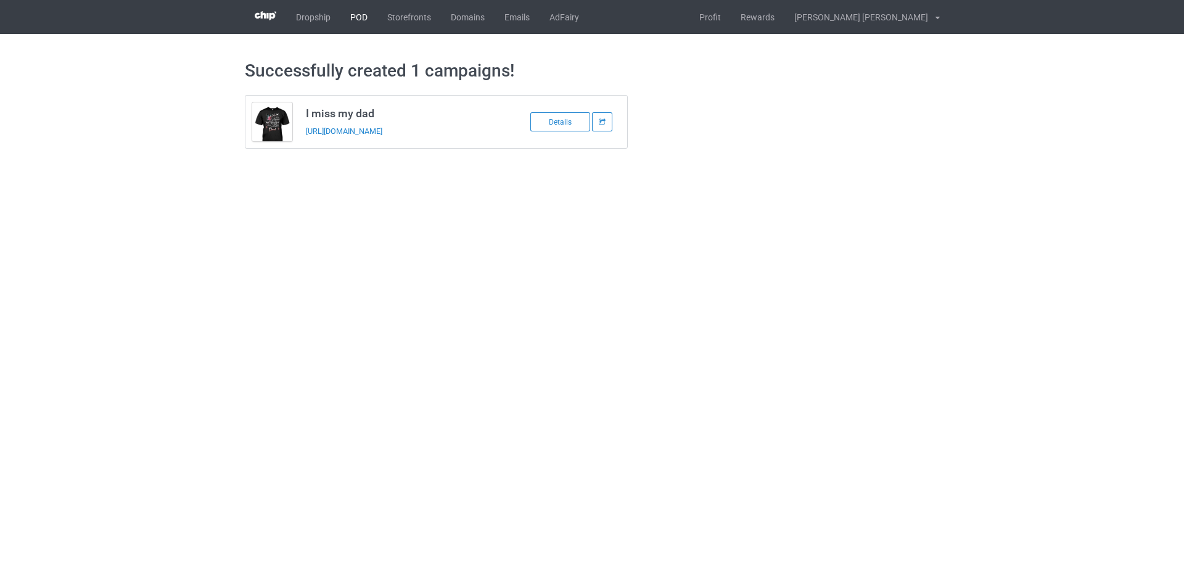
click at [363, 17] on link "POD" at bounding box center [358, 17] width 37 height 34
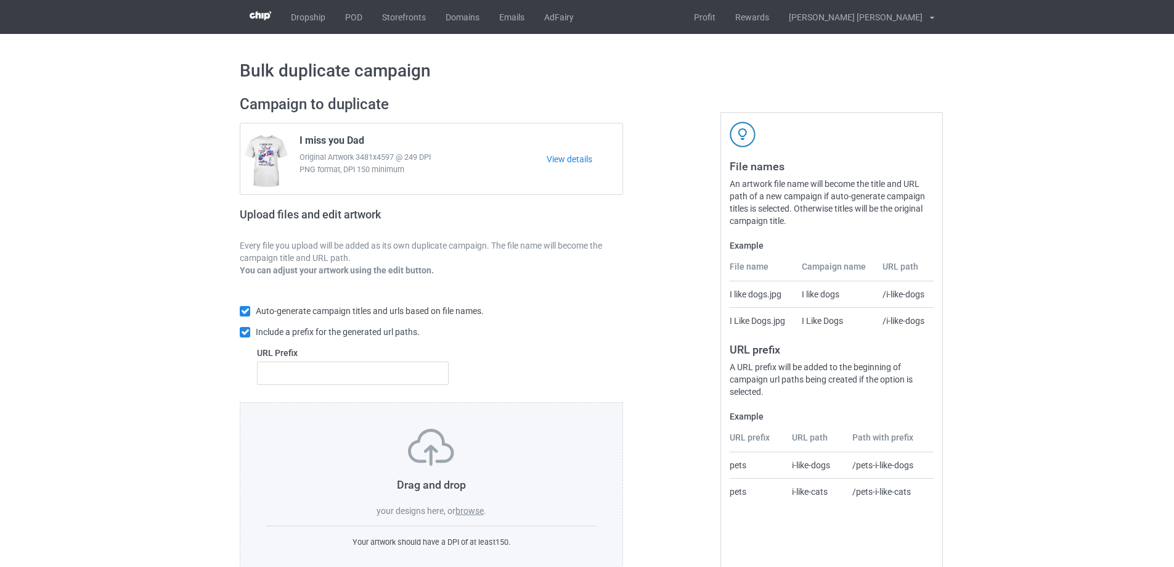
click at [473, 512] on label "browse" at bounding box center [470, 511] width 28 height 10
click at [0, 0] on input "browse" at bounding box center [0, 0] width 0 height 0
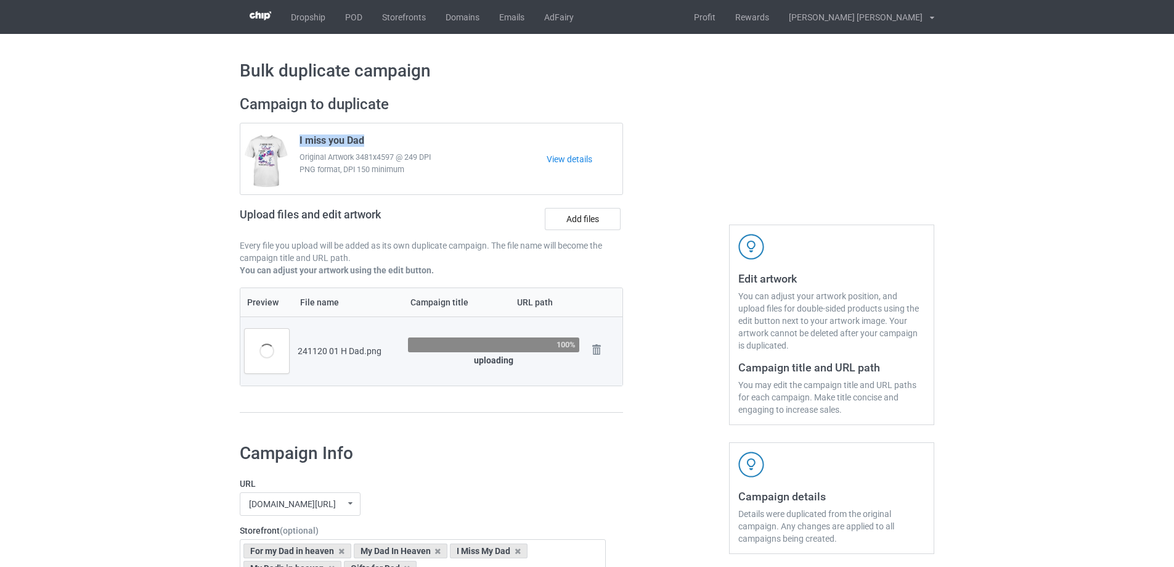
drag, startPoint x: 298, startPoint y: 140, endPoint x: 376, endPoint y: 142, distance: 78.3
click at [376, 142] on div "I miss you Dad Original Artwork 3481x4597 @ 249 DPI PNG format, DPI 150 minimum" at bounding box center [419, 159] width 256 height 58
copy span "I miss you Dad"
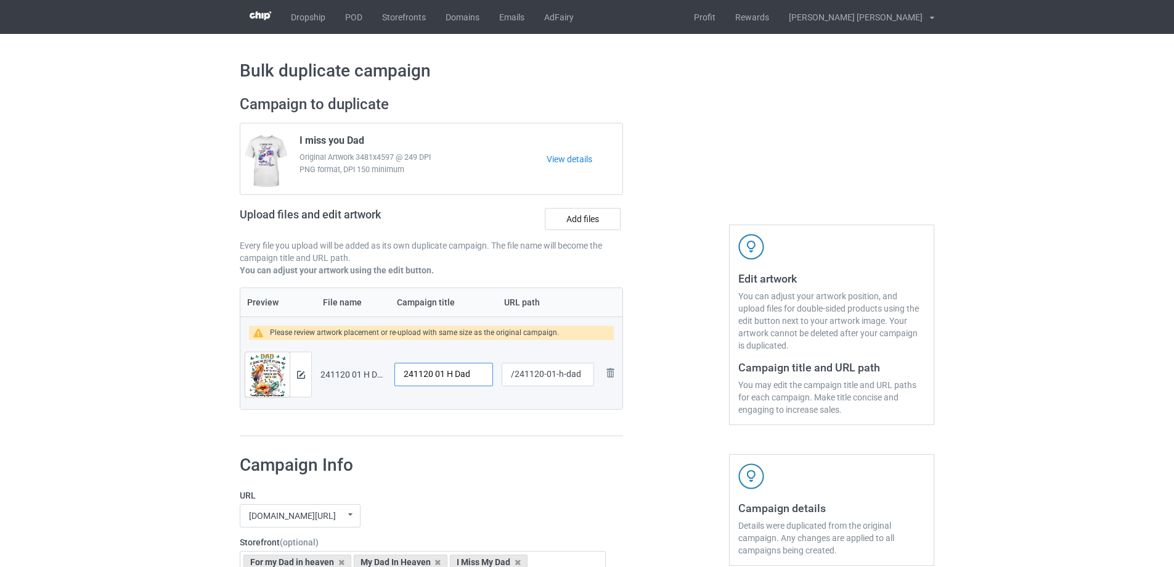
drag, startPoint x: 479, startPoint y: 374, endPoint x: 250, endPoint y: 375, distance: 229.3
click at [248, 375] on tr "Preview and edit artwork 241120 01 H Dad.png 241120 01 H Dad /241120-01-h-dad R…" at bounding box center [431, 374] width 382 height 69
paste input "I miss you"
type input "I miss you Dad"
drag, startPoint x: 552, startPoint y: 375, endPoint x: 588, endPoint y: 375, distance: 35.1
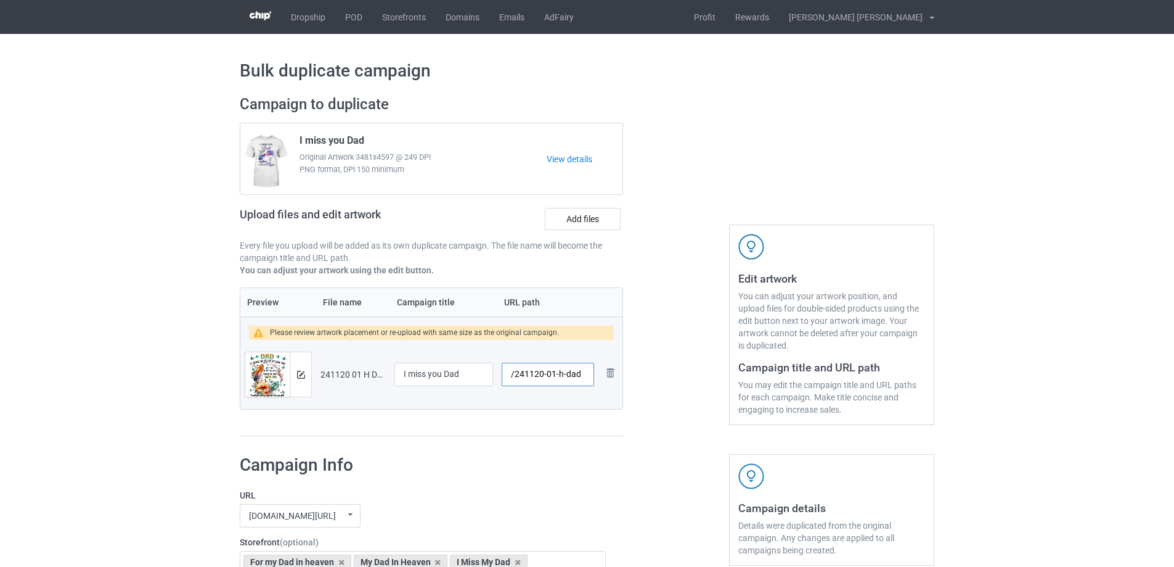
click at [588, 375] on input "/241120-01-h-dad" at bounding box center [548, 374] width 92 height 23
type input "/241120-01"
click at [303, 376] on img at bounding box center [301, 375] width 8 height 8
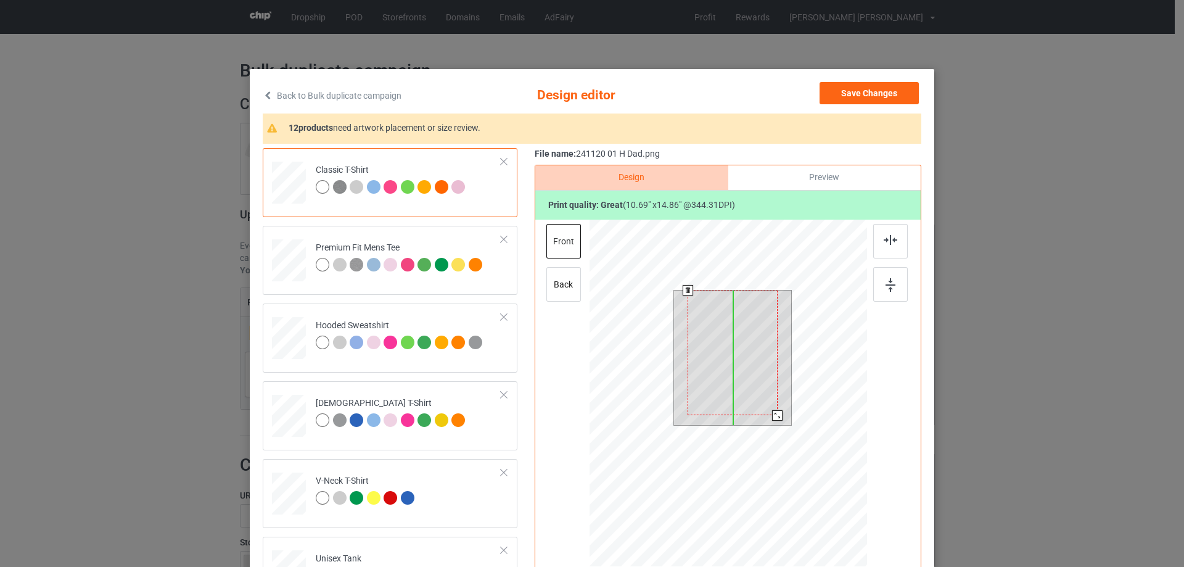
click at [742, 354] on div at bounding box center [731, 352] width 89 height 125
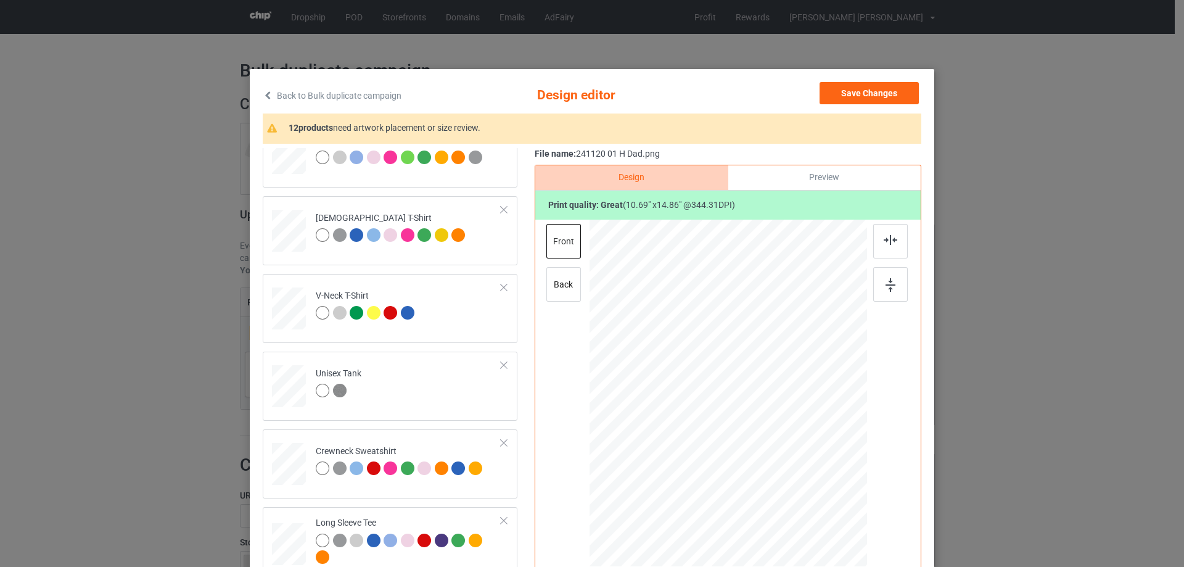
scroll to position [493, 0]
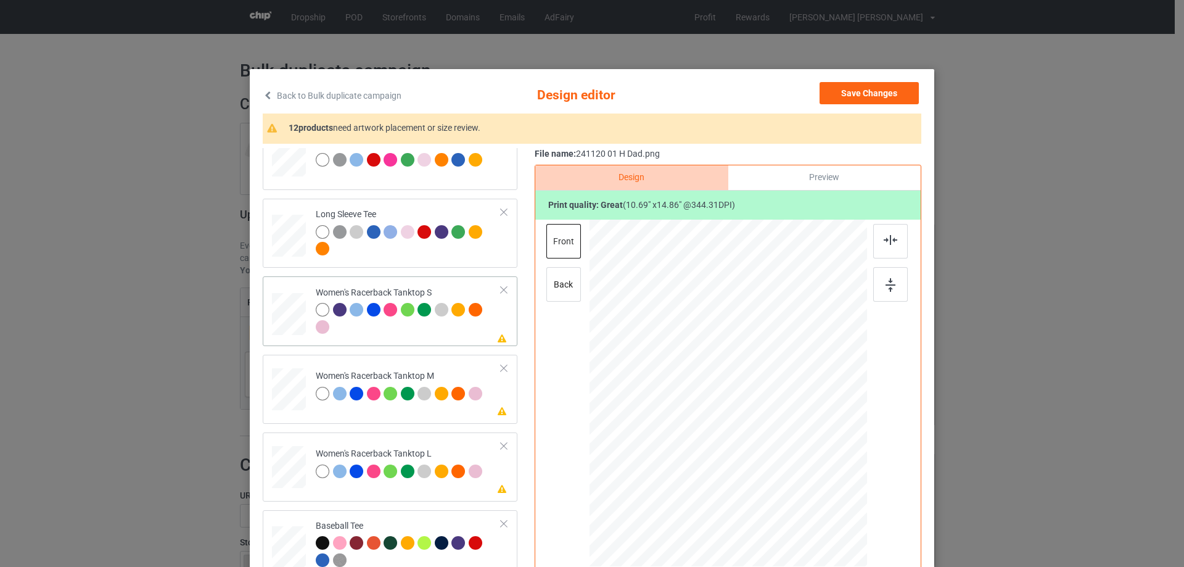
click at [290, 321] on div at bounding box center [288, 314] width 33 height 43
drag, startPoint x: 805, startPoint y: 504, endPoint x: 784, endPoint y: 470, distance: 39.5
click at [784, 470] on div at bounding box center [785, 473] width 10 height 10
drag, startPoint x: 732, startPoint y: 417, endPoint x: 732, endPoint y: 436, distance: 19.1
click at [732, 436] on div at bounding box center [727, 412] width 115 height 160
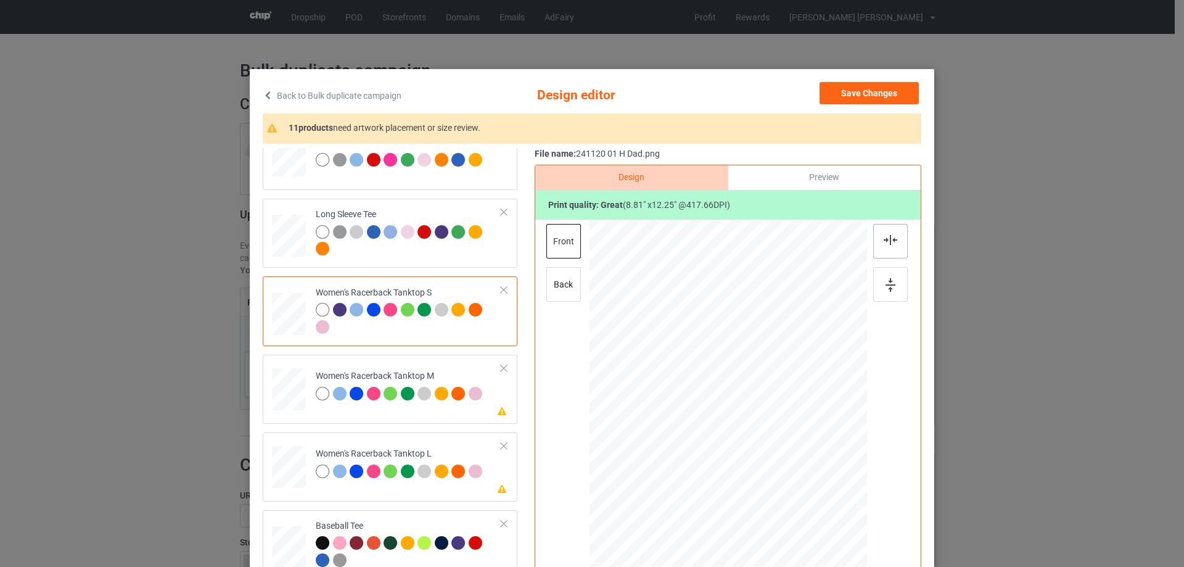
click at [891, 240] on img at bounding box center [890, 240] width 14 height 10
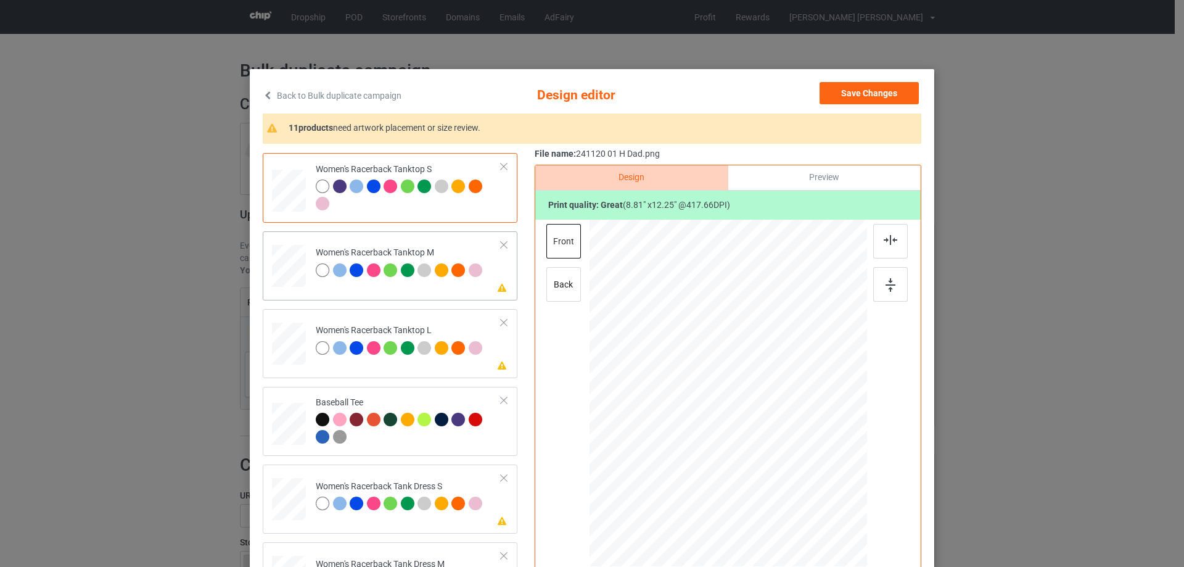
click at [290, 272] on div at bounding box center [289, 266] width 34 height 43
drag, startPoint x: 806, startPoint y: 512, endPoint x: 790, endPoint y: 471, distance: 43.7
click at [790, 471] on div at bounding box center [727, 392] width 277 height 347
drag, startPoint x: 758, startPoint y: 449, endPoint x: 753, endPoint y: 469, distance: 20.9
click at [753, 469] on div at bounding box center [723, 413] width 118 height 164
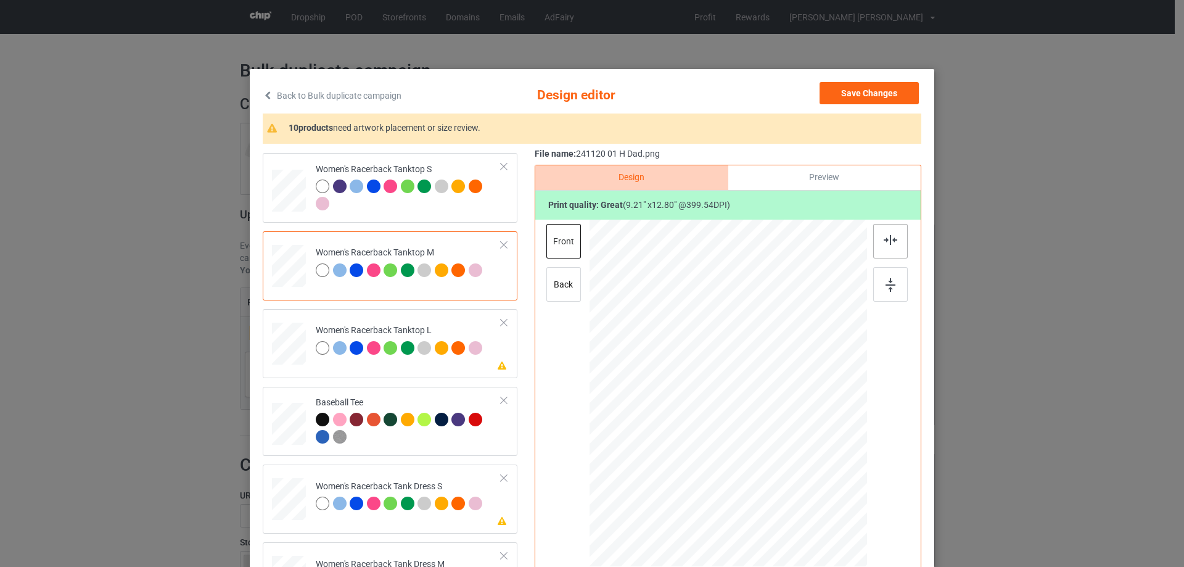
click at [882, 247] on div at bounding box center [890, 241] width 35 height 35
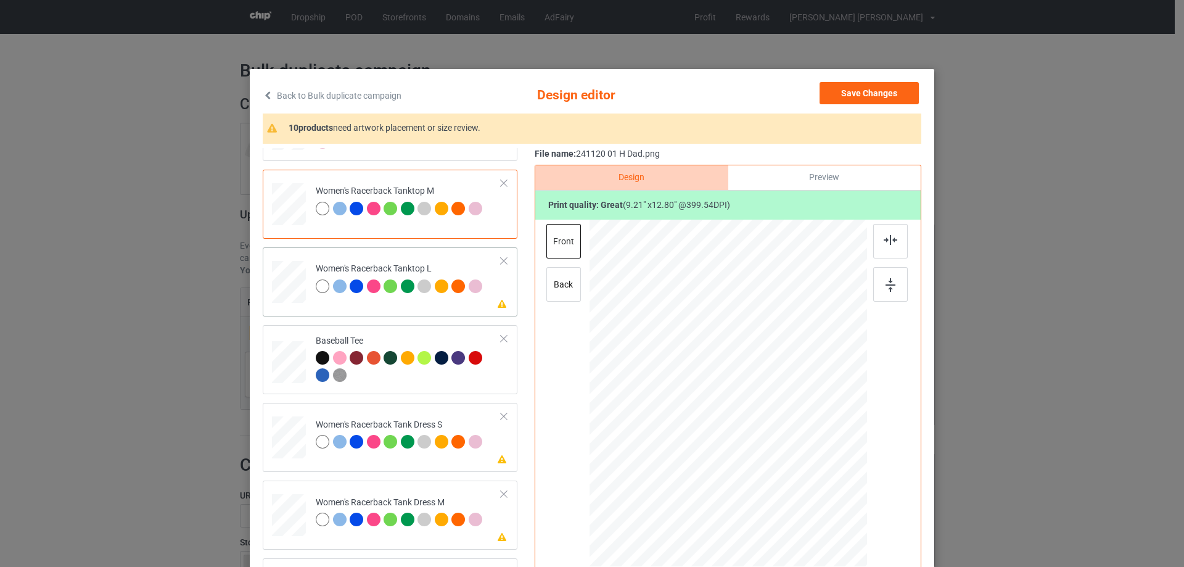
scroll to position [740, 0]
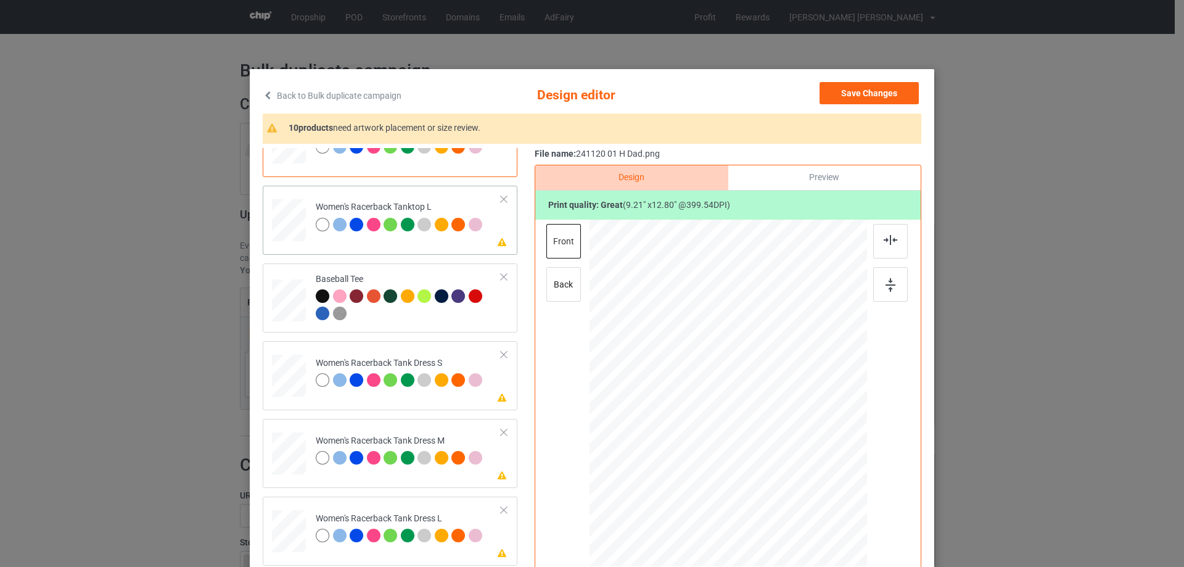
click at [294, 232] on div at bounding box center [289, 220] width 34 height 41
drag, startPoint x: 811, startPoint y: 510, endPoint x: 747, endPoint y: 422, distance: 108.6
click at [788, 474] on div at bounding box center [727, 393] width 277 height 331
drag, startPoint x: 747, startPoint y: 422, endPoint x: 748, endPoint y: 446, distance: 23.5
click at [748, 446] on div at bounding box center [729, 416] width 118 height 163
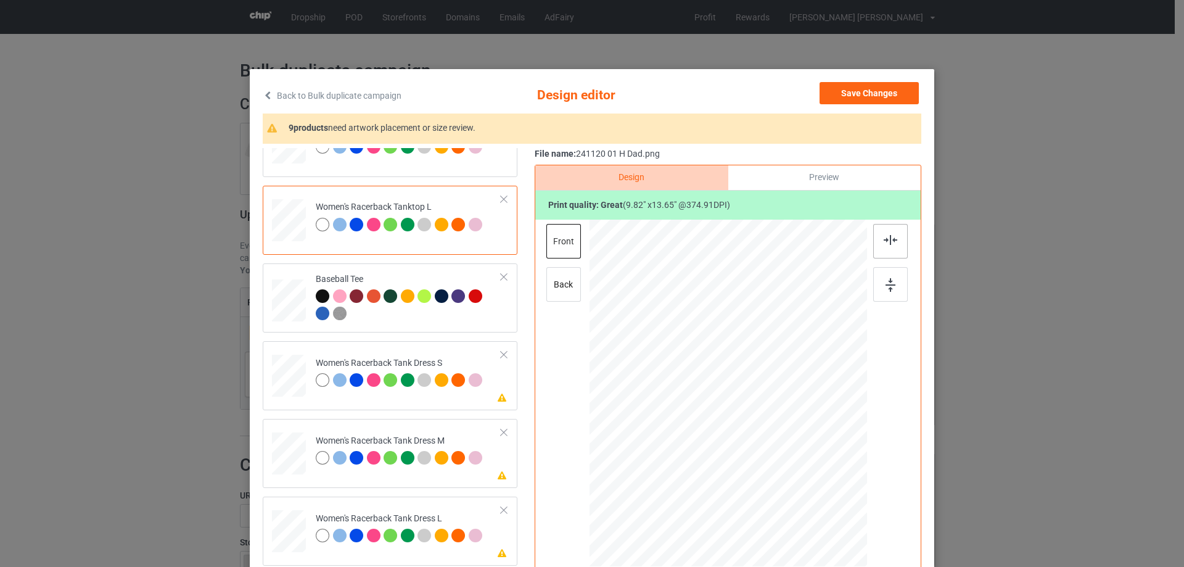
click at [885, 246] on div at bounding box center [890, 241] width 35 height 35
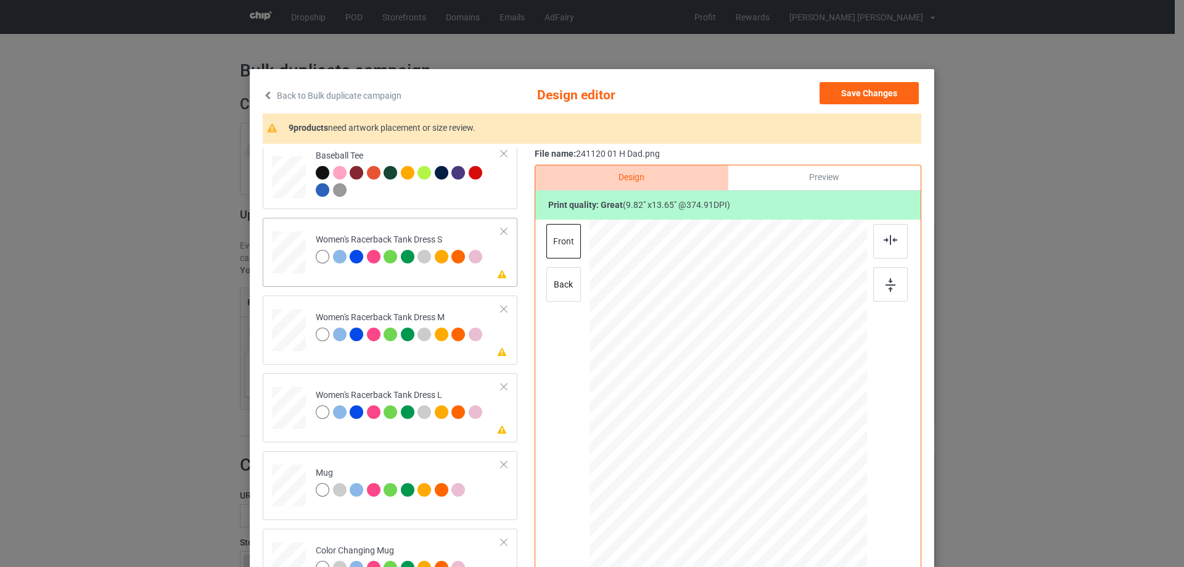
click at [281, 240] on div at bounding box center [289, 252] width 28 height 43
drag, startPoint x: 788, startPoint y: 489, endPoint x: 773, endPoint y: 466, distance: 27.2
click at [779, 471] on div at bounding box center [784, 472] width 10 height 10
drag, startPoint x: 752, startPoint y: 449, endPoint x: 753, endPoint y: 442, distance: 7.6
click at [753, 442] on div at bounding box center [729, 386] width 113 height 157
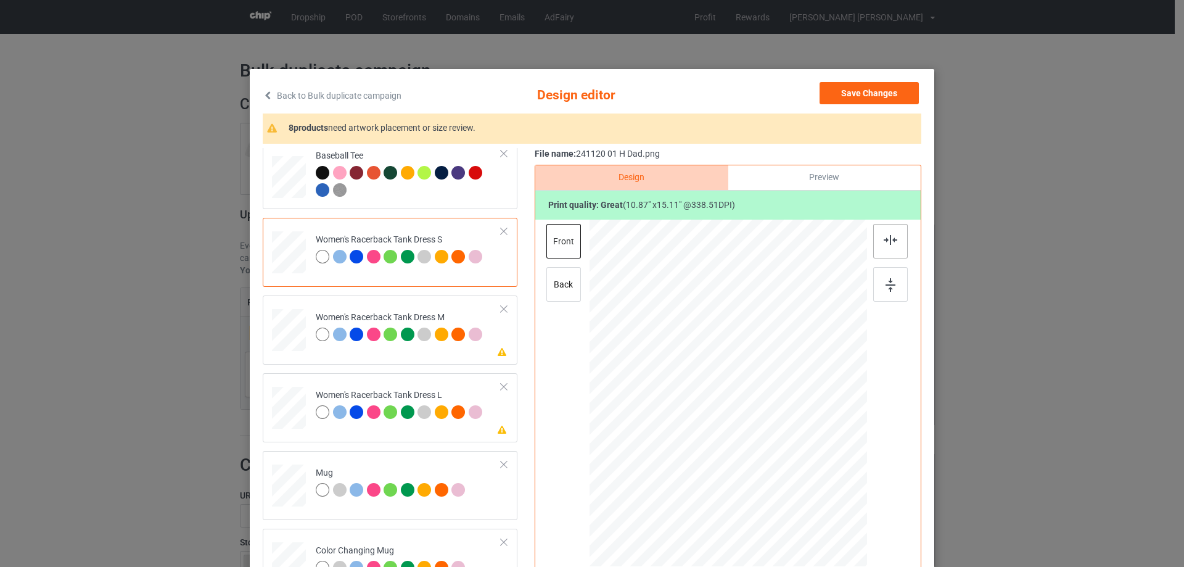
click at [890, 242] on img at bounding box center [890, 240] width 14 height 10
click at [279, 335] on div at bounding box center [288, 330] width 28 height 43
drag, startPoint x: 796, startPoint y: 492, endPoint x: 772, endPoint y: 457, distance: 42.2
click at [782, 473] on div at bounding box center [786, 475] width 10 height 10
click at [770, 451] on div at bounding box center [728, 389] width 114 height 158
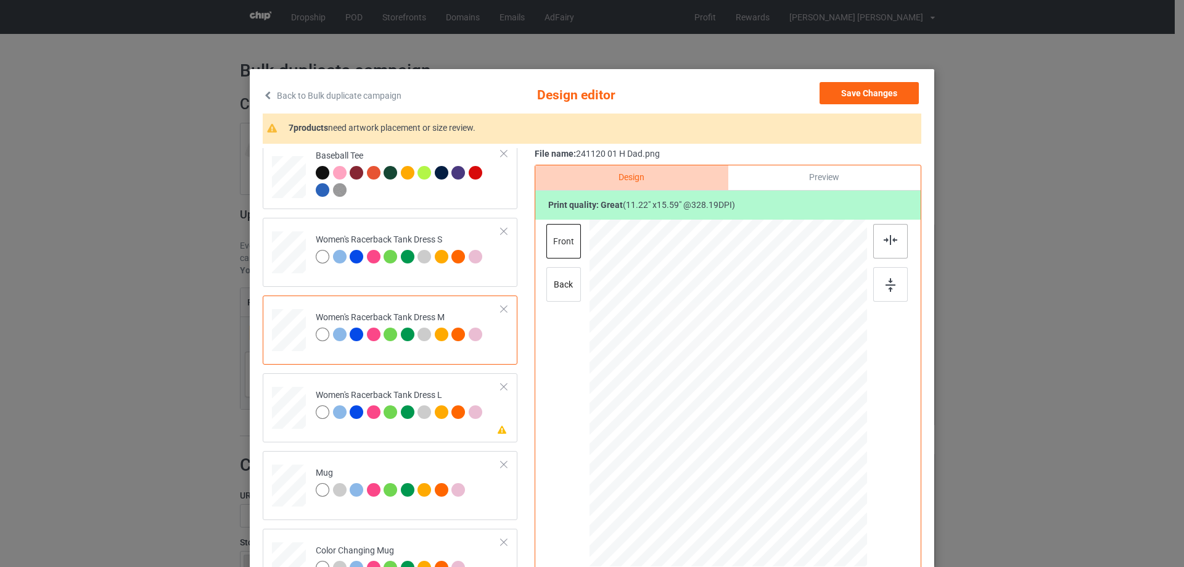
click at [883, 241] on img at bounding box center [890, 240] width 14 height 10
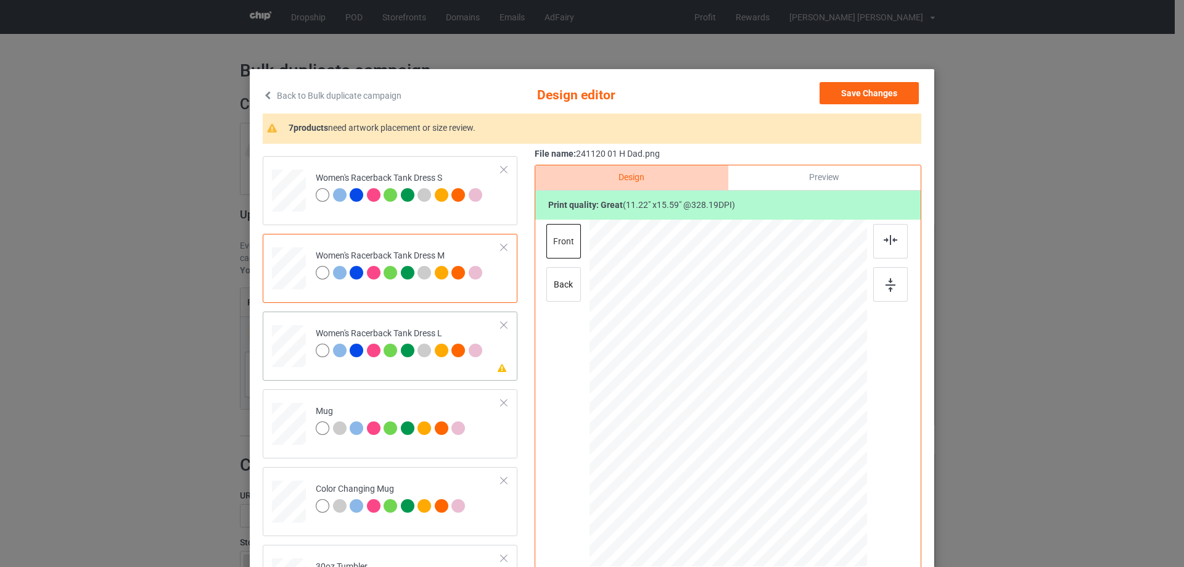
click at [286, 343] on div at bounding box center [289, 346] width 30 height 43
drag, startPoint x: 798, startPoint y: 498, endPoint x: 777, endPoint y: 464, distance: 40.2
click at [788, 473] on div at bounding box center [728, 392] width 246 height 347
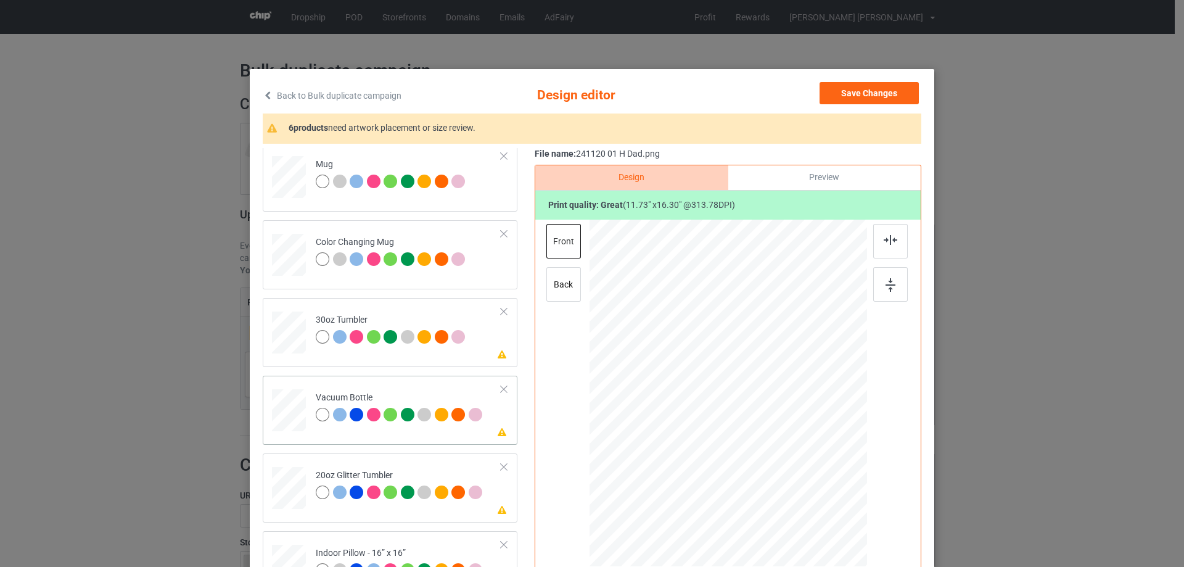
scroll to position [1356, 0]
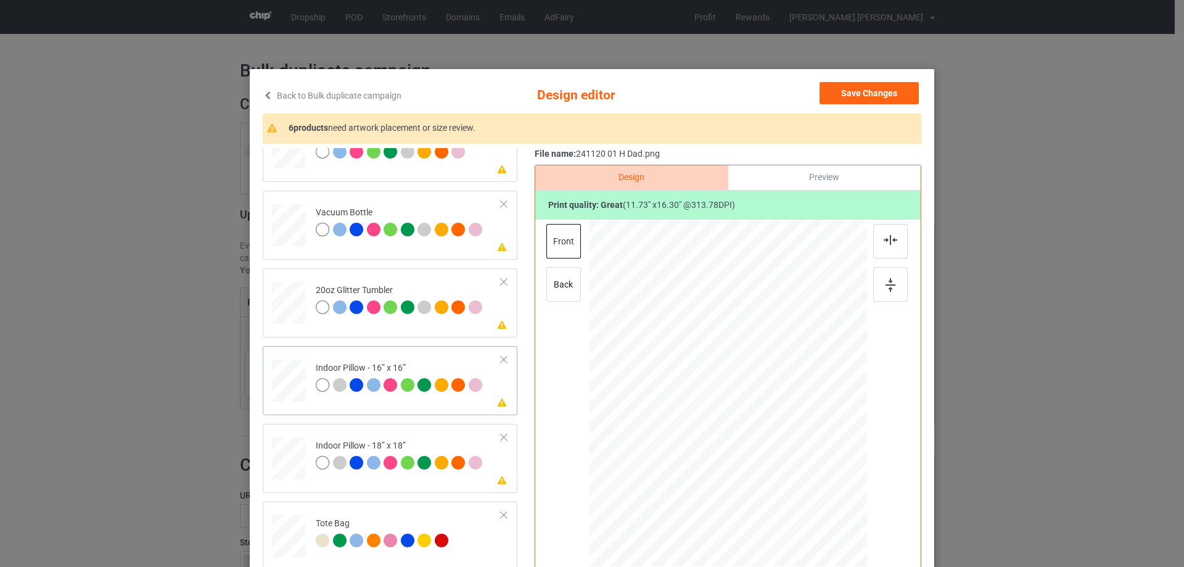
click at [288, 377] on div at bounding box center [289, 381] width 34 height 34
drag, startPoint x: 807, startPoint y: 509, endPoint x: 802, endPoint y: 490, distance: 19.1
click at [802, 490] on div at bounding box center [727, 393] width 277 height 277
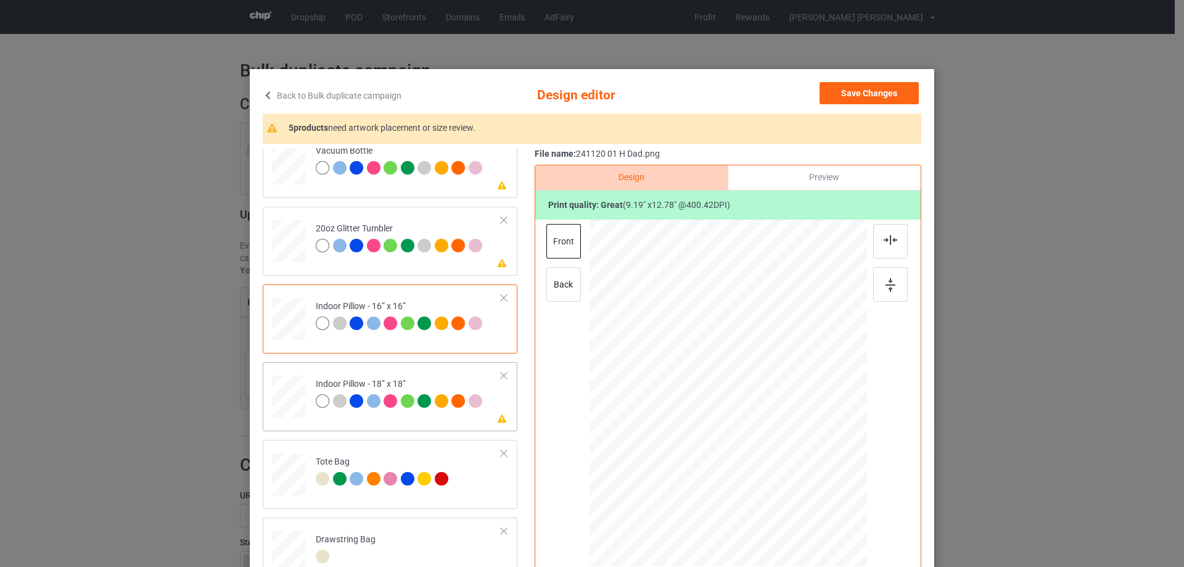
click at [298, 404] on div at bounding box center [289, 397] width 34 height 34
drag, startPoint x: 808, startPoint y: 510, endPoint x: 801, endPoint y: 491, distance: 20.9
click at [801, 491] on div at bounding box center [727, 393] width 277 height 276
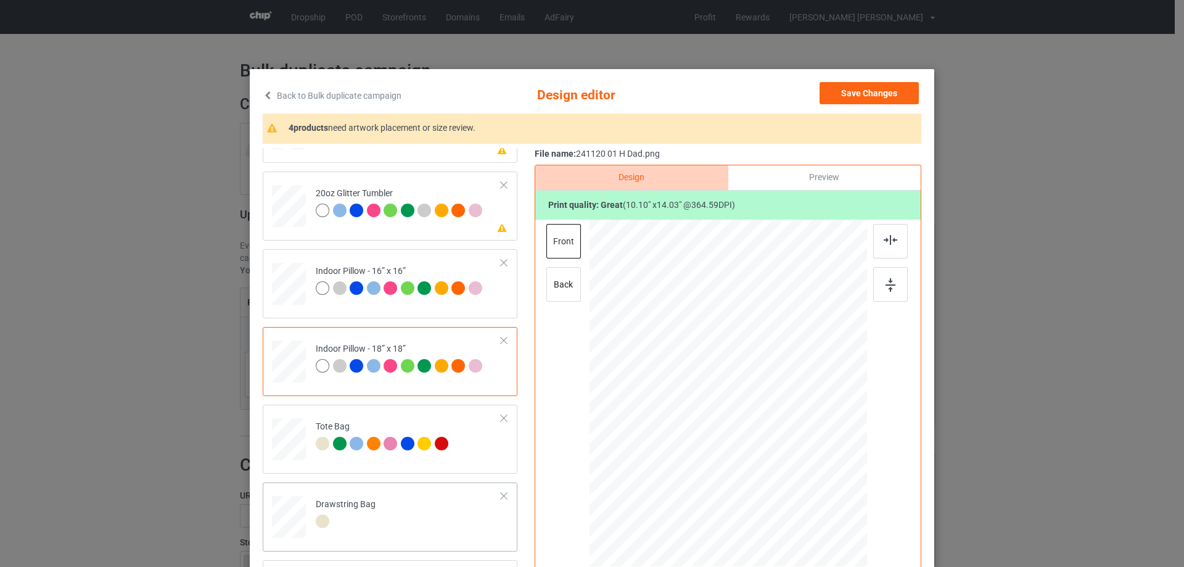
scroll to position [123, 0]
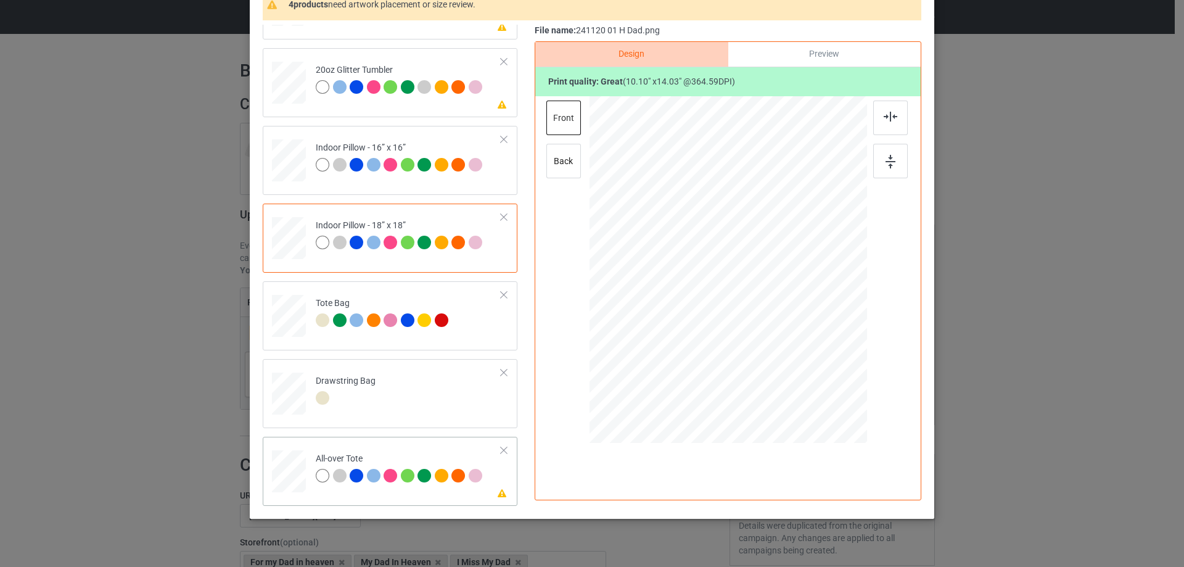
click at [295, 481] on div at bounding box center [289, 471] width 34 height 34
drag, startPoint x: 808, startPoint y: 387, endPoint x: 805, endPoint y: 370, distance: 16.9
click at [805, 370] on div at bounding box center [727, 269] width 277 height 277
click at [790, 357] on div at bounding box center [729, 265] width 149 height 207
click at [886, 120] on img at bounding box center [890, 117] width 14 height 10
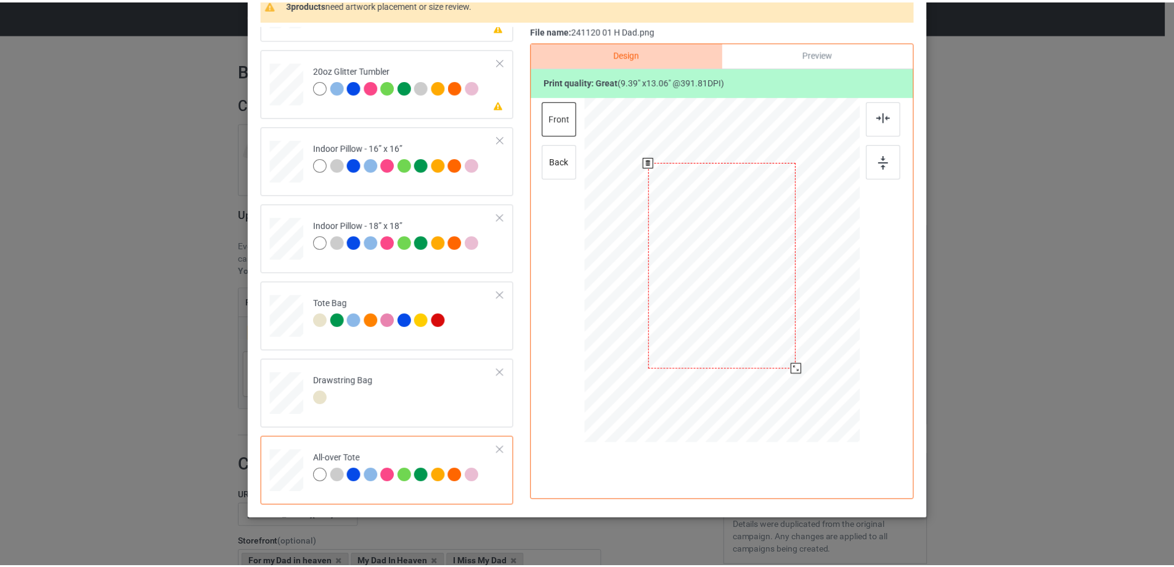
scroll to position [0, 0]
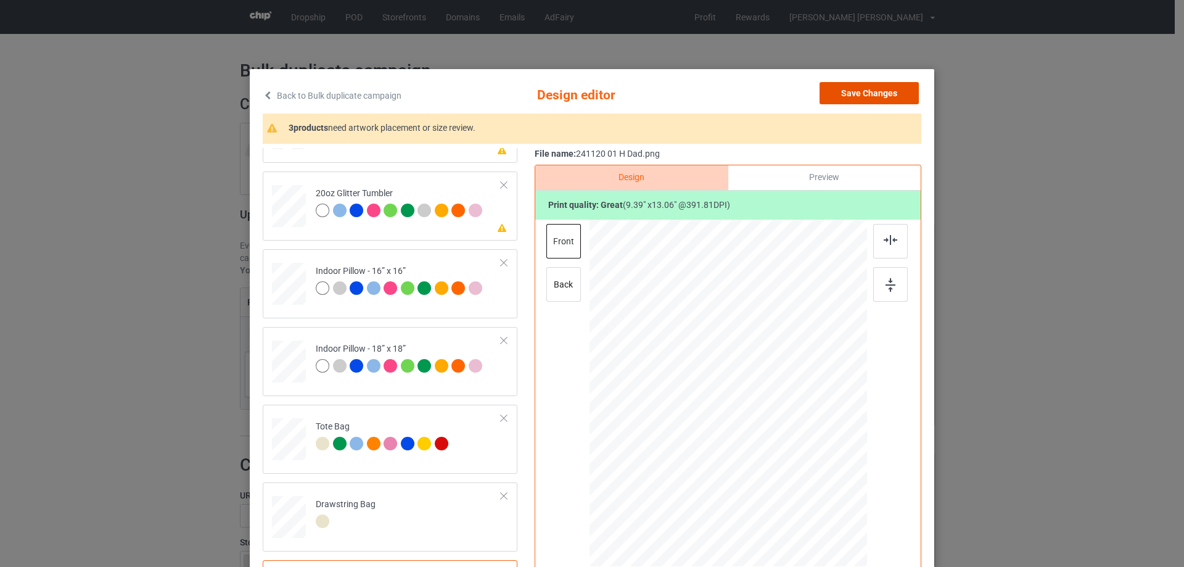
click at [853, 86] on button "Save Changes" at bounding box center [868, 93] width 99 height 22
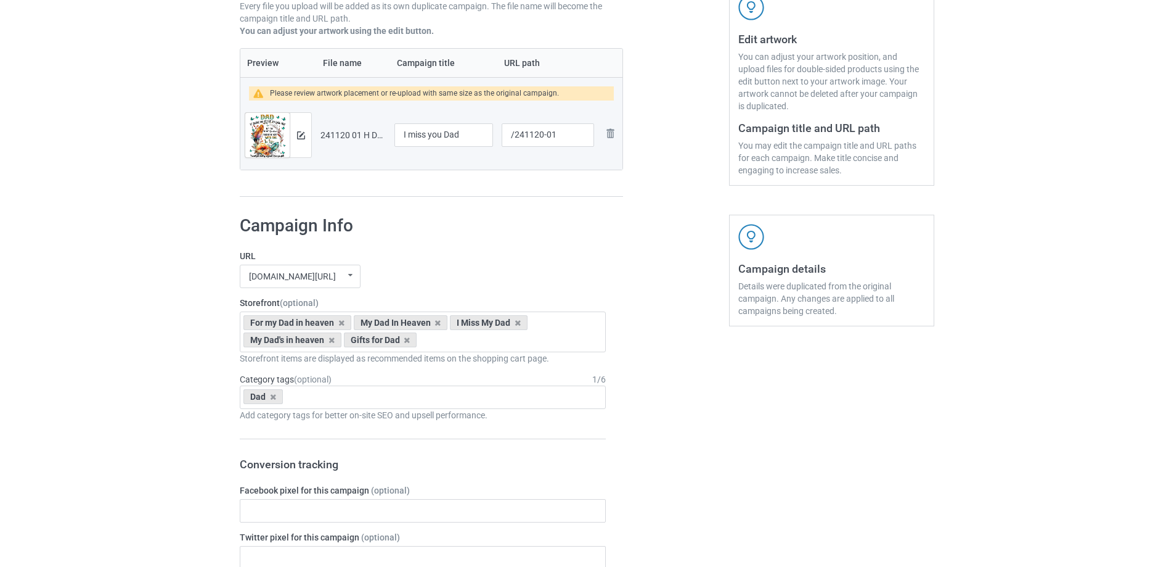
scroll to position [1044, 0]
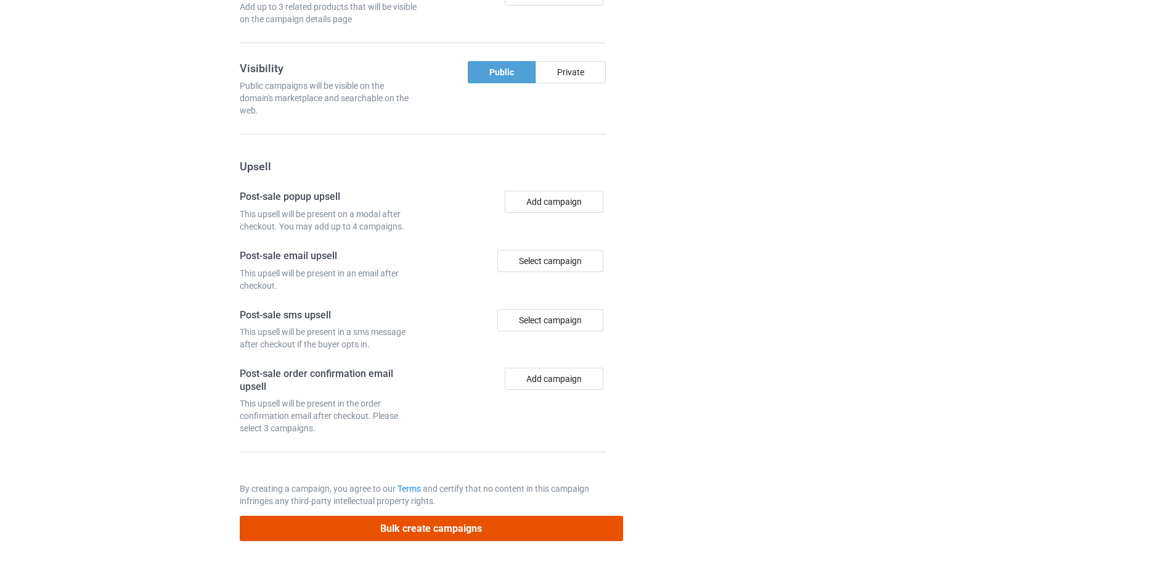
click at [467, 530] on button "Bulk create campaigns" at bounding box center [431, 527] width 383 height 25
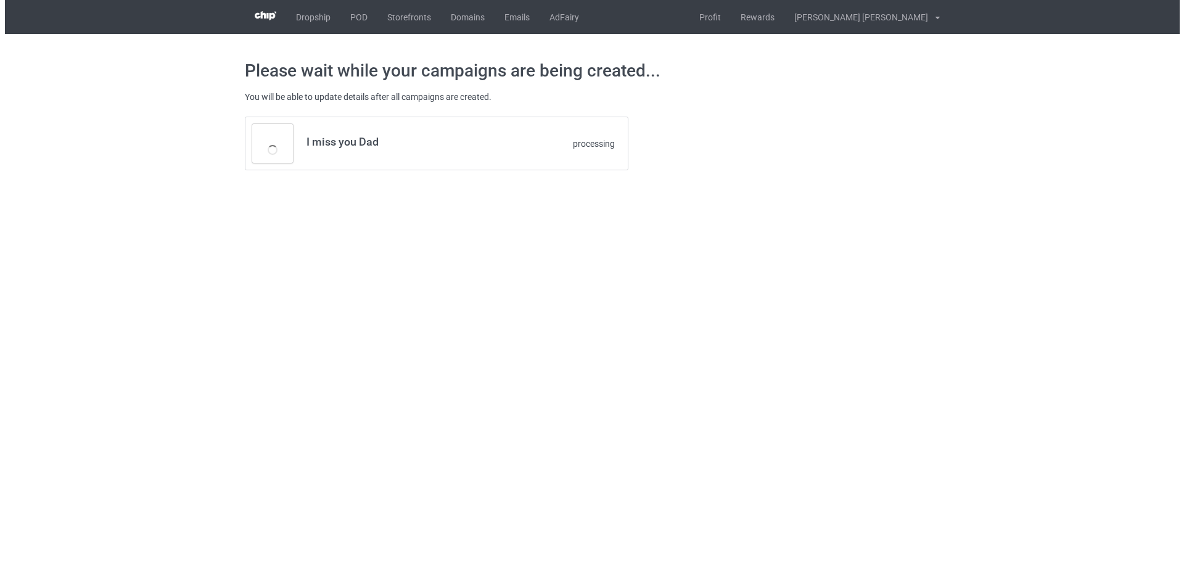
scroll to position [0, 0]
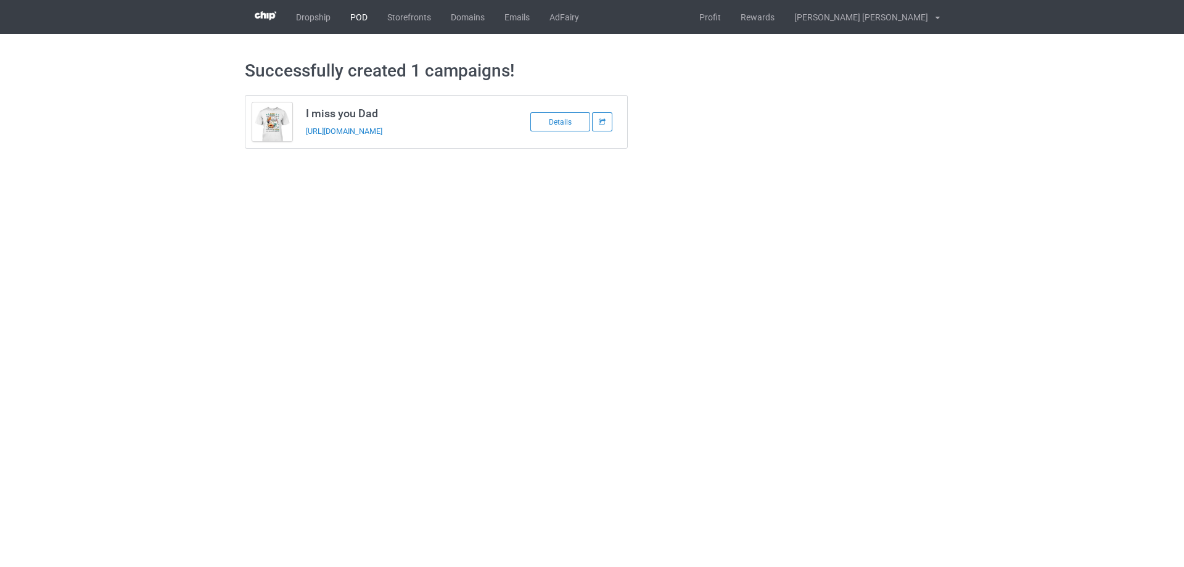
click at [359, 20] on link "POD" at bounding box center [358, 17] width 37 height 34
